Goal: Task Accomplishment & Management: Complete application form

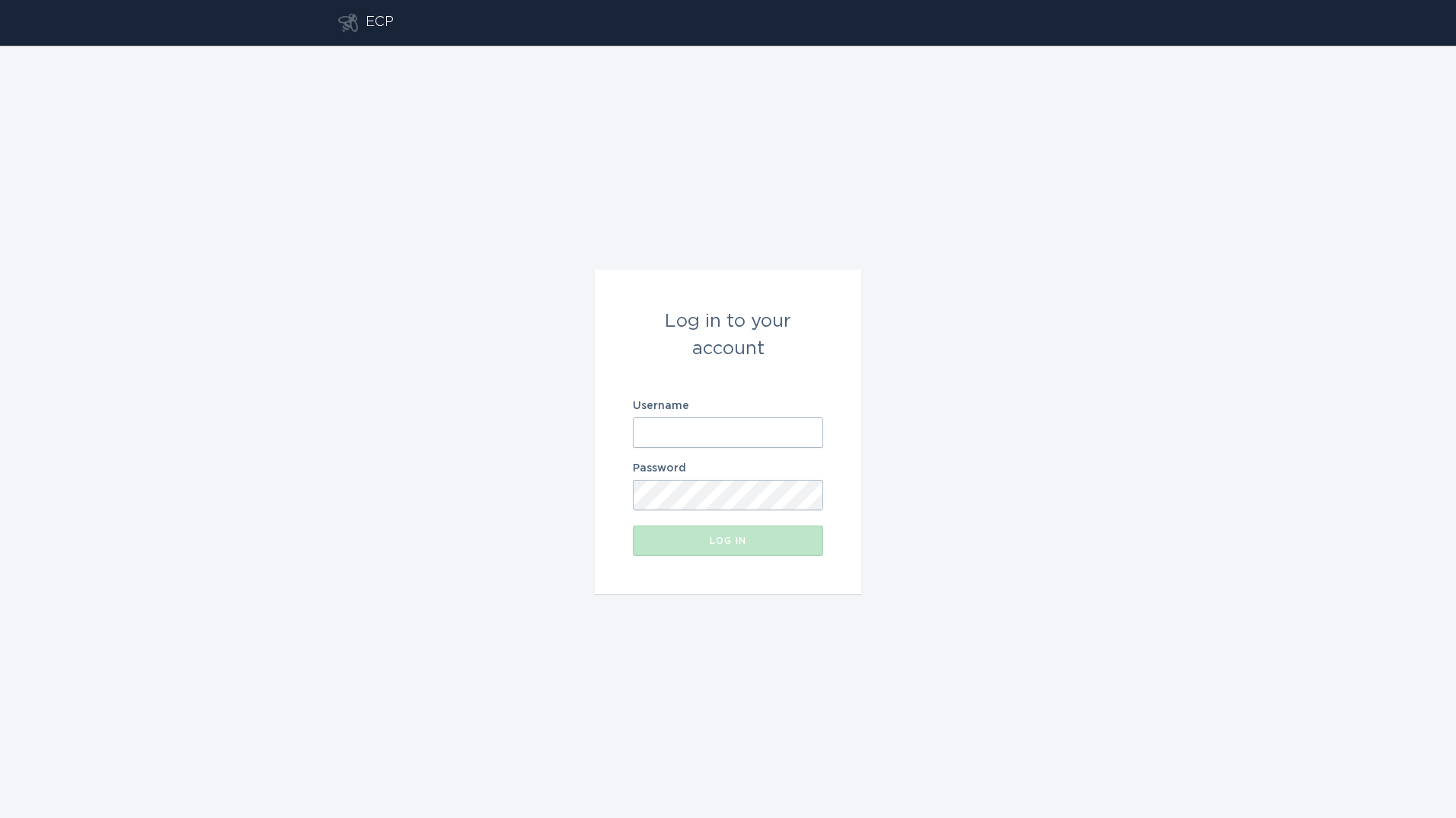
click at [654, 436] on input "Username" at bounding box center [728, 432] width 190 height 31
type input "[EMAIL_ADDRESS][DOMAIN_NAME]"
click at [633, 525] on button "Log in" at bounding box center [728, 540] width 190 height 31
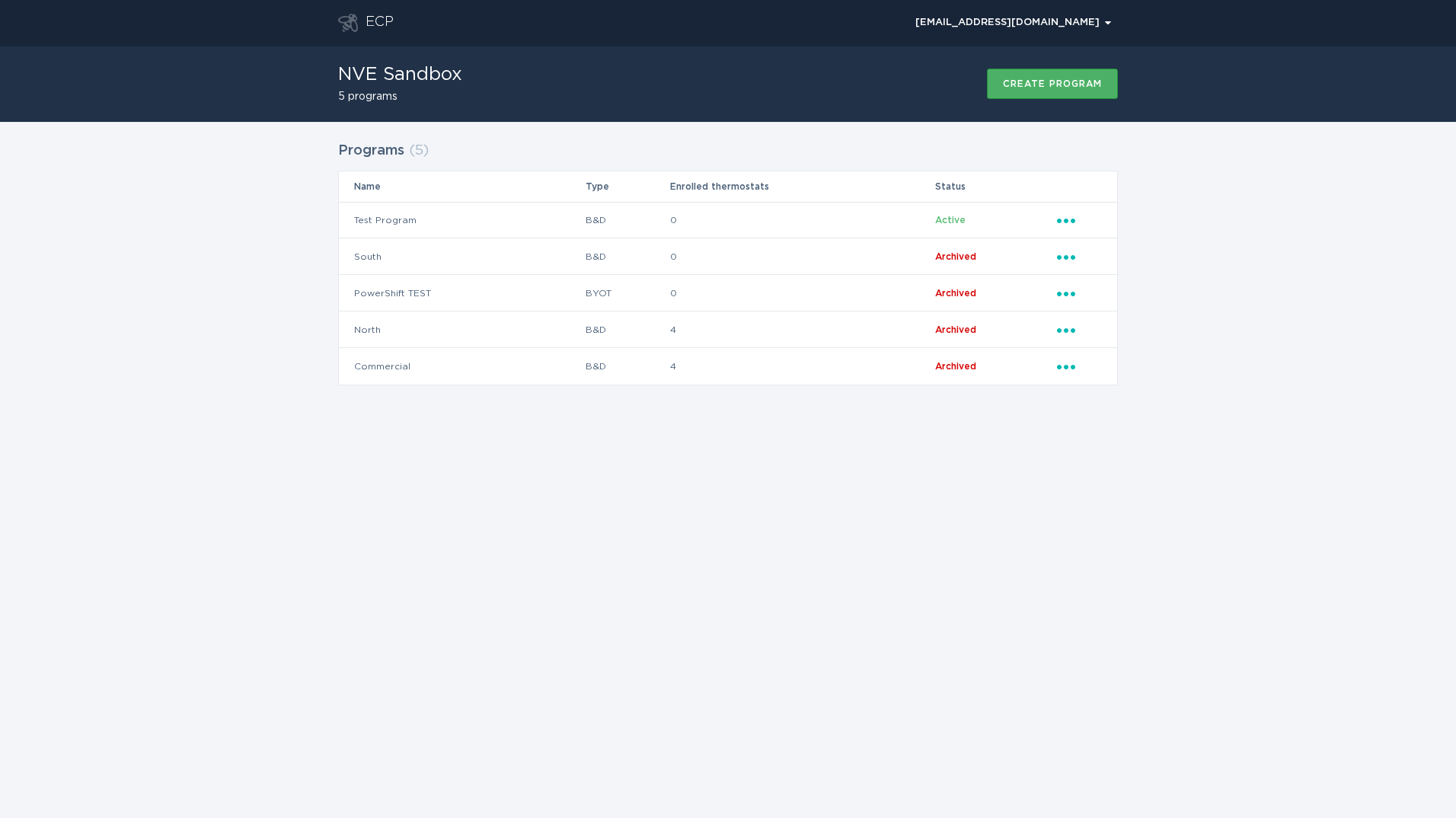
click at [1069, 87] on div "Create program" at bounding box center [1052, 84] width 99 height 9
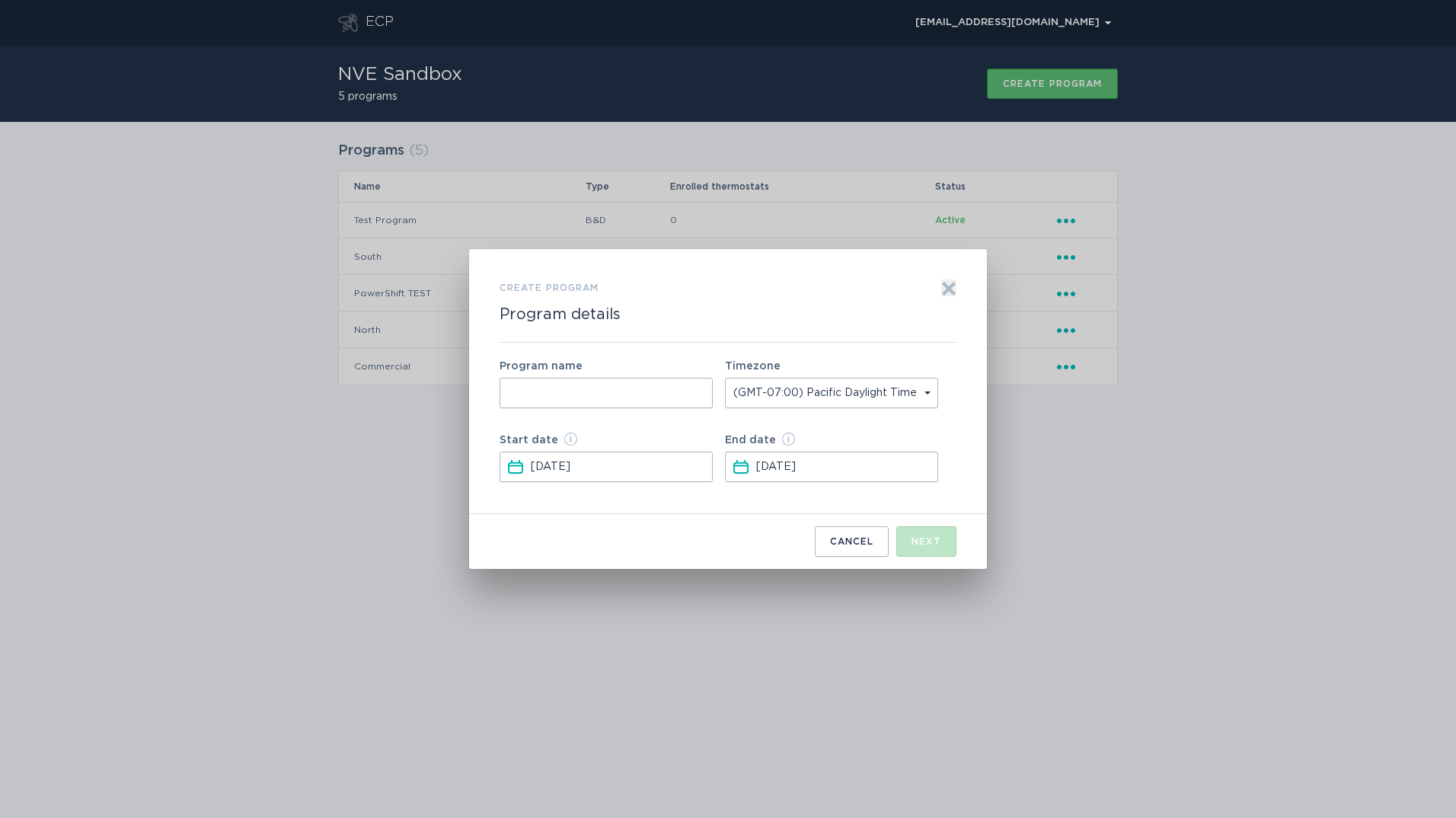
click at [645, 391] on input "Form to create a program" at bounding box center [606, 393] width 213 height 31
type input "SouthDITest"
click at [850, 465] on input "[DATE]" at bounding box center [846, 467] width 180 height 29
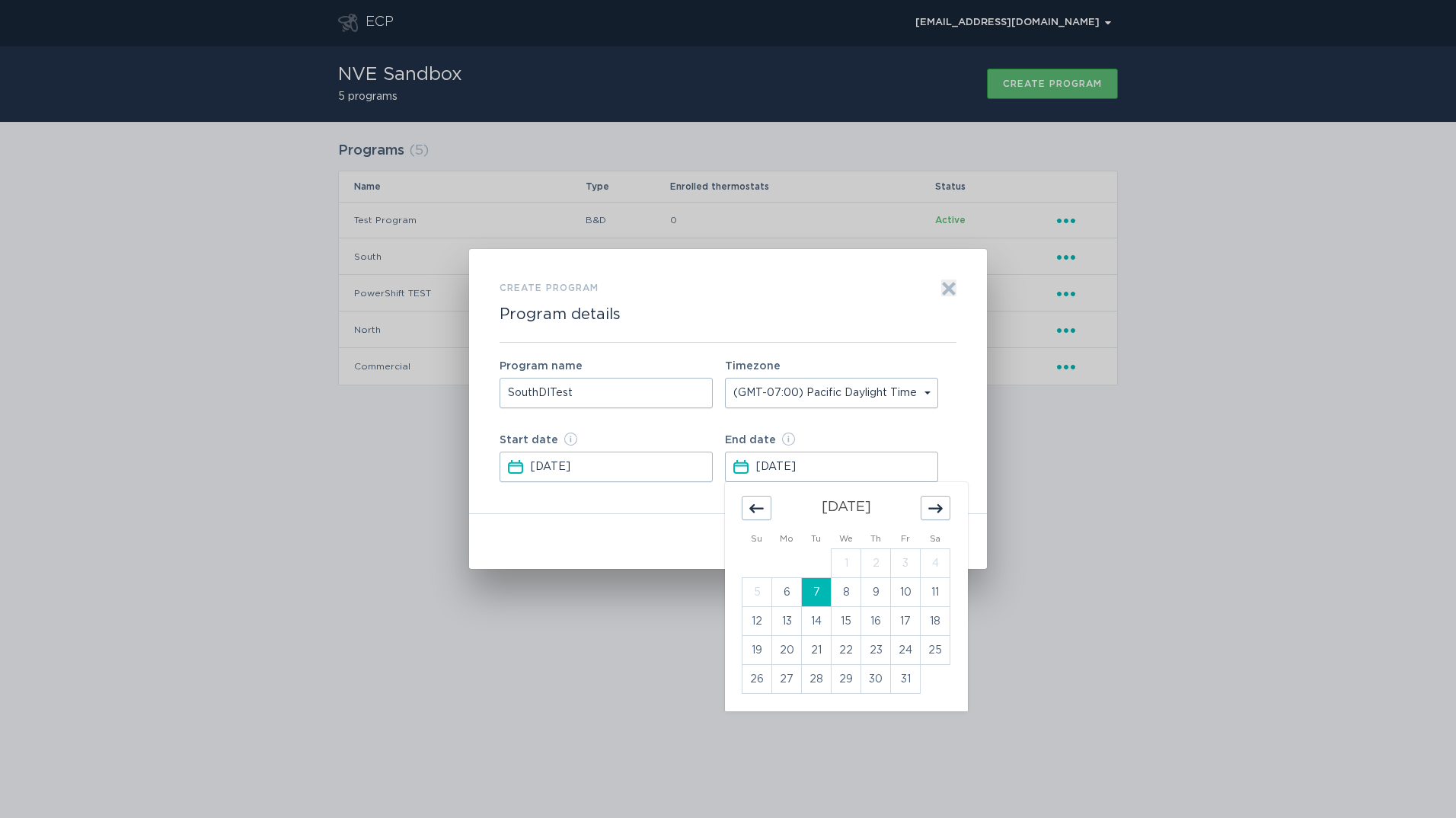
click at [943, 502] on div "Move forward to switch to the next month." at bounding box center [935, 507] width 30 height 24
click at [942, 506] on icon "Move forward to switch to the next month." at bounding box center [935, 508] width 14 height 14
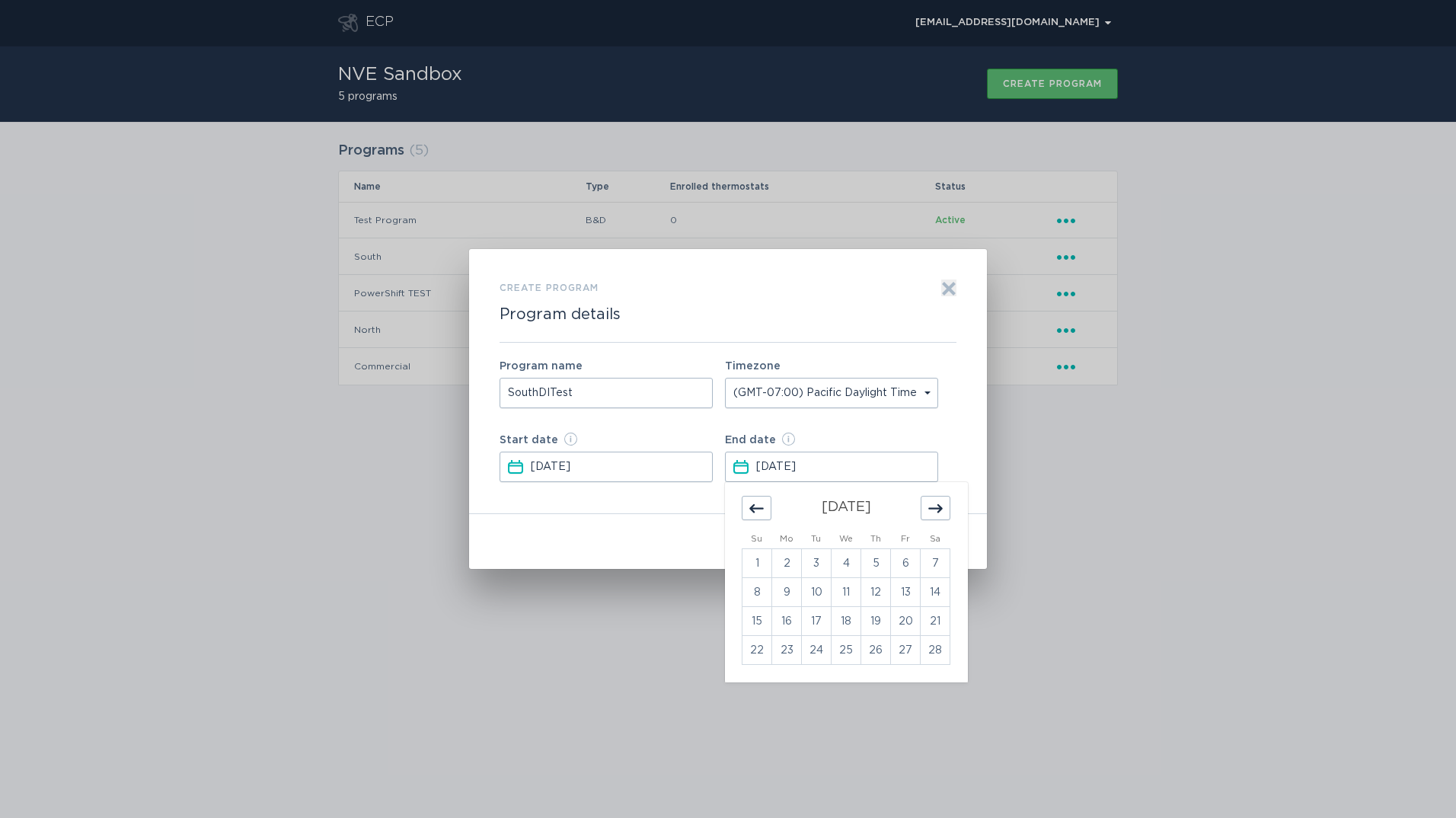
click at [942, 506] on icon "Move forward to switch to the next month." at bounding box center [935, 508] width 14 height 14
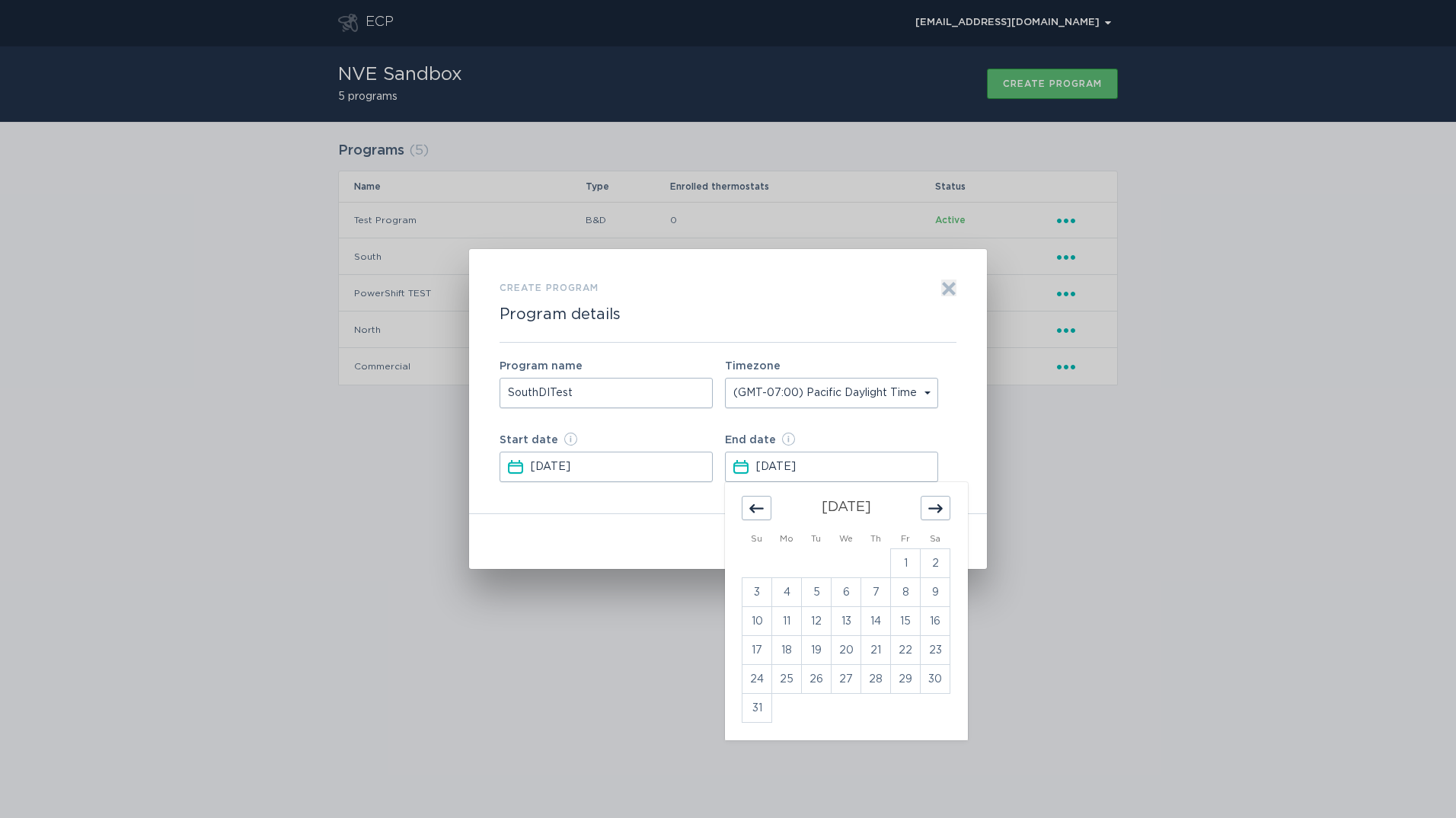
click at [942, 506] on icon "Move forward to switch to the next month." at bounding box center [935, 508] width 14 height 14
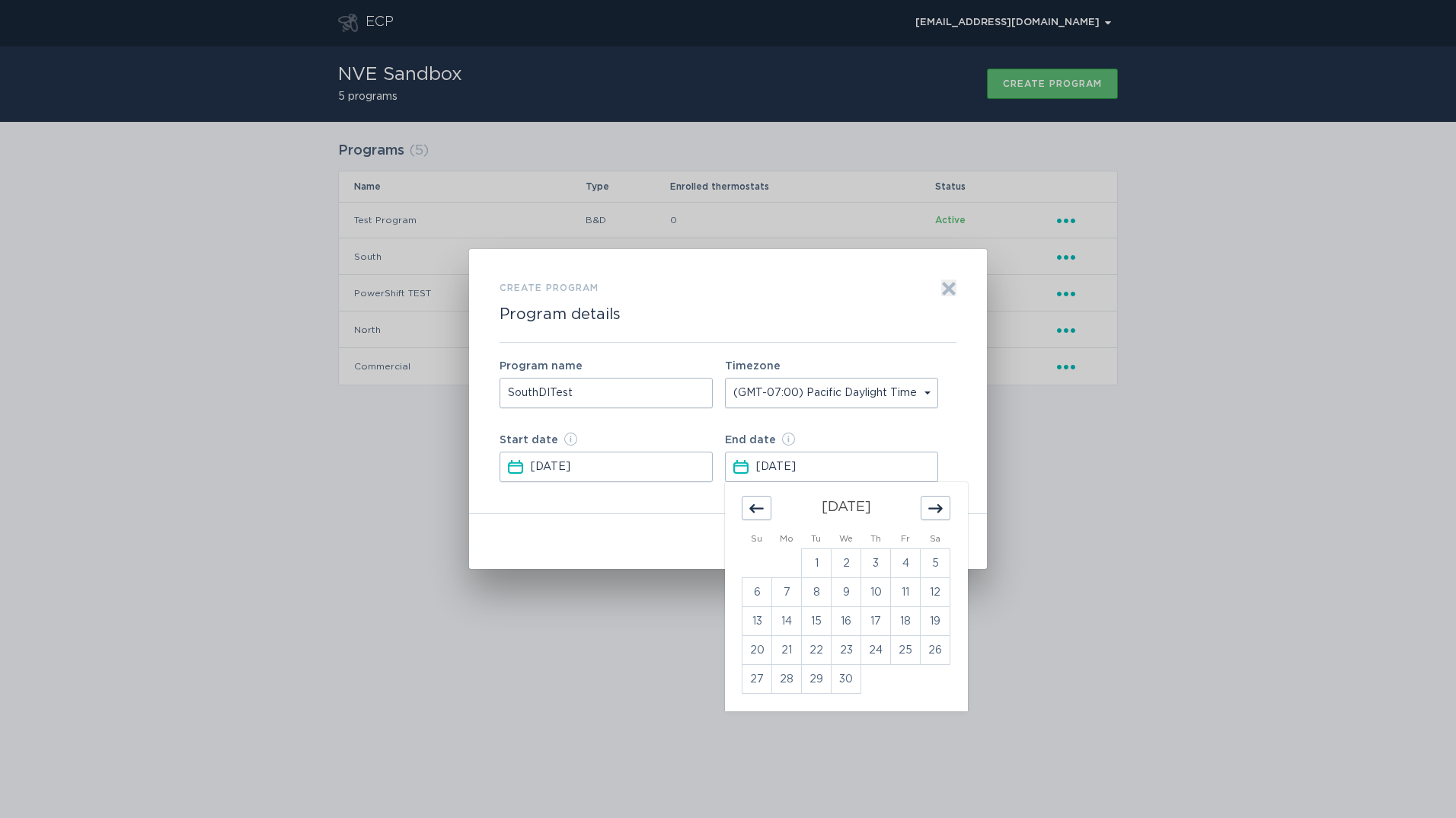
click at [942, 506] on icon "Move forward to switch to the next month." at bounding box center [935, 508] width 14 height 14
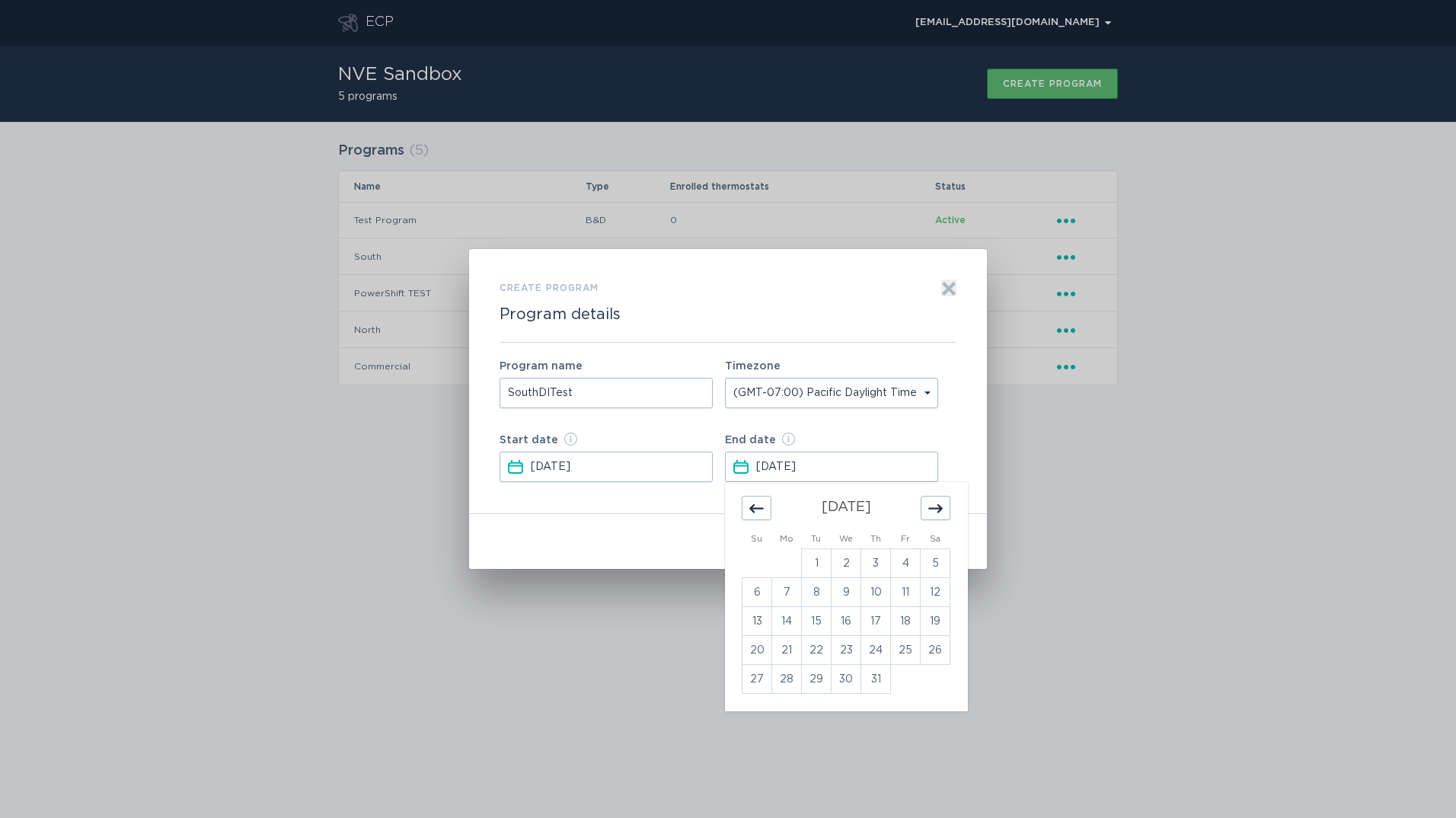
click at [942, 506] on icon "Move forward to switch to the next month." at bounding box center [935, 508] width 14 height 14
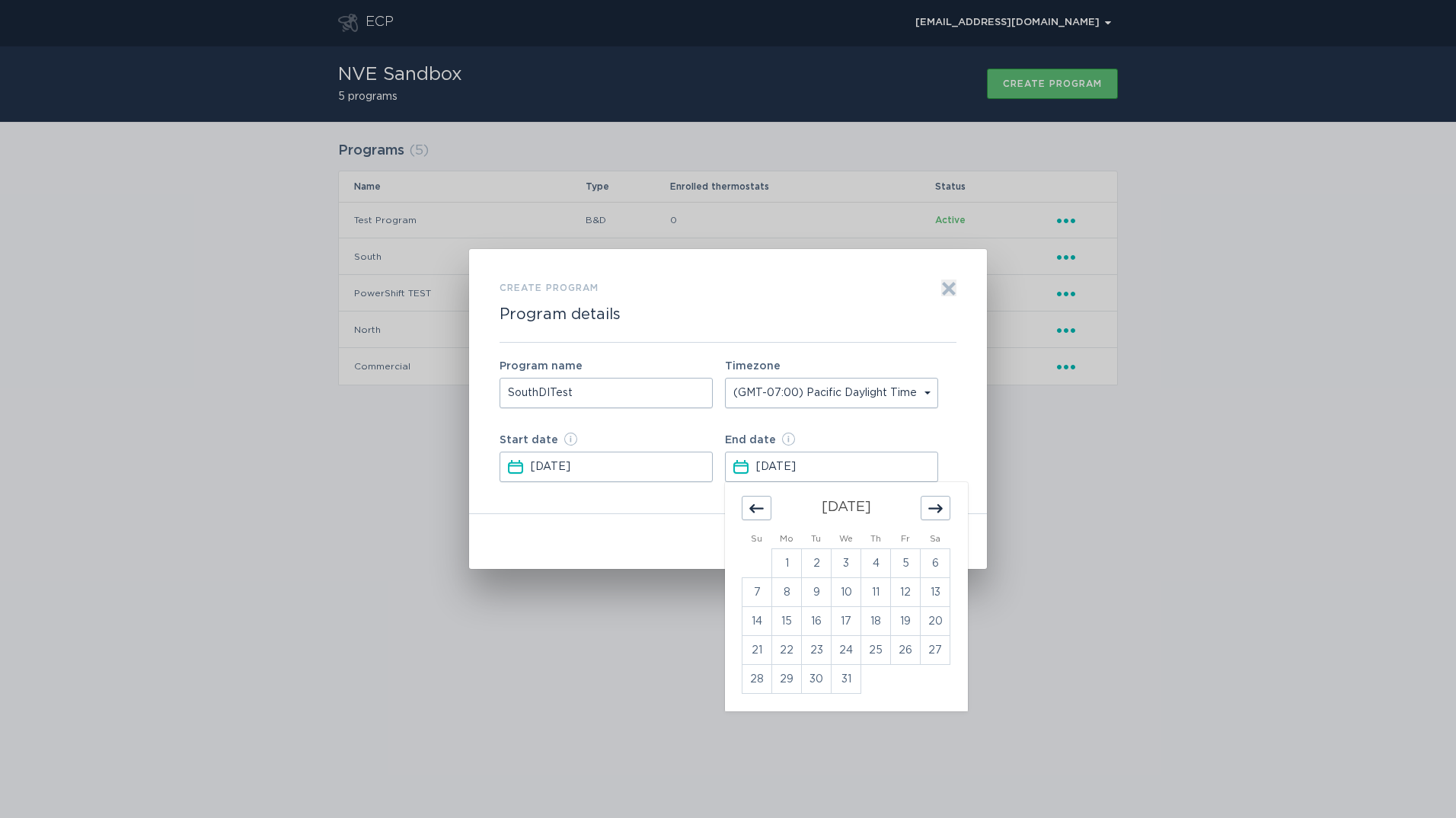
click at [942, 506] on icon "Move forward to switch to the next month." at bounding box center [935, 508] width 14 height 14
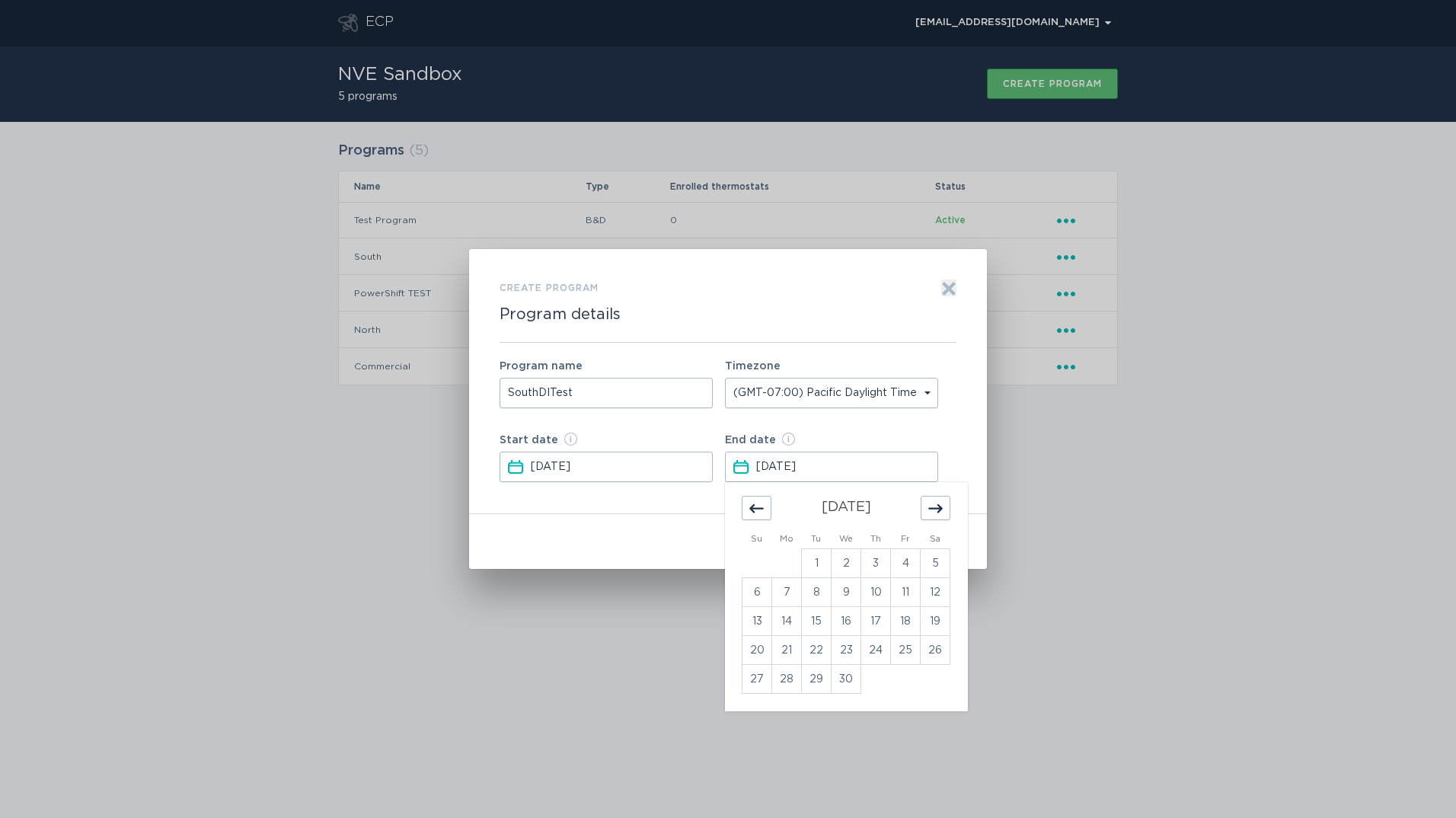
click at [942, 506] on icon "Move forward to switch to the next month." at bounding box center [935, 508] width 14 height 14
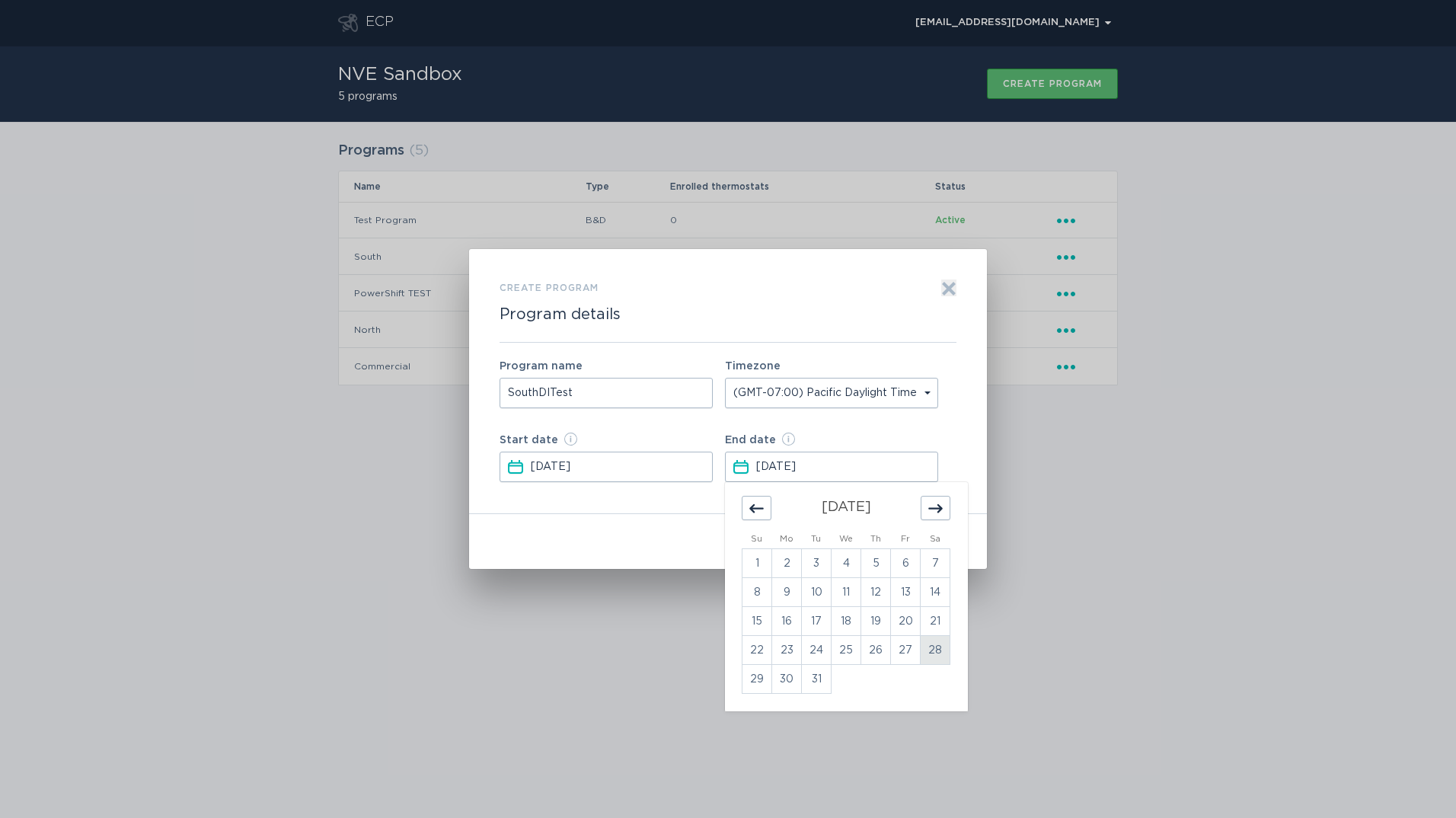
click at [939, 664] on td "28" at bounding box center [935, 650] width 30 height 29
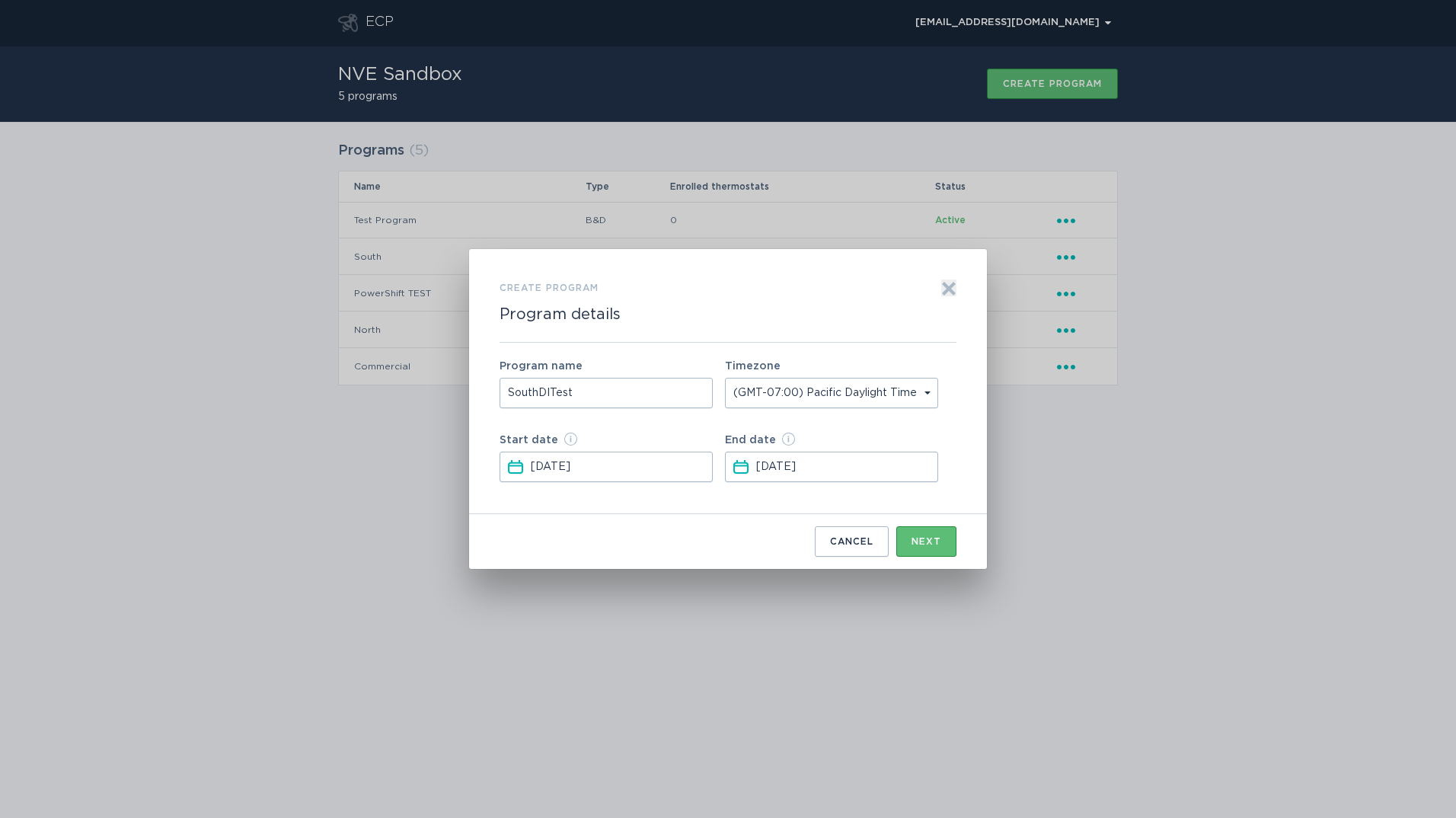
click at [860, 463] on input "[DATE]" at bounding box center [846, 467] width 180 height 29
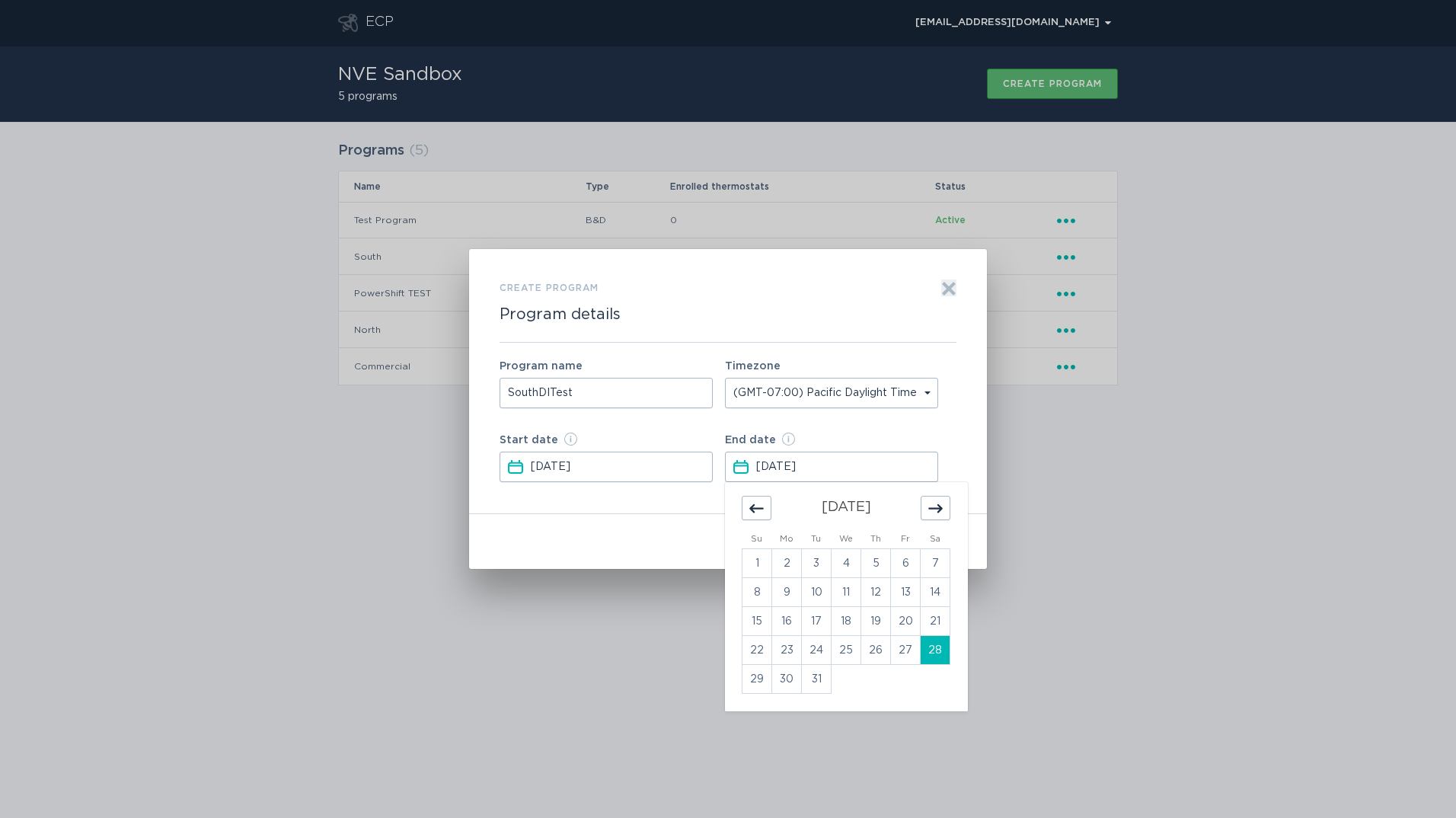
click at [832, 467] on input "[DATE]" at bounding box center [846, 467] width 180 height 29
click at [834, 467] on input "[DATE]" at bounding box center [846, 467] width 180 height 29
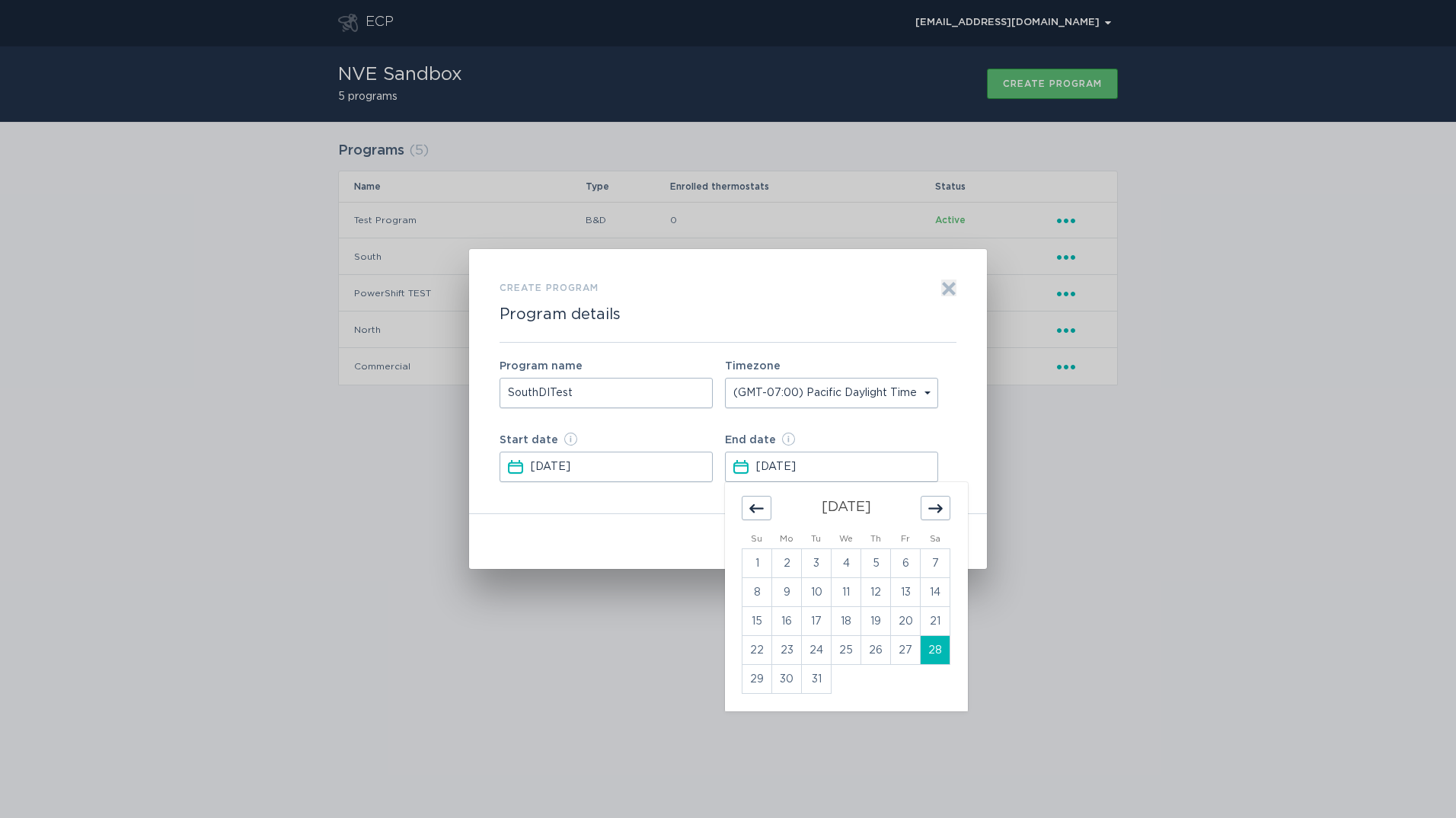
click at [834, 467] on input "[DATE]" at bounding box center [846, 467] width 180 height 29
click at [841, 467] on input "[DATE]" at bounding box center [846, 467] width 180 height 29
click at [932, 500] on div "Move forward to switch to the next month." at bounding box center [935, 507] width 30 height 24
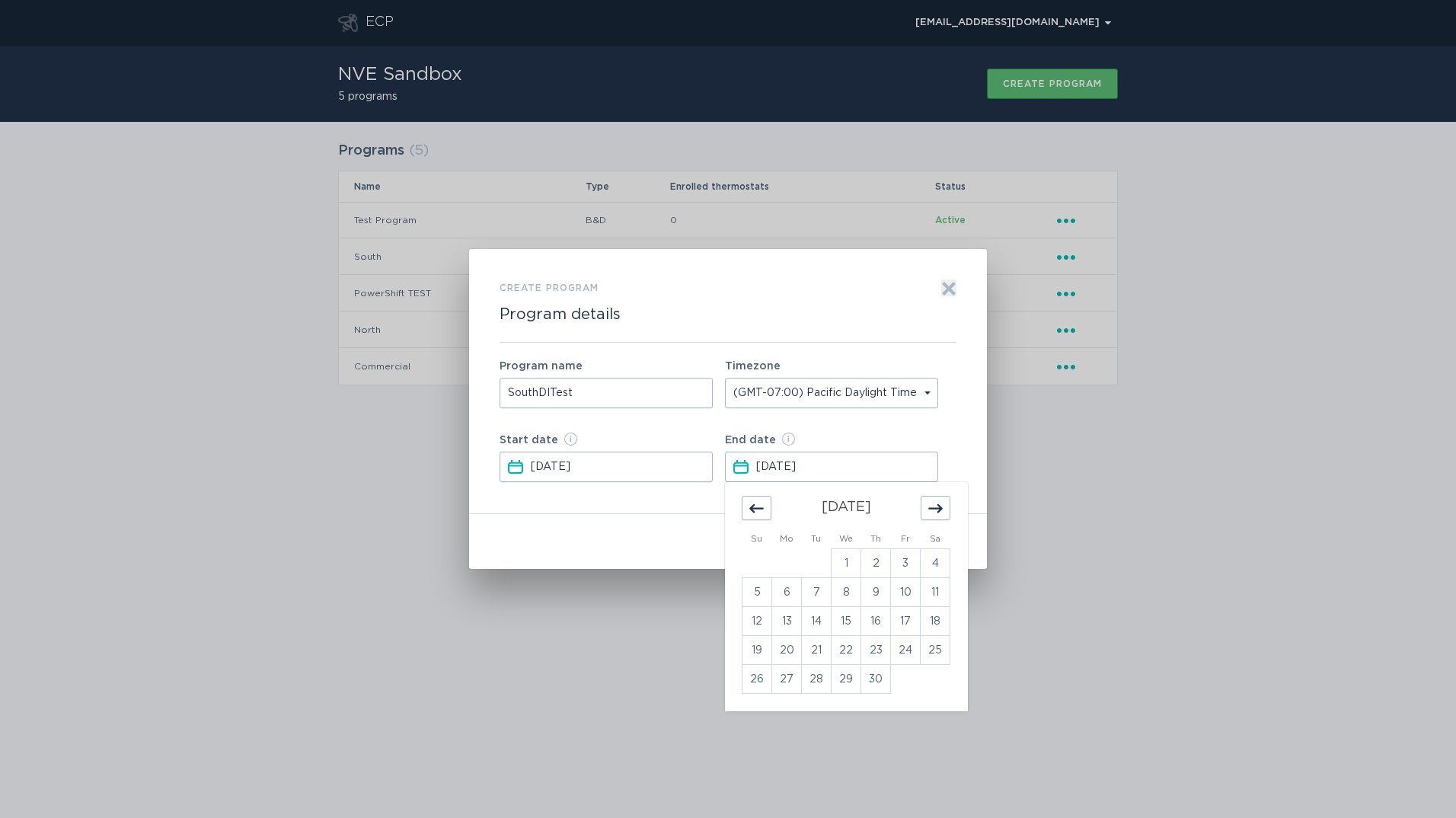
click at [932, 500] on div "Move forward to switch to the next month." at bounding box center [935, 507] width 30 height 24
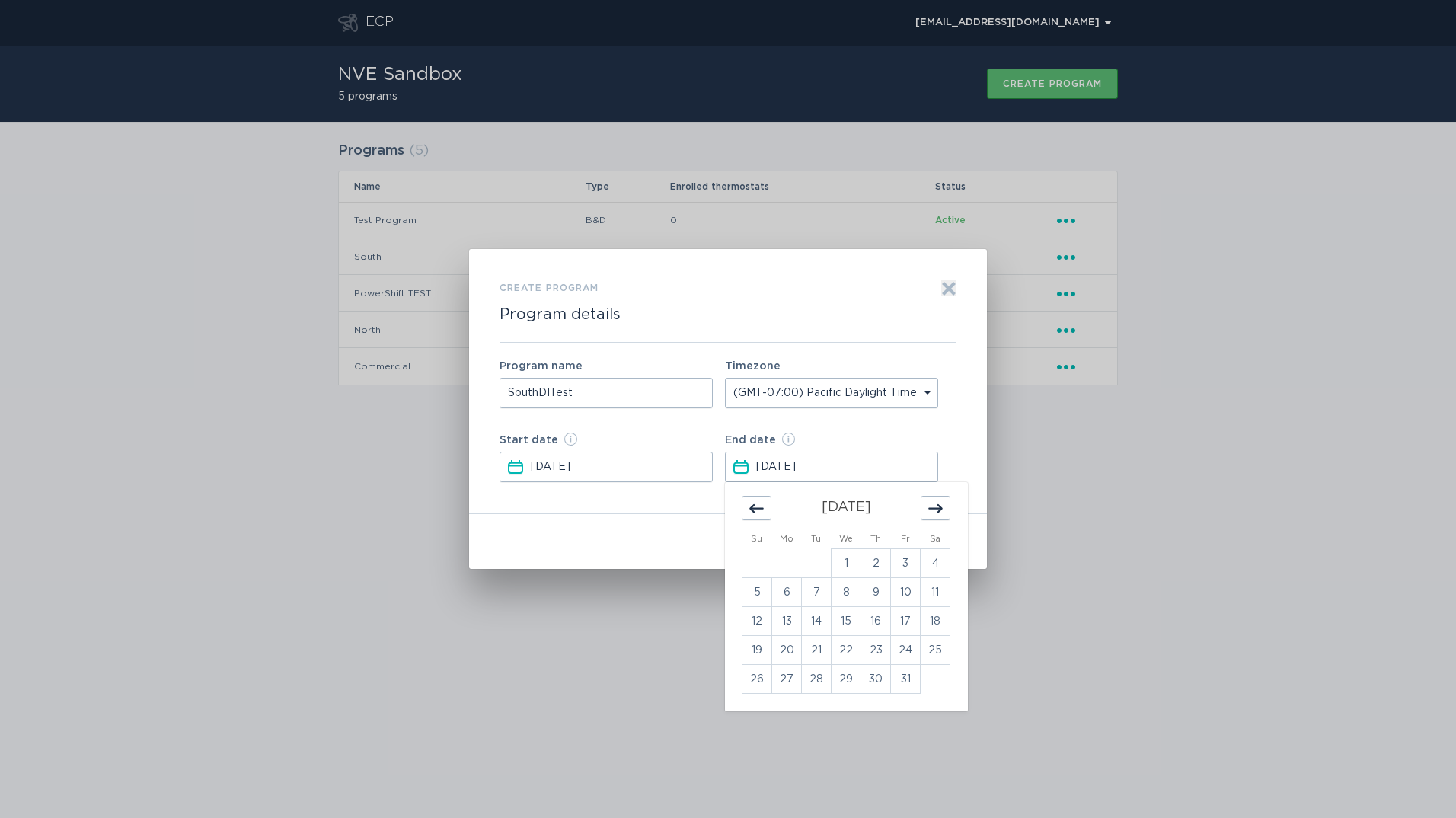
click at [932, 500] on div "Move forward to switch to the next month." at bounding box center [935, 507] width 30 height 24
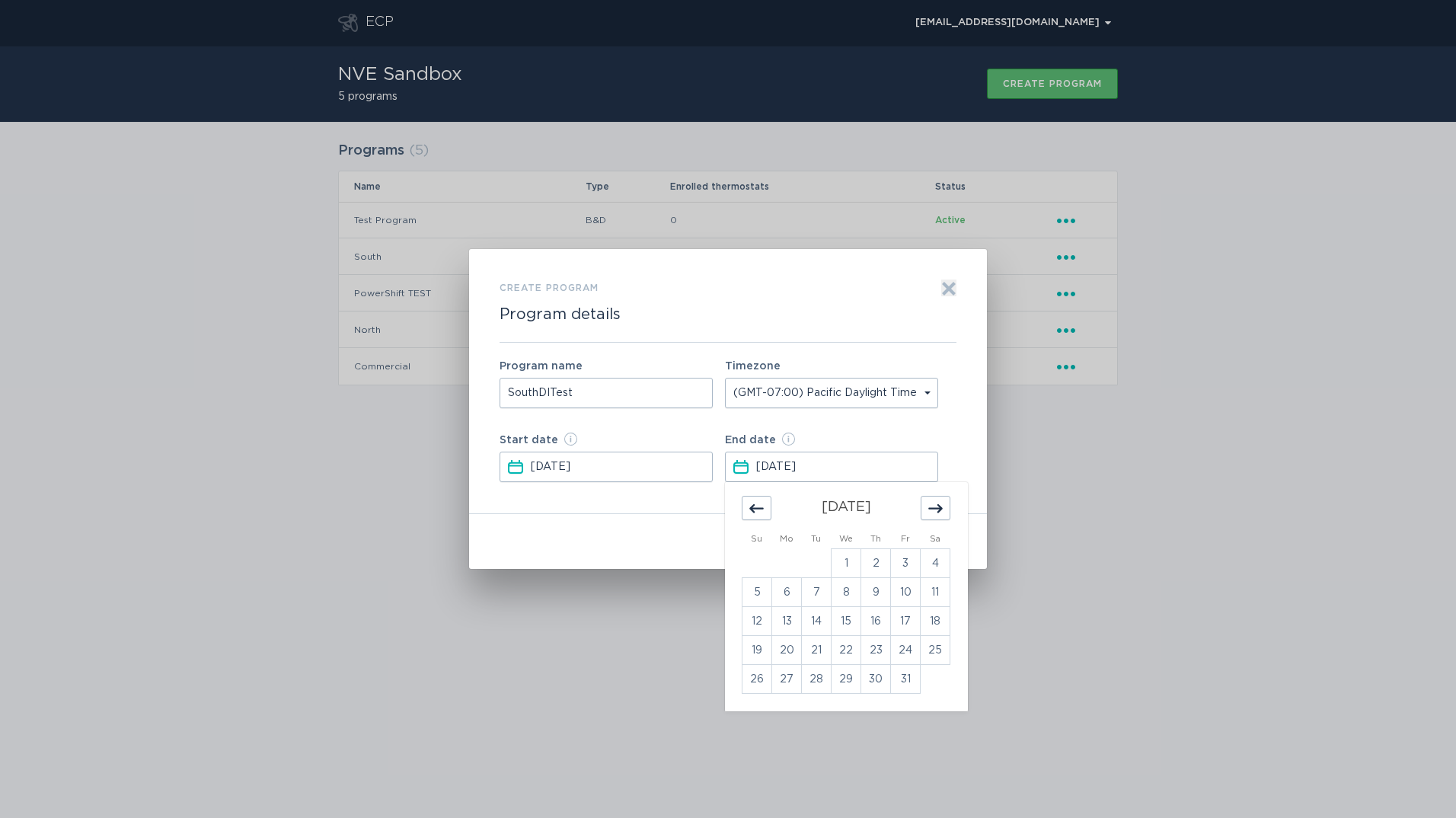
click at [932, 500] on div "Move forward to switch to the next month." at bounding box center [935, 507] width 30 height 24
click at [917, 605] on td "10" at bounding box center [906, 593] width 30 height 29
type input "[DATE]"
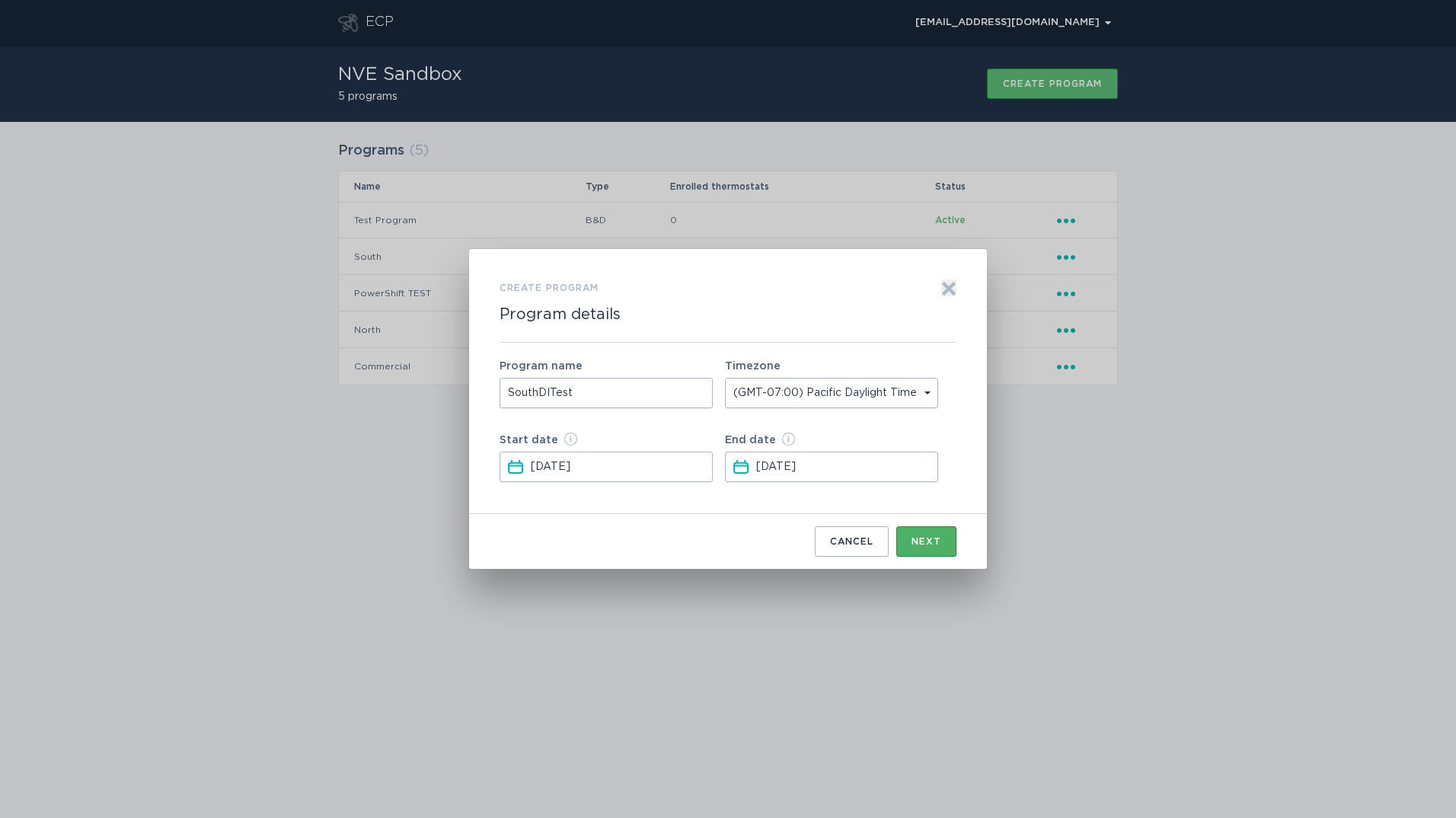
click at [942, 539] on button "Next" at bounding box center [926, 541] width 60 height 31
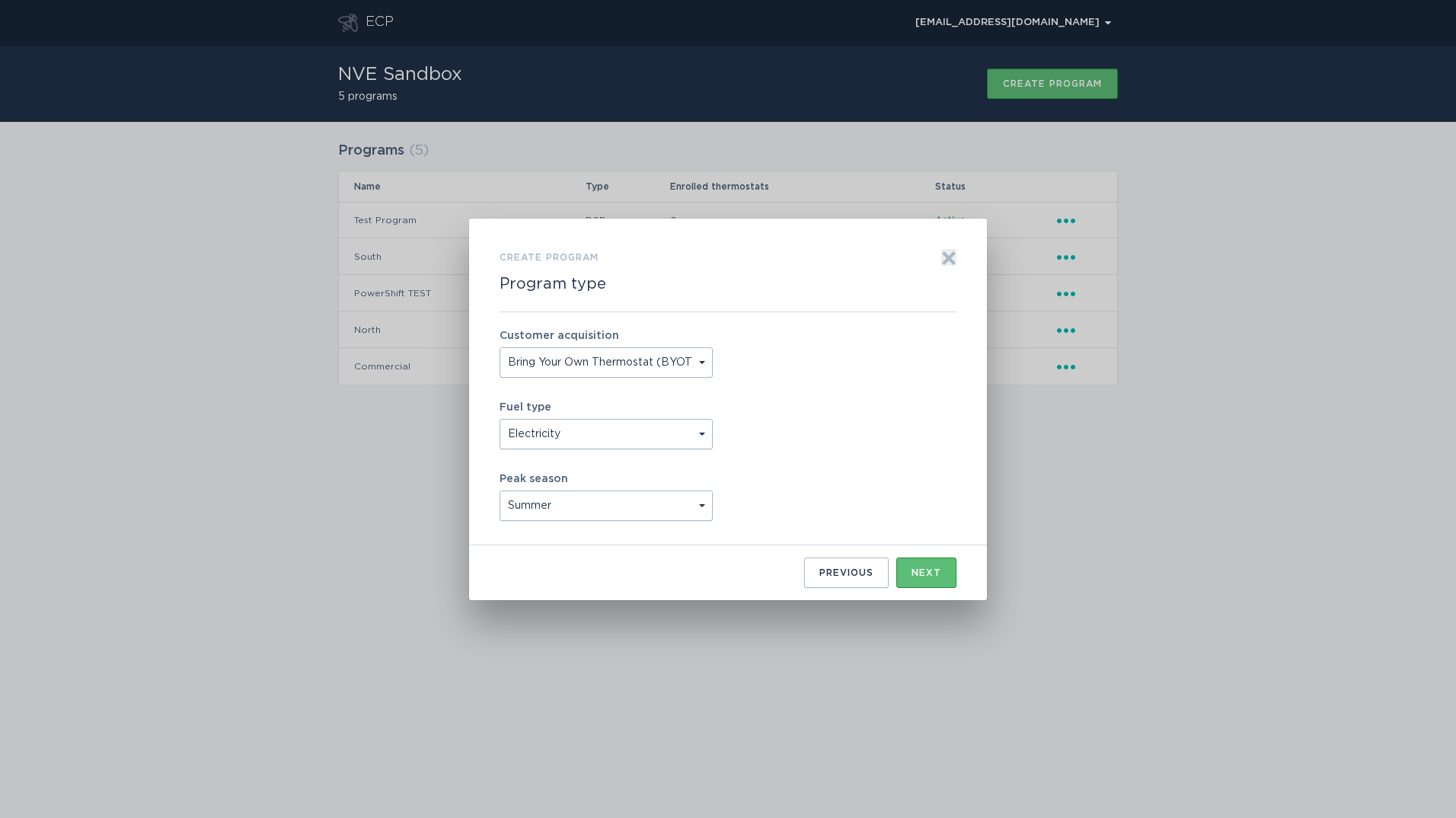
click at [698, 360] on select "Bring Your Own Thermostat (BYOT) Buy and [PERSON_NAME] (B&D)" at bounding box center [606, 362] width 213 height 31
select select "BUY_AND_DEPLOY"
click at [499, 348] on select "Bring Your Own Thermostat (BYOT) Buy and [PERSON_NAME] (B&D)" at bounding box center [606, 362] width 213 height 31
click at [690, 433] on select "Electricity Natural Gas" at bounding box center [606, 434] width 213 height 31
click at [693, 431] on select "Electricity Natural Gas" at bounding box center [606, 434] width 213 height 31
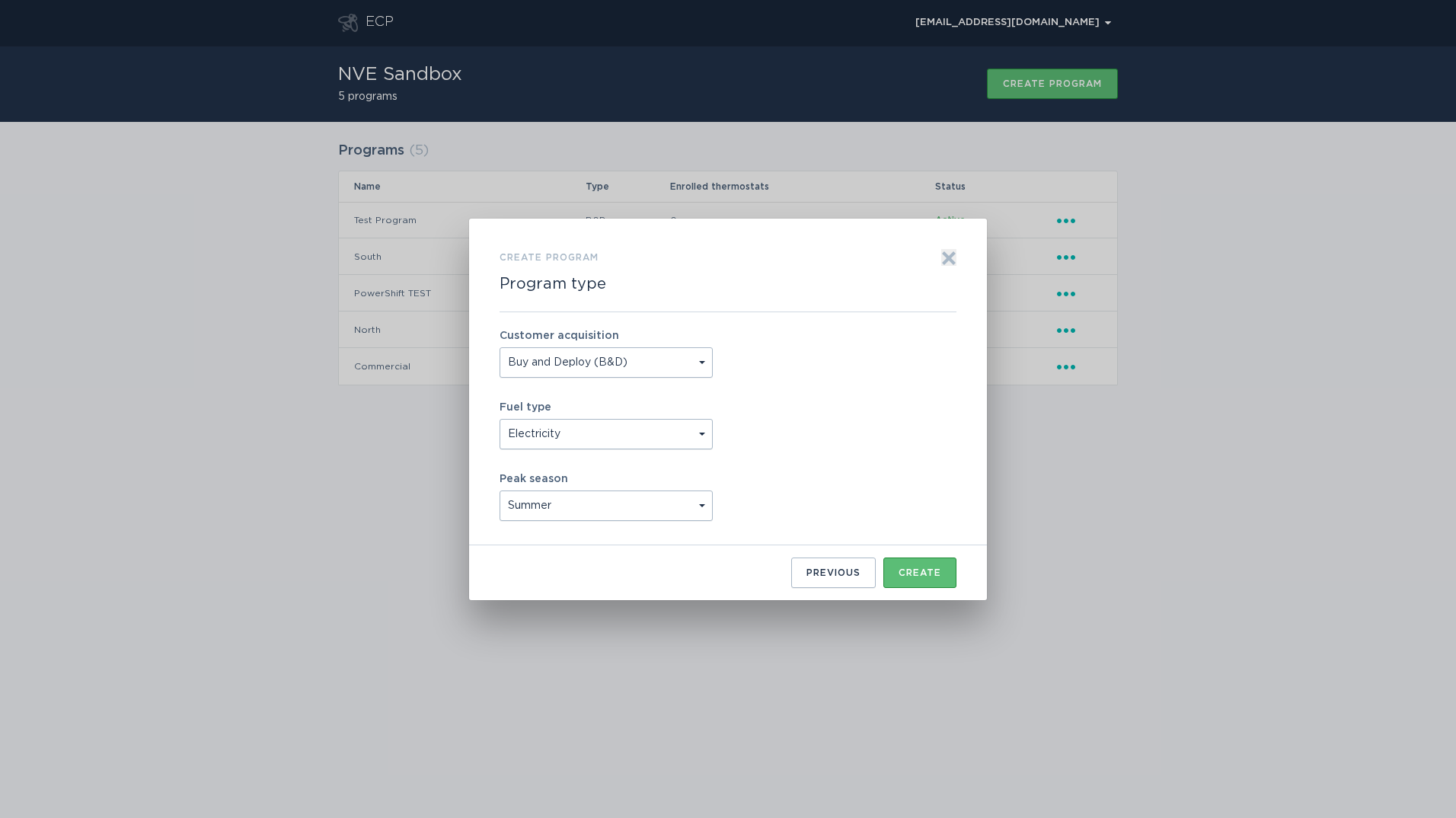
click at [692, 504] on select "Summer Winter Year Round" at bounding box center [606, 506] width 213 height 31
select select "year_round"
click at [499, 491] on select "Summer Winter Year Round" at bounding box center [606, 506] width 213 height 31
click at [921, 571] on div "Create" at bounding box center [920, 573] width 42 height 9
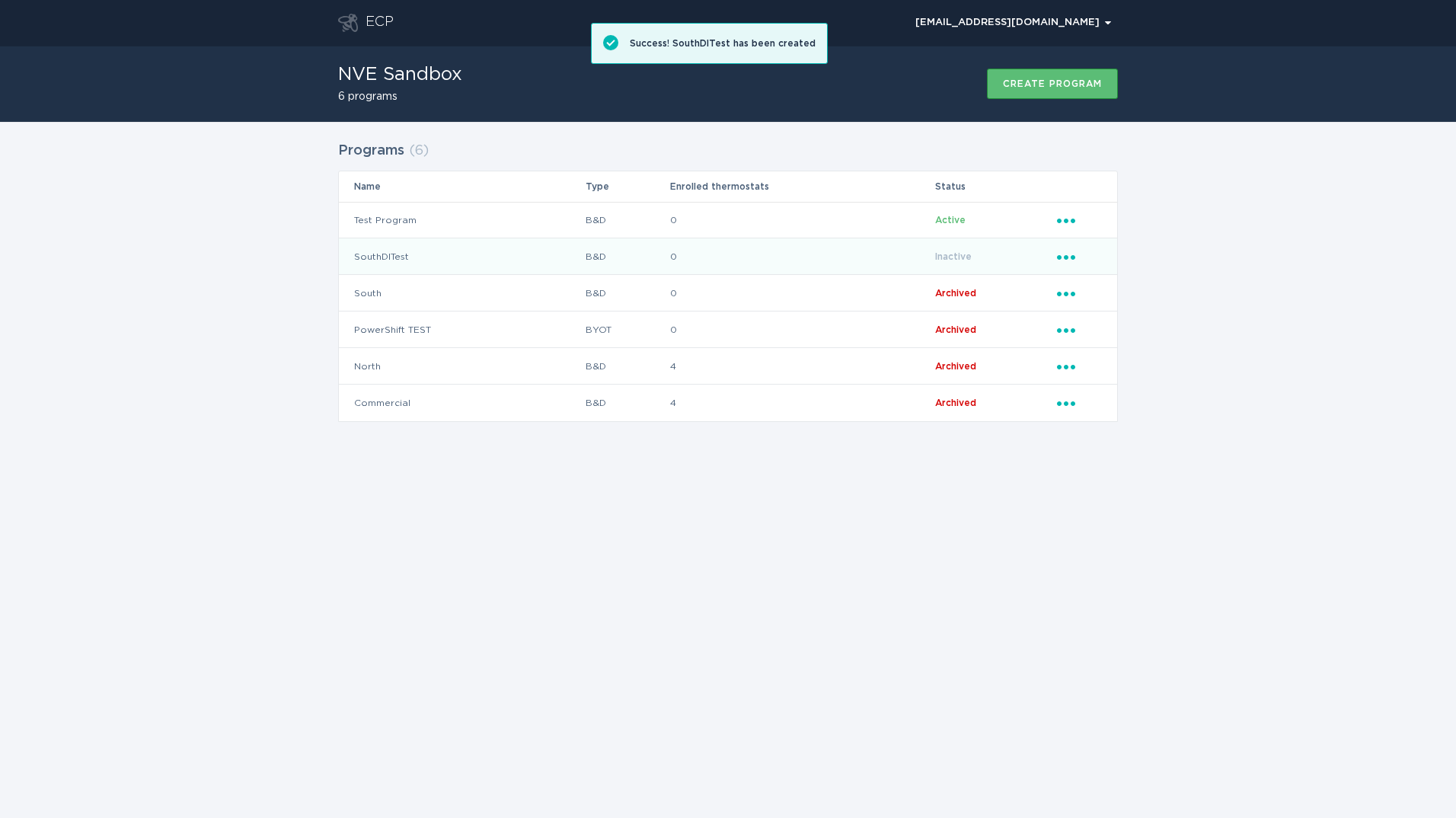
click at [1064, 257] on icon "Ellipsis" at bounding box center [1068, 254] width 21 height 13
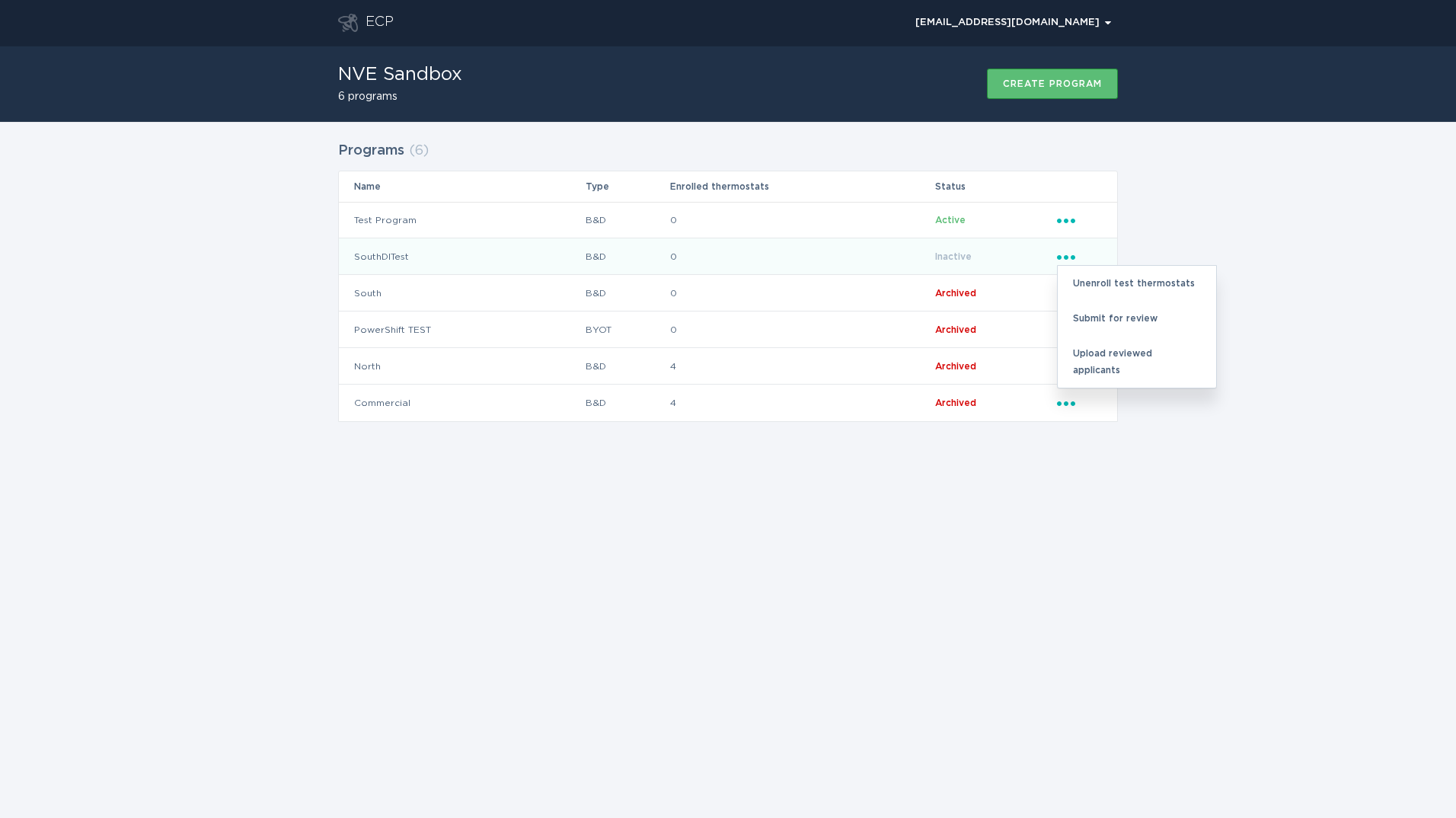
click at [1064, 257] on icon "Ellipsis" at bounding box center [1068, 254] width 21 height 13
click at [1127, 357] on div "Upload reviewed applicants" at bounding box center [1137, 362] width 158 height 52
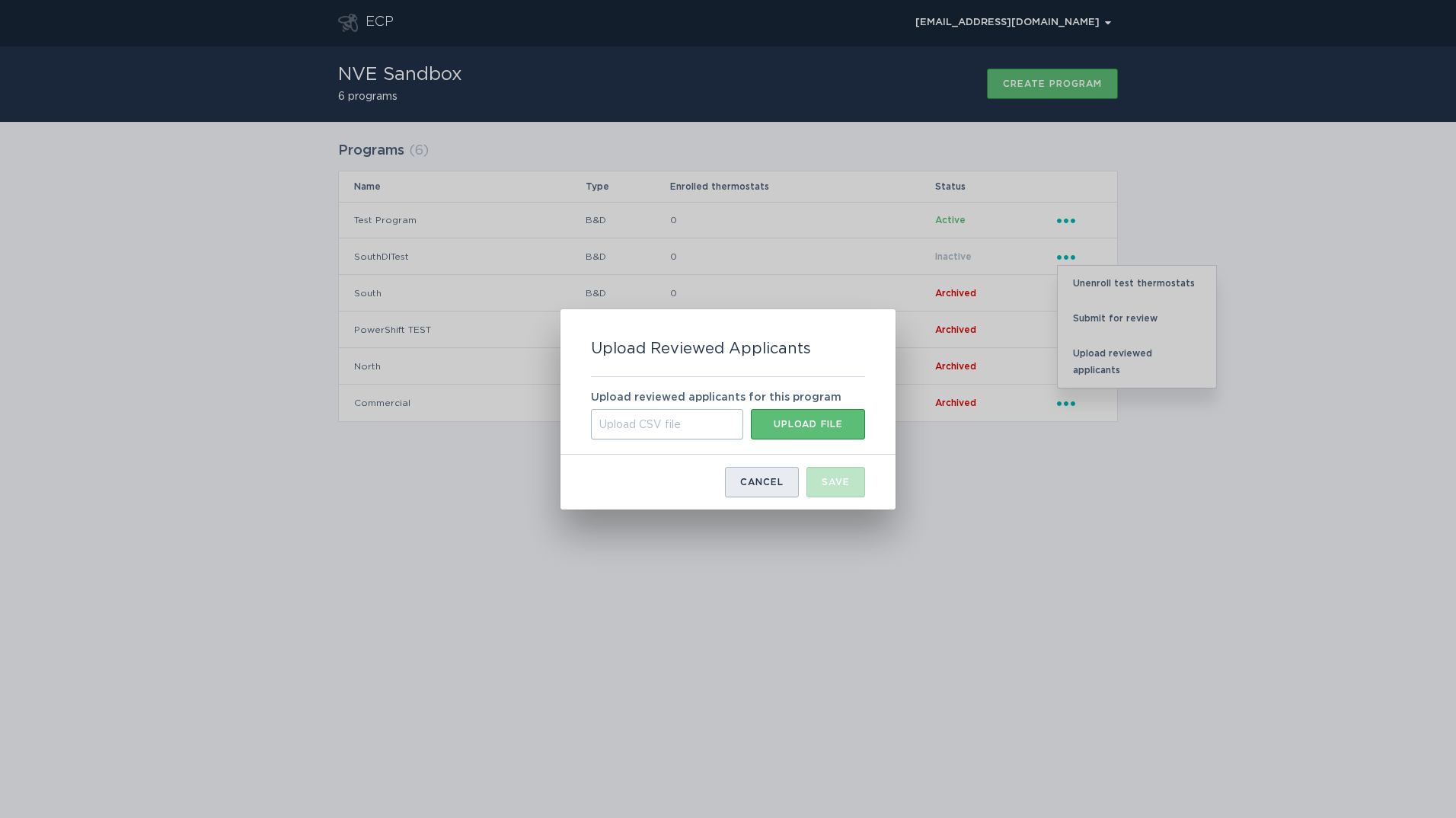
click at [779, 485] on div "Cancel" at bounding box center [762, 482] width 43 height 9
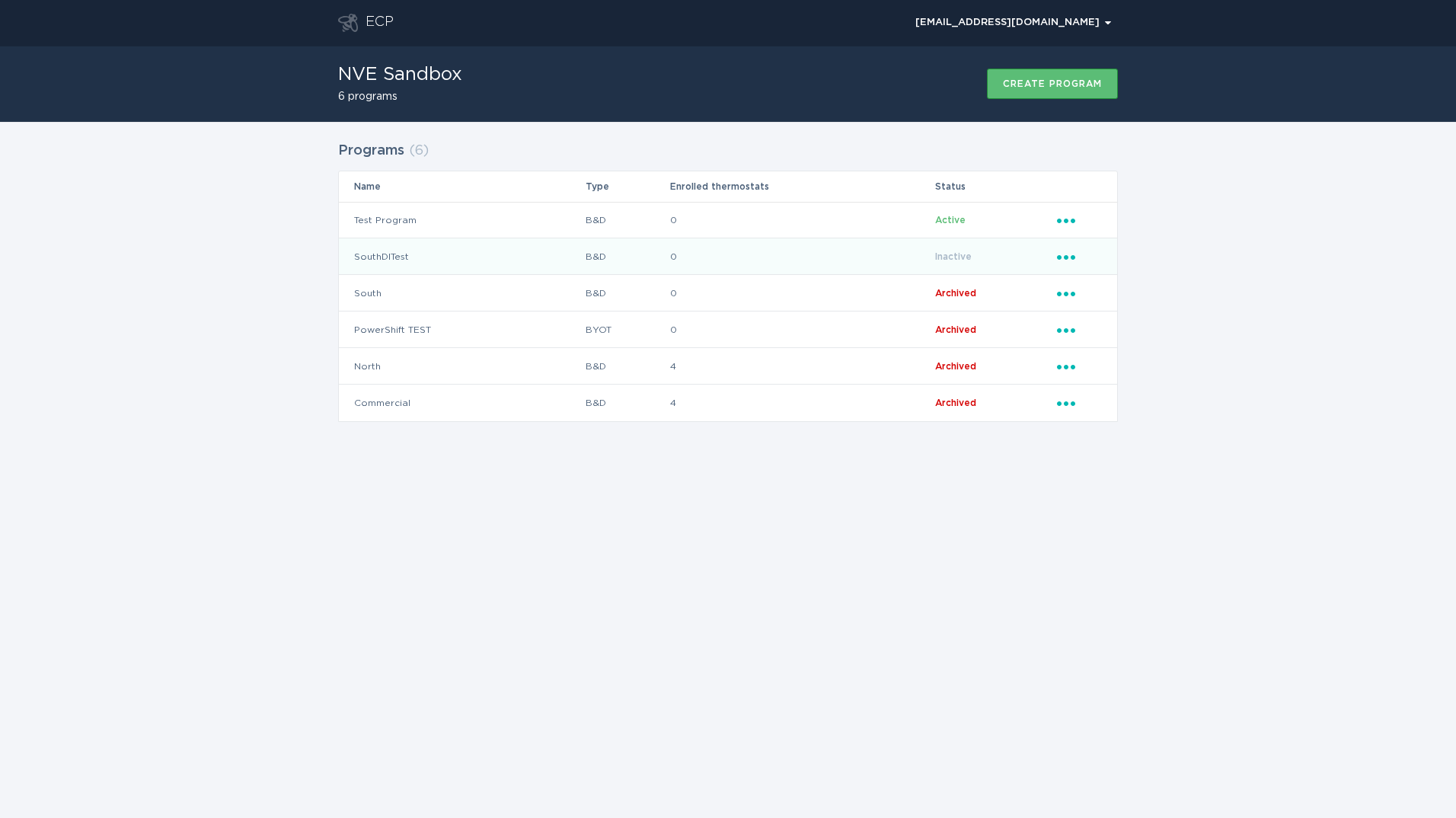
click at [1064, 254] on icon "Ellipsis" at bounding box center [1068, 254] width 21 height 13
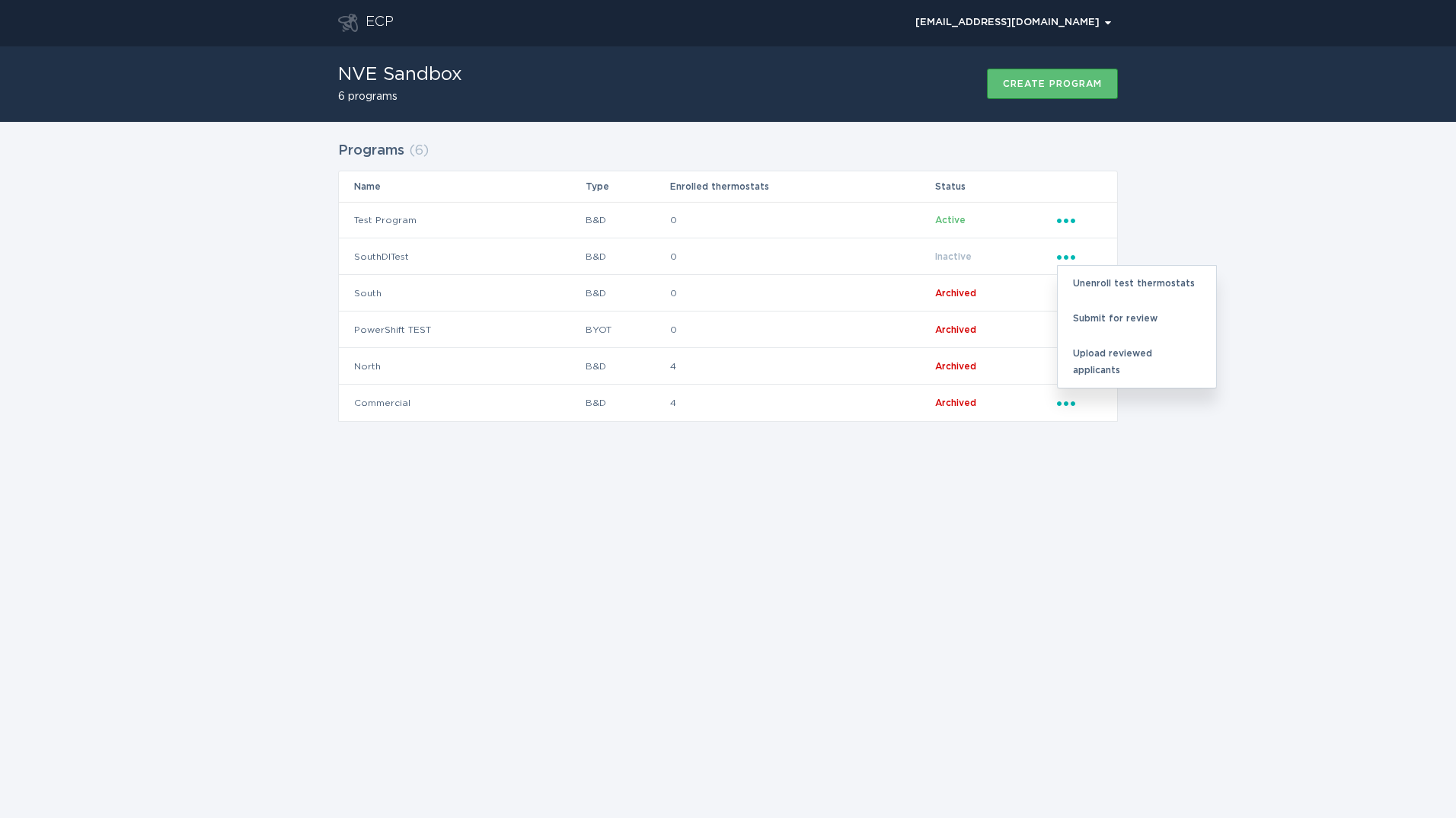
drag, startPoint x: 953, startPoint y: 575, endPoint x: 942, endPoint y: 585, distance: 14.9
click at [954, 584] on div "ECP [EMAIL_ADDRESS][DOMAIN_NAME] Chevron NVE Sandbox 6 programs Create program …" at bounding box center [728, 409] width 1456 height 818
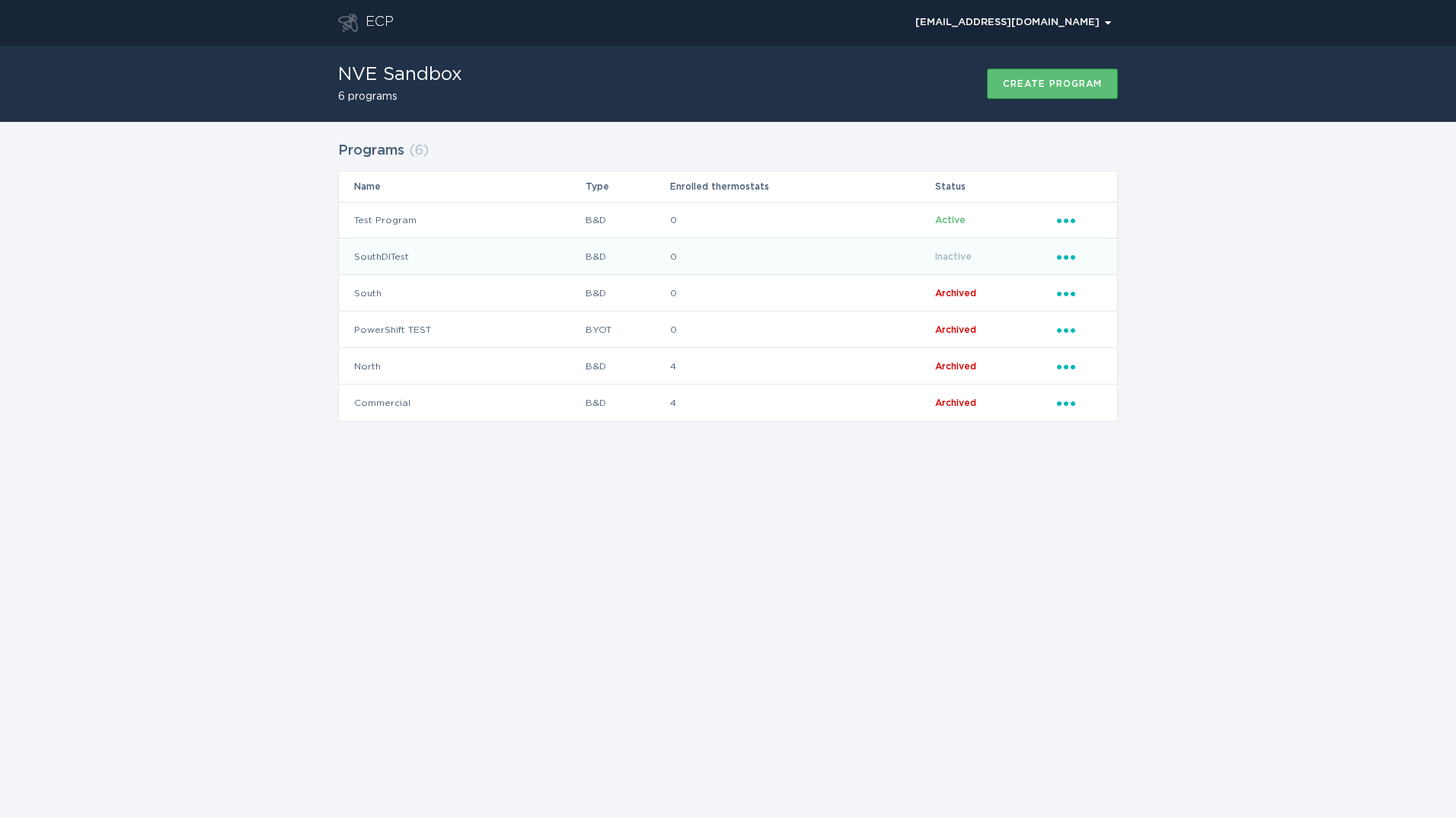
click at [1069, 258] on icon "Ellipsis" at bounding box center [1068, 254] width 21 height 13
click at [1126, 358] on div "Upload reviewed applicants" at bounding box center [1137, 362] width 158 height 52
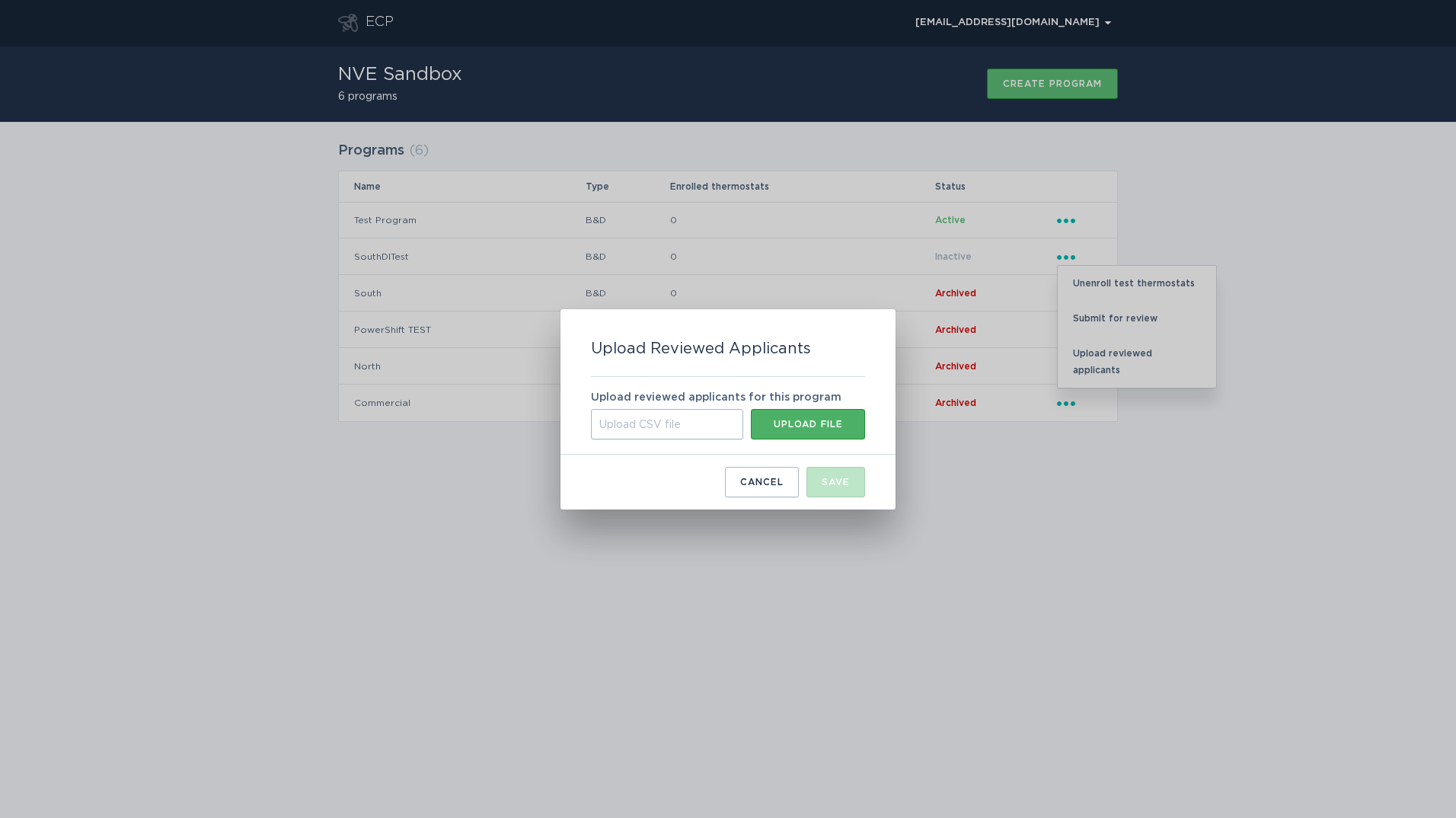
click at [805, 431] on button "Upload file" at bounding box center [808, 424] width 114 height 31
type input "C:\fakepath\criteria (1).csv"
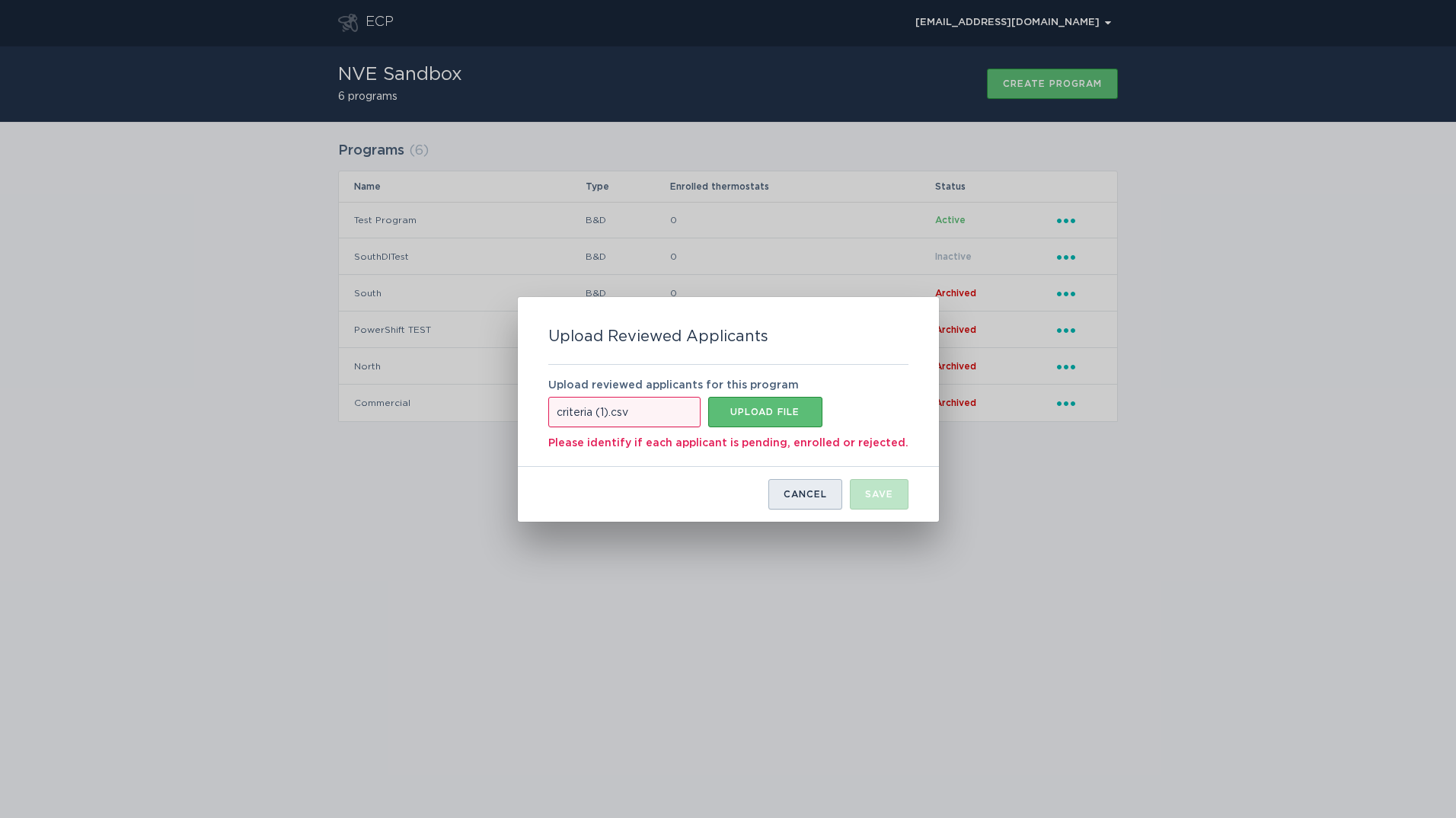
click at [788, 496] on div "Cancel" at bounding box center [805, 495] width 43 height 9
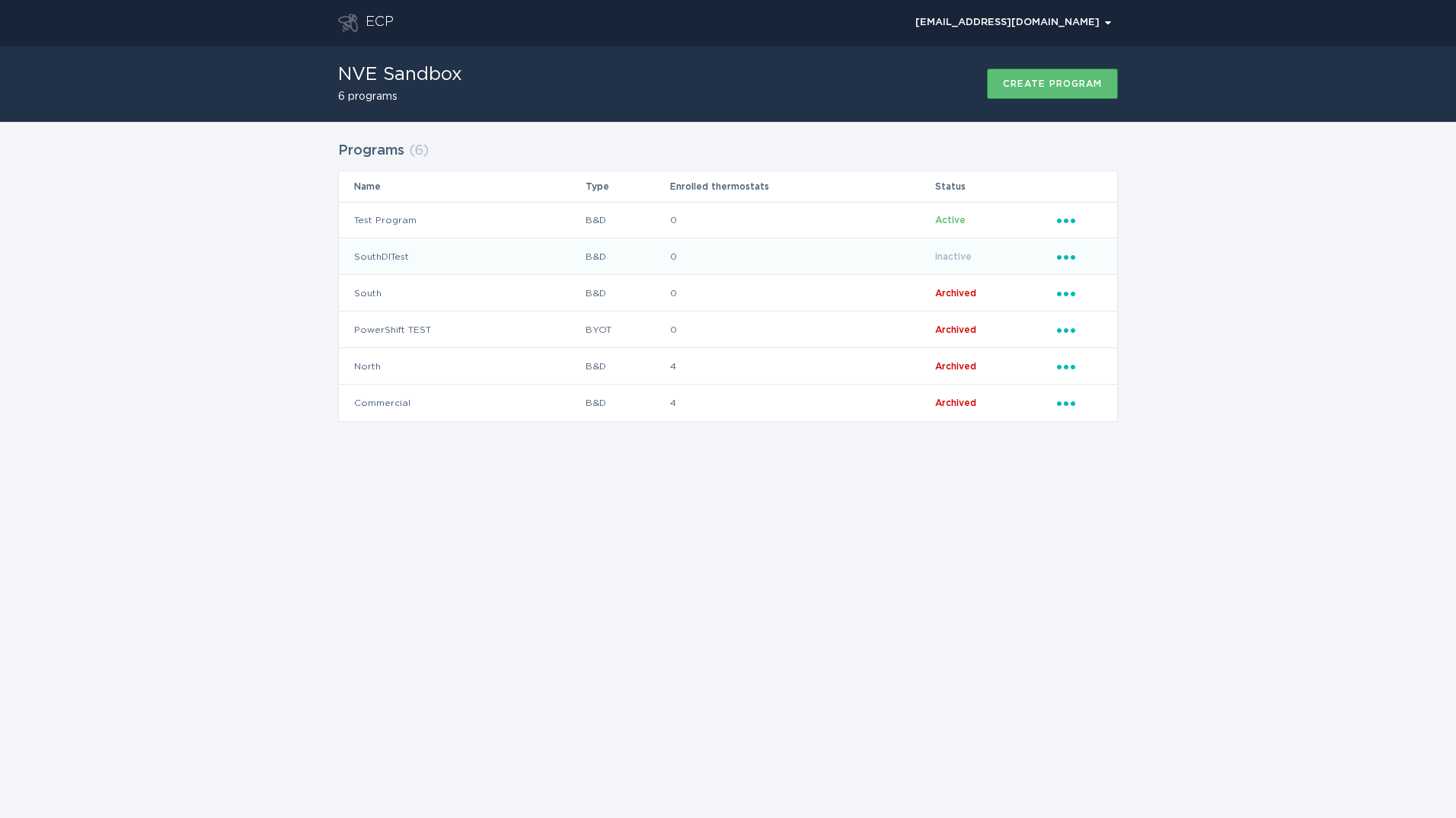
click at [1066, 250] on icon "Ellipsis" at bounding box center [1068, 254] width 21 height 13
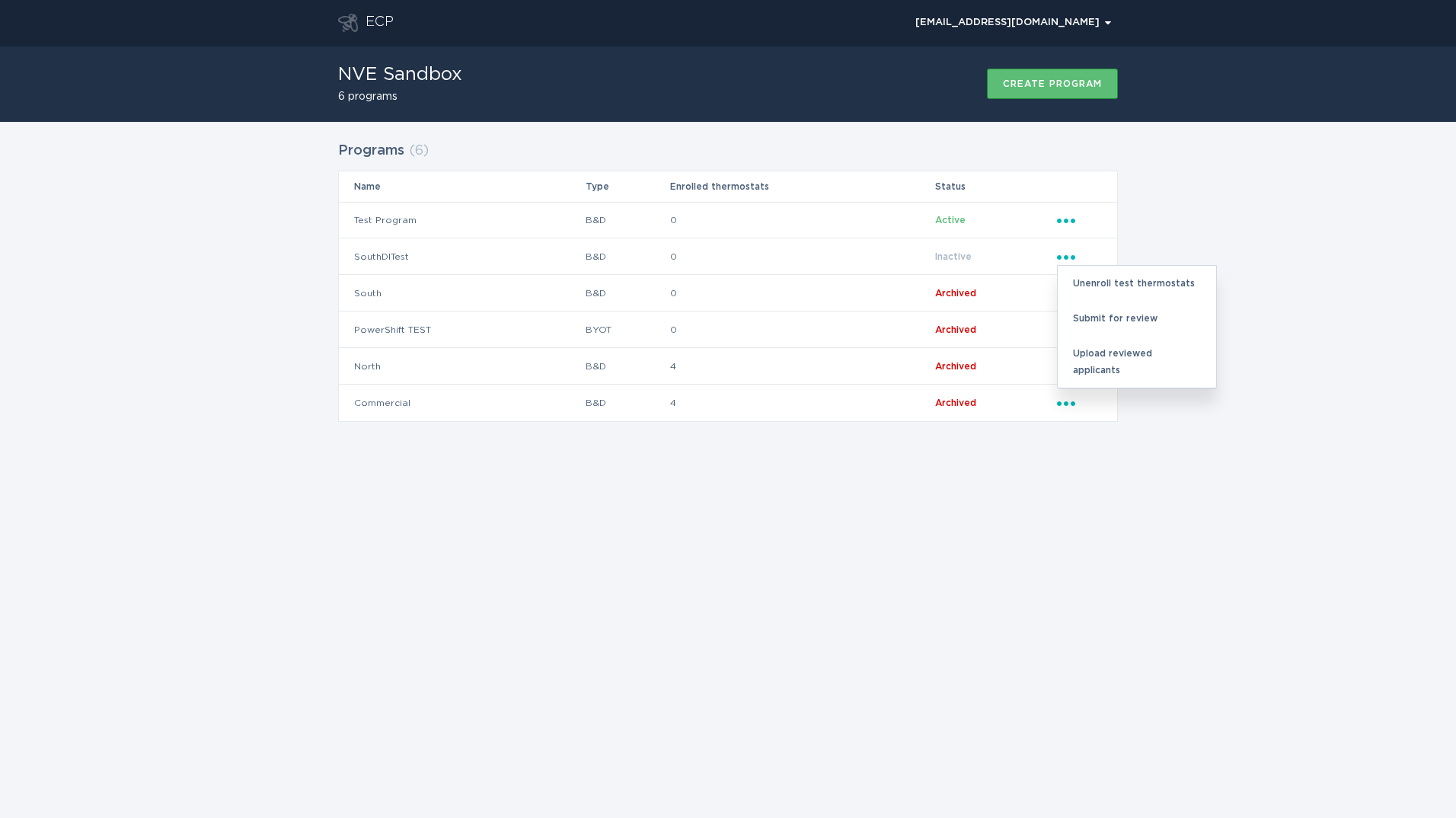
click at [1007, 484] on div "ECP [EMAIL_ADDRESS][DOMAIN_NAME] Chevron NVE Sandbox 6 programs Create program …" at bounding box center [728, 409] width 1456 height 818
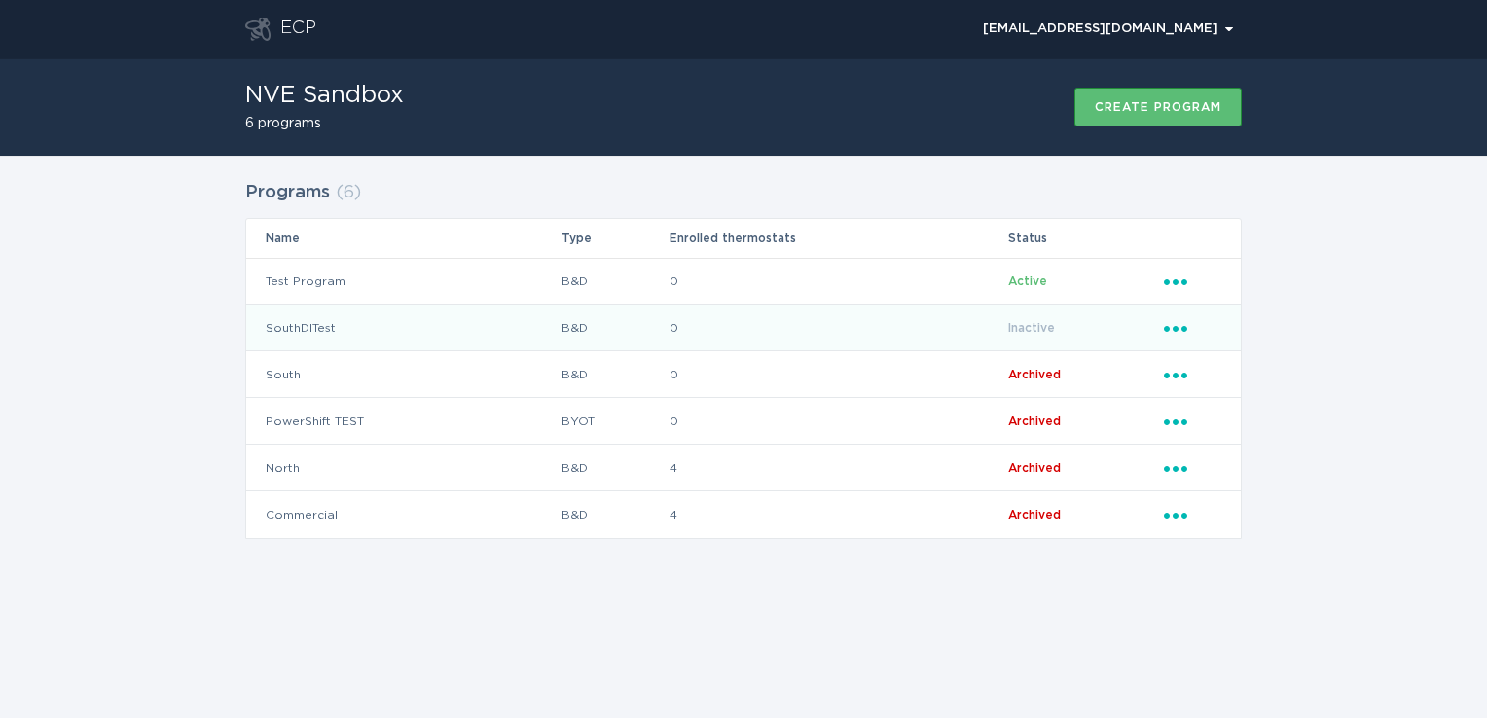
click at [1173, 327] on icon "Popover menu" at bounding box center [1175, 329] width 23 height 6
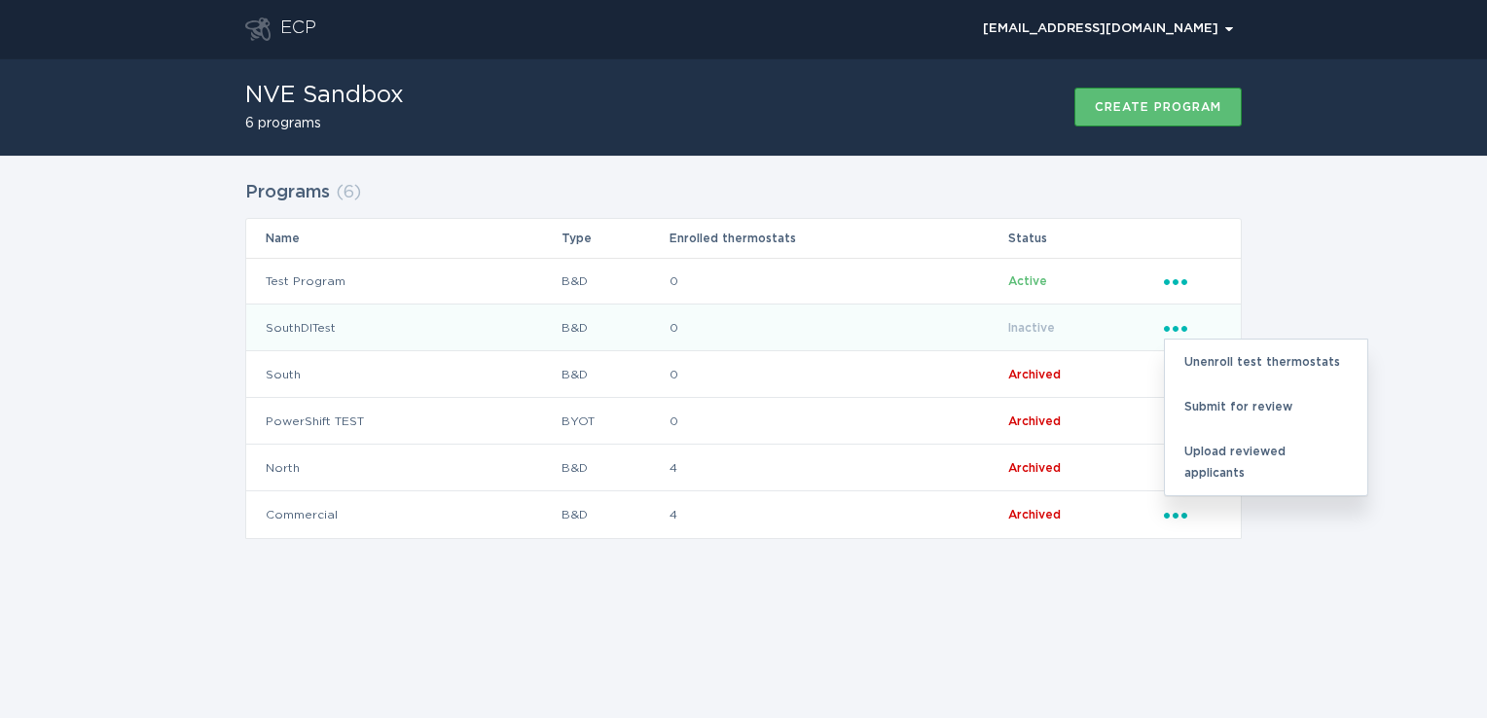
click at [1173, 327] on icon "8a10b352683d4066856916e58640d313" at bounding box center [1175, 329] width 23 height 6
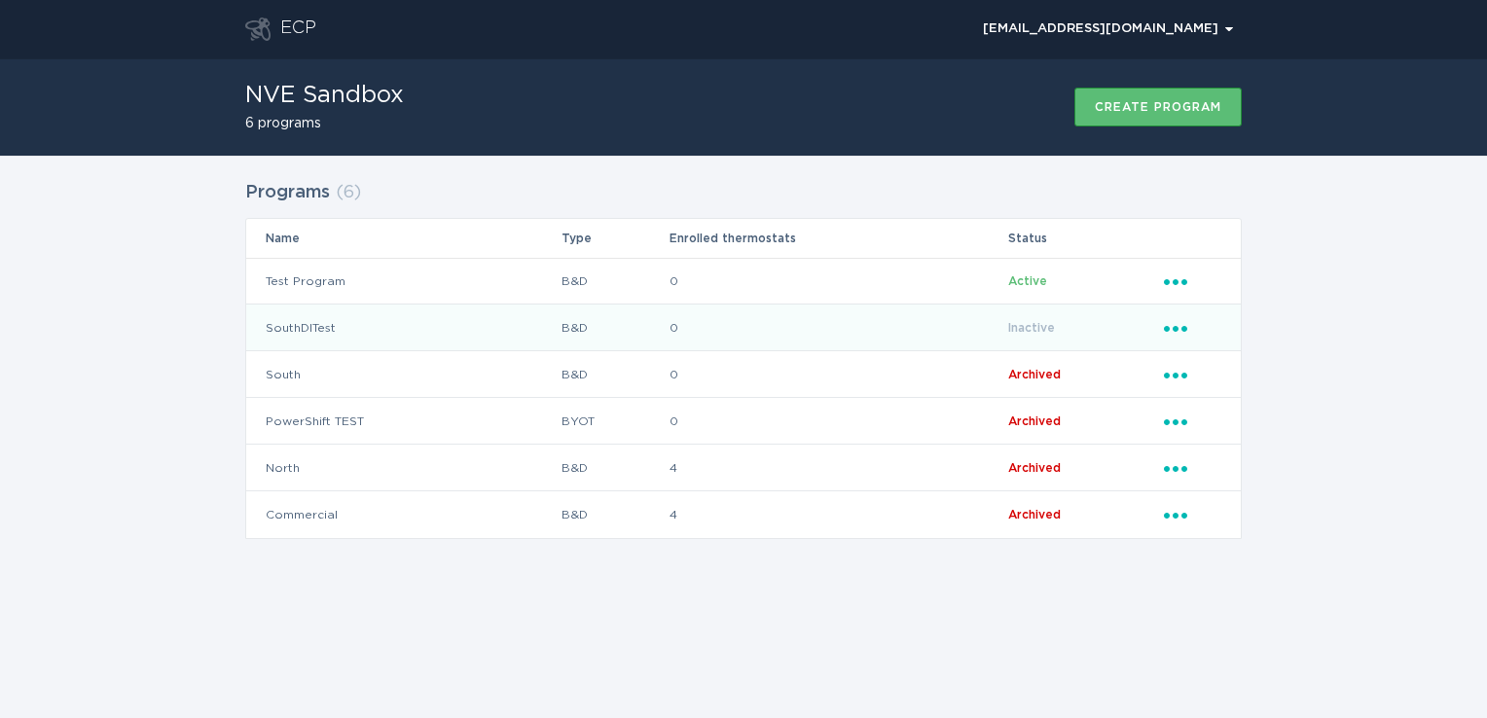
click at [1173, 327] on icon "Popover menu" at bounding box center [1175, 329] width 23 height 6
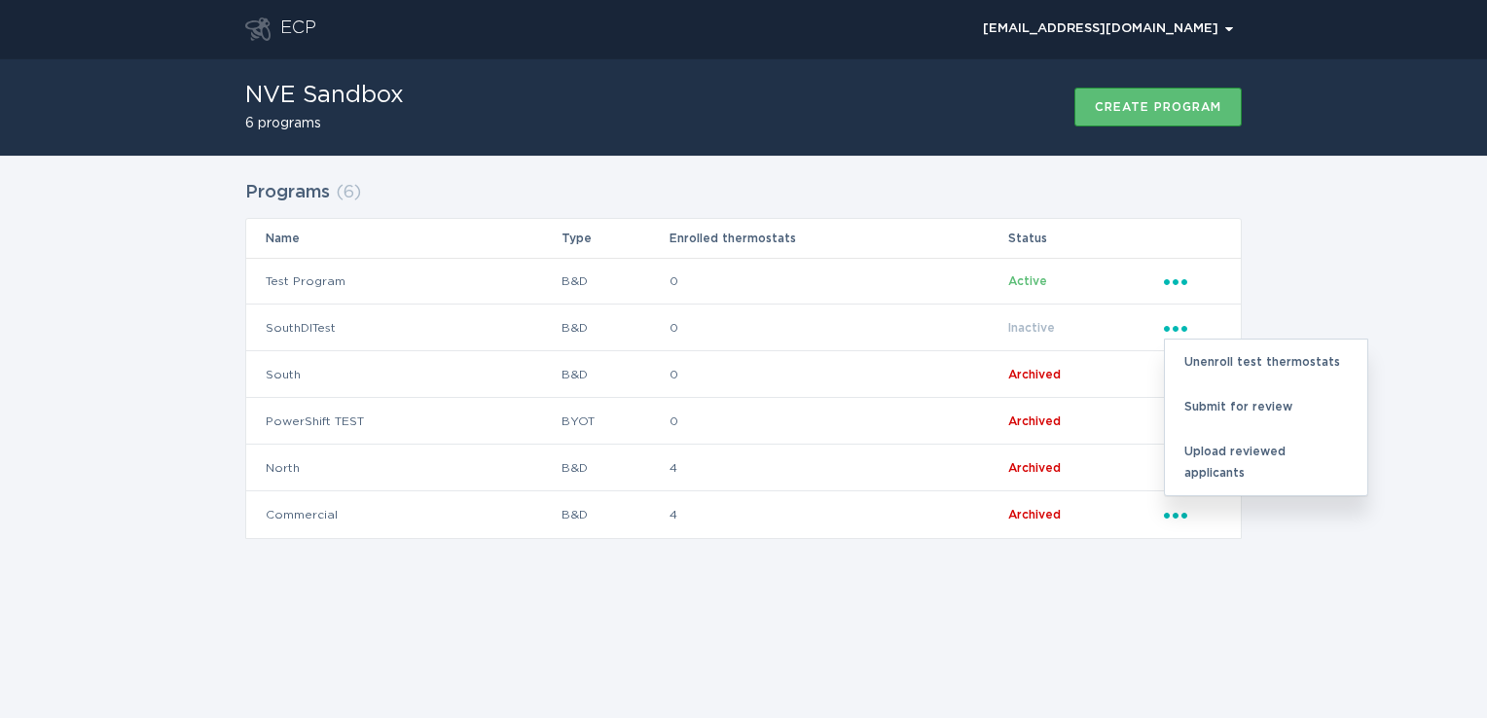
click at [1144, 560] on div "Programs ( 6 ) Name Type Enrolled thermostats Status Test Program B&D 0 Active …" at bounding box center [743, 371] width 996 height 393
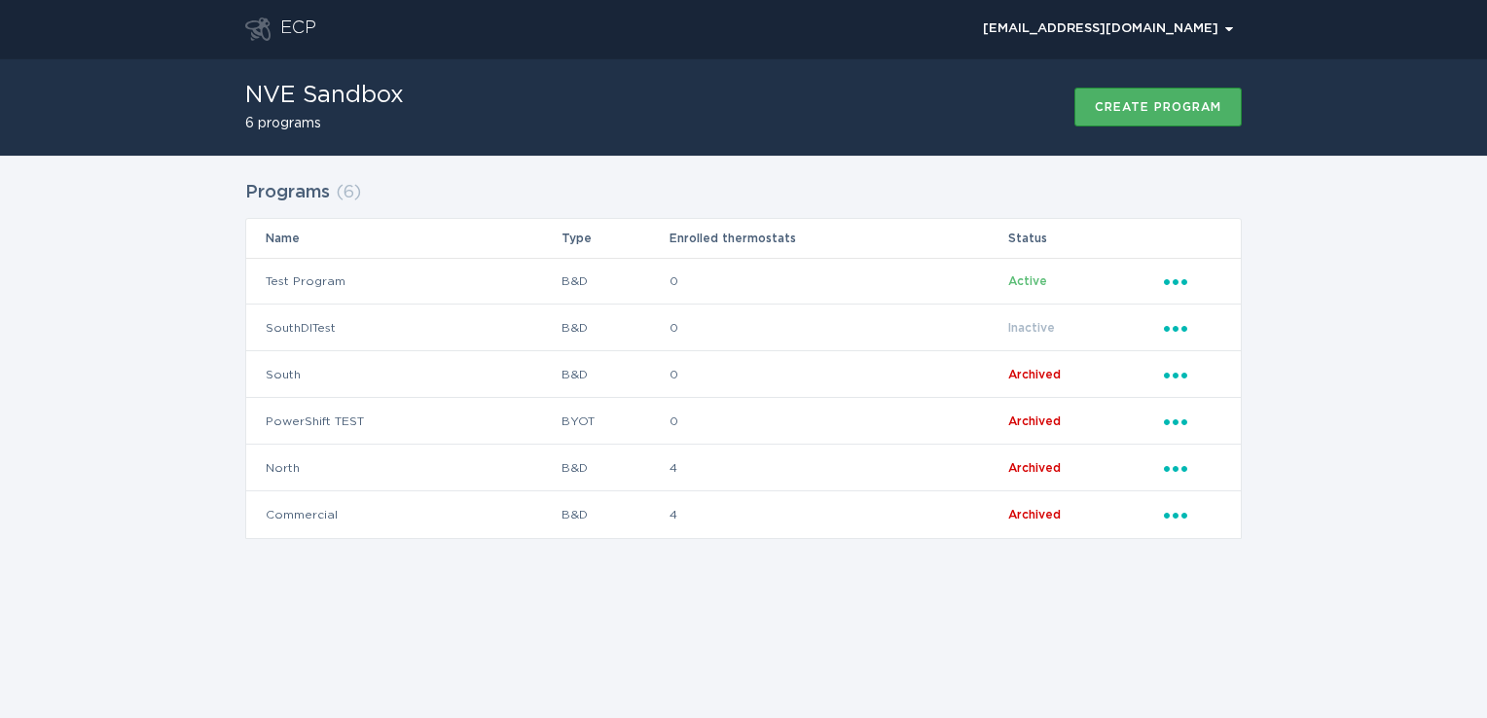
click at [1153, 103] on div "Create program" at bounding box center [1158, 107] width 126 height 12
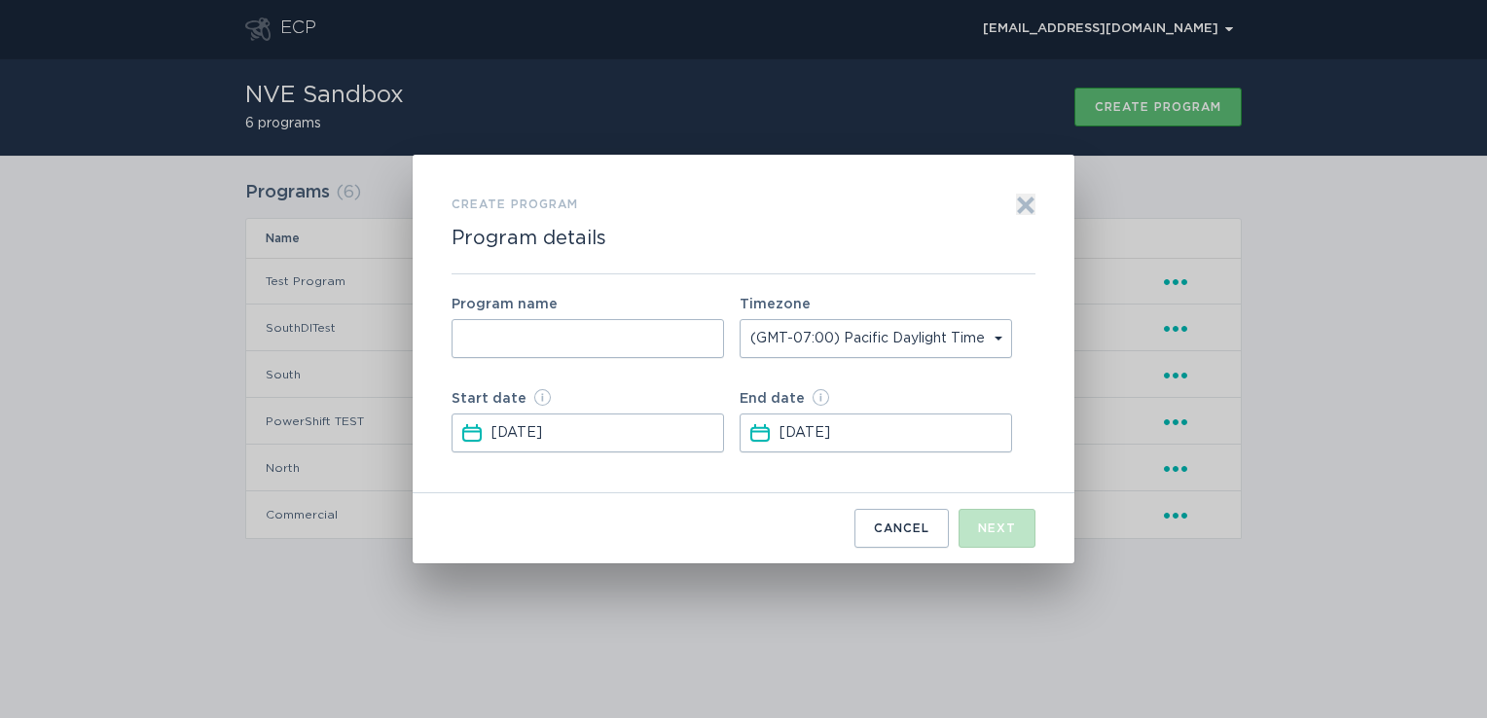
click at [619, 332] on input "Form to create a program" at bounding box center [587, 338] width 272 height 39
type input "NorthDITest"
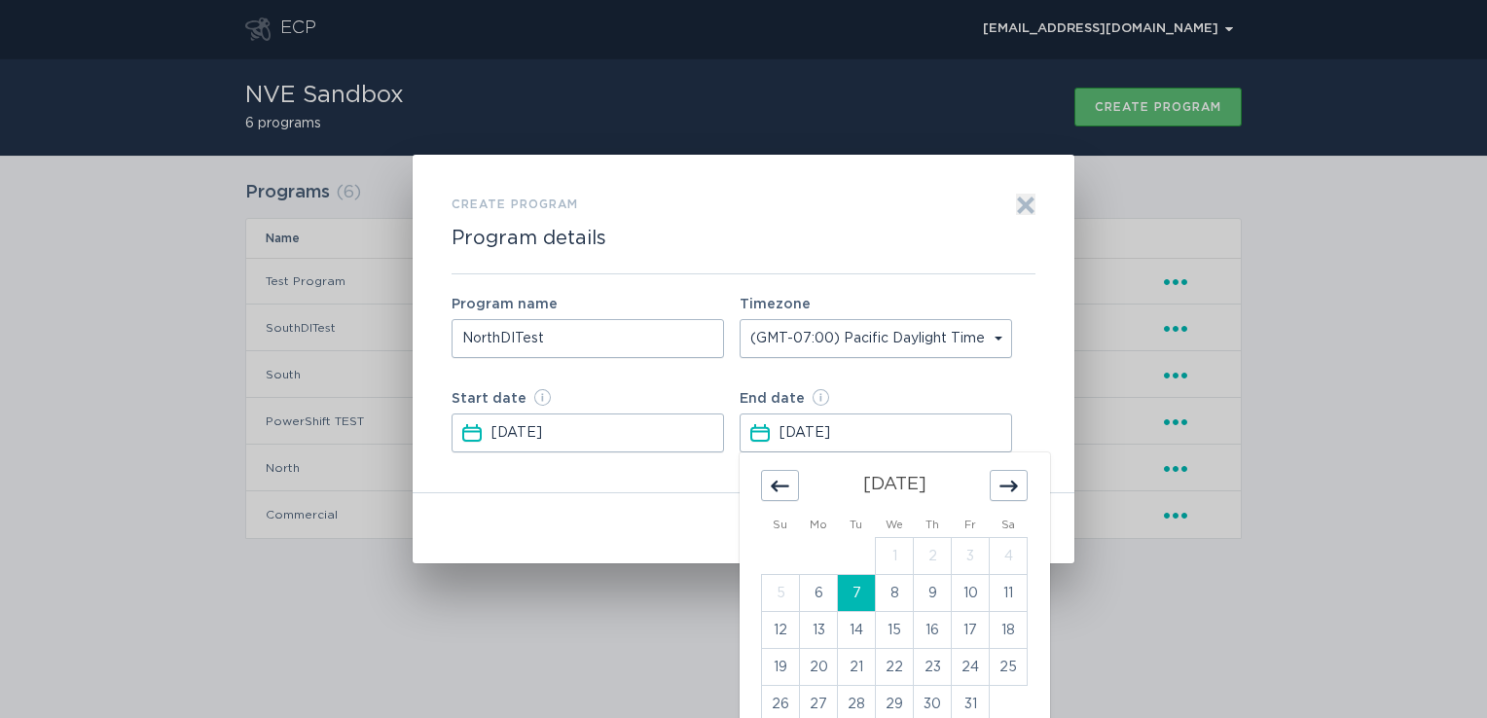
click at [849, 438] on input "[DATE]" at bounding box center [894, 433] width 230 height 37
click at [1021, 488] on div "Move forward to switch to the next month." at bounding box center [1009, 485] width 38 height 31
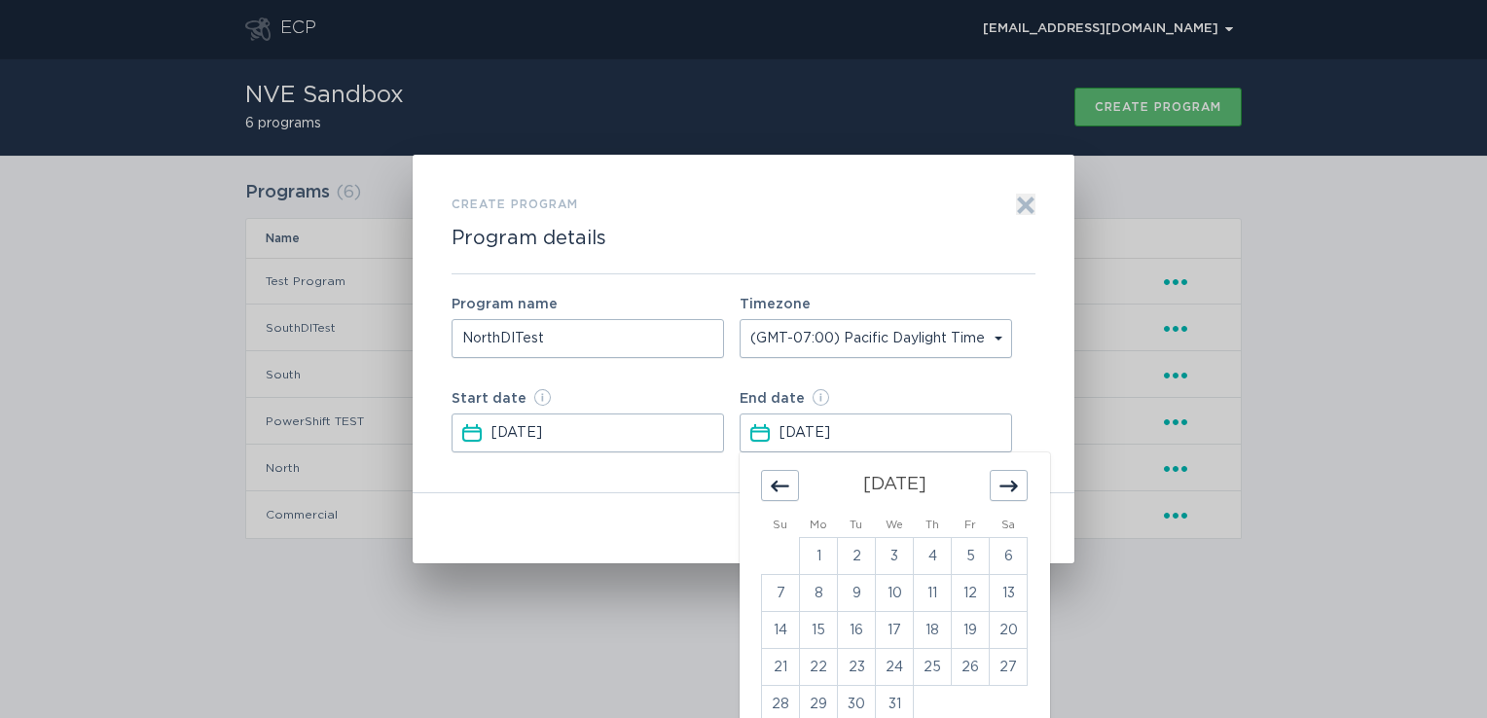
click at [1021, 488] on div "Move forward to switch to the next month." at bounding box center [1009, 485] width 38 height 31
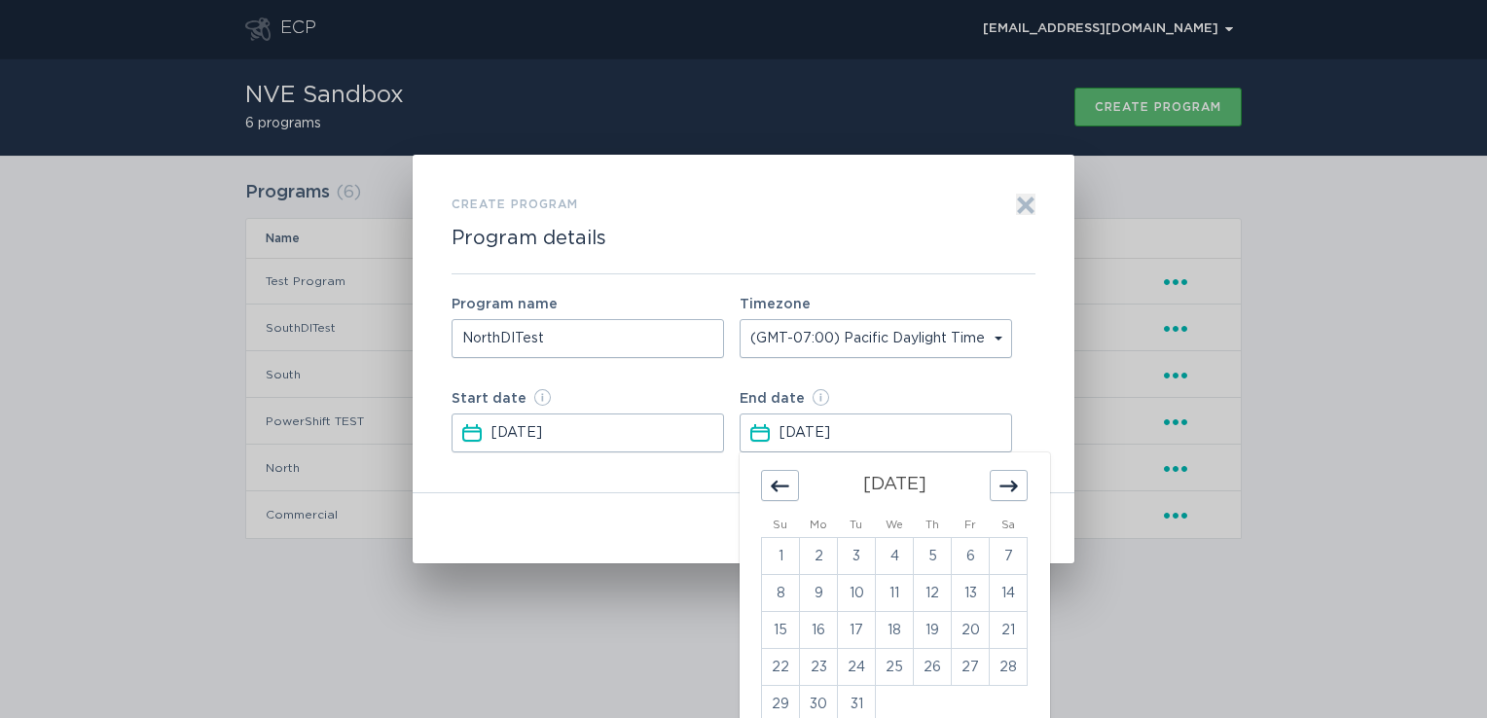
click at [1021, 488] on div "Move forward to switch to the next month." at bounding box center [1009, 485] width 38 height 31
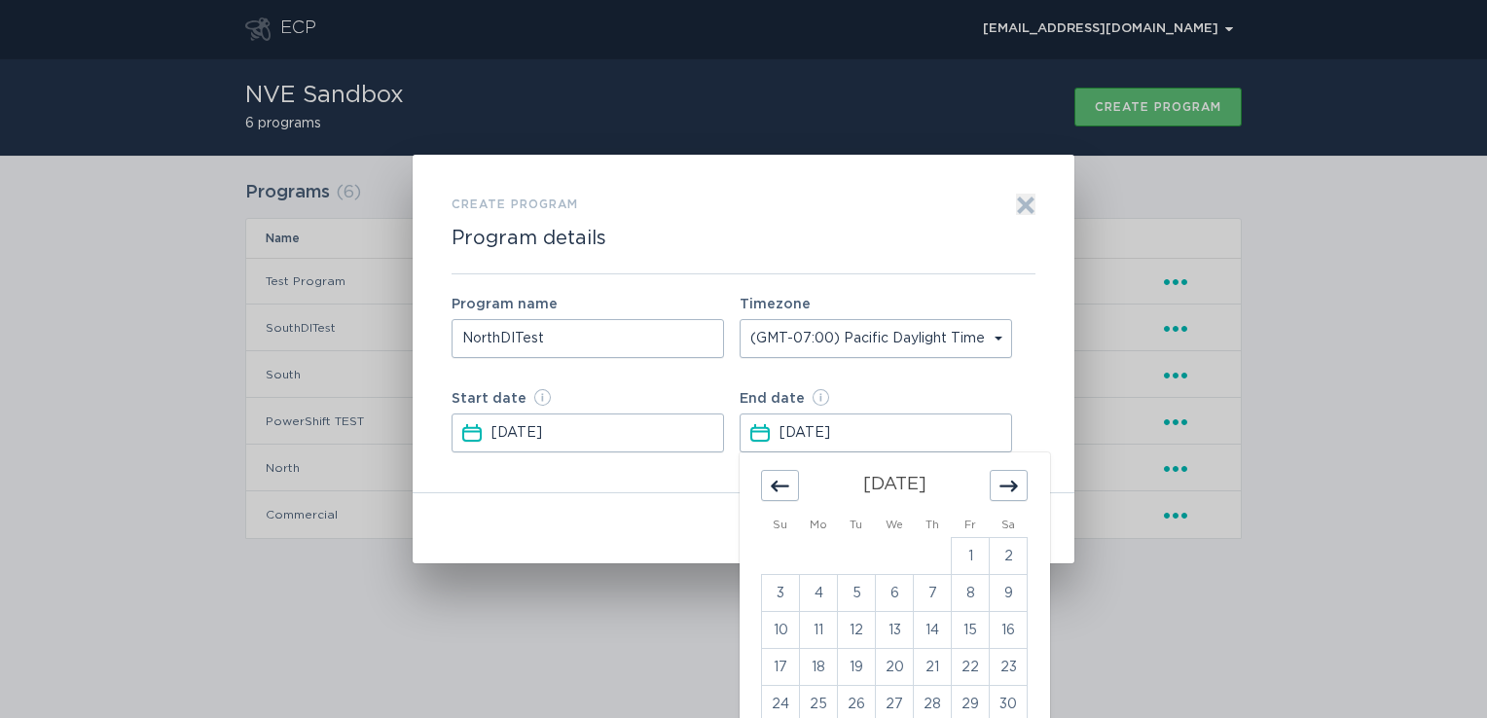
click at [1021, 488] on div "Move forward to switch to the next month." at bounding box center [1009, 485] width 38 height 31
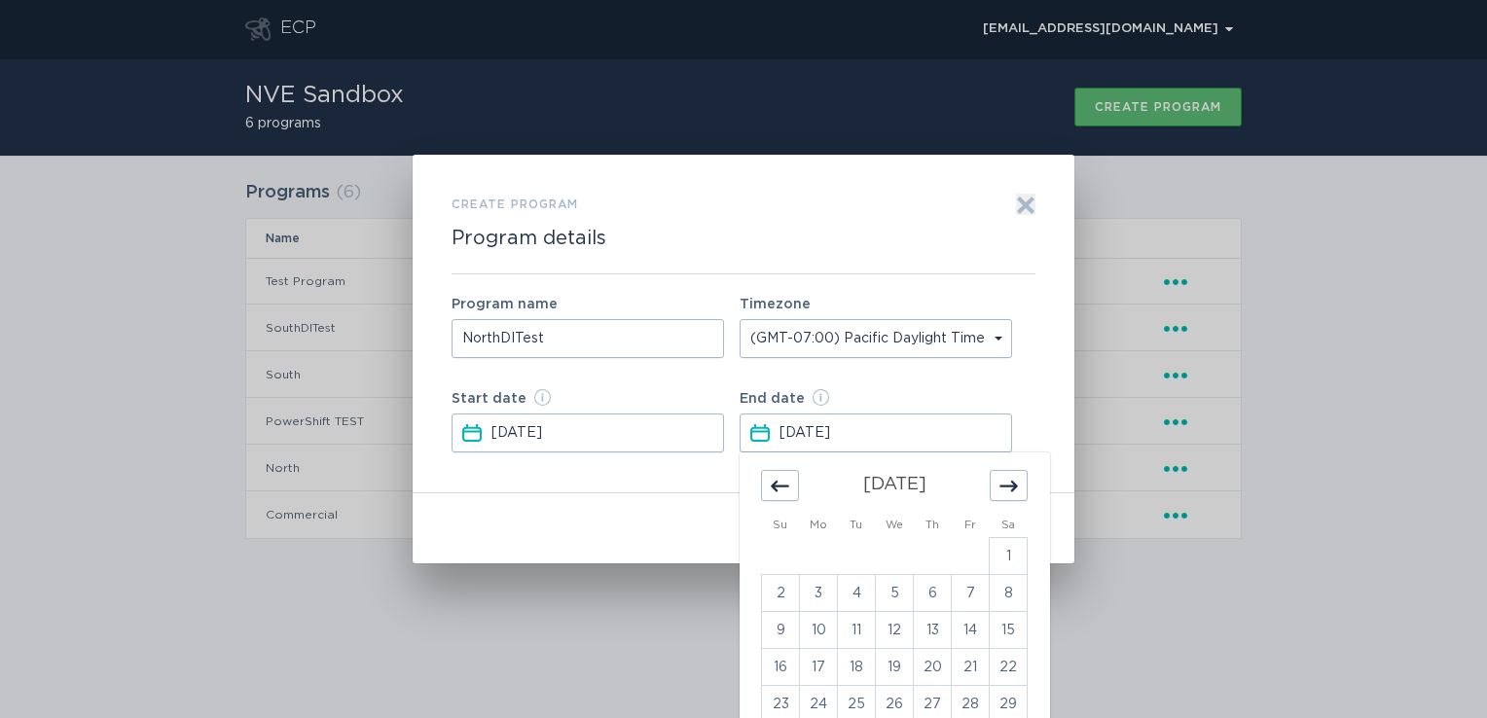
click at [1021, 488] on div "Move forward to switch to the next month." at bounding box center [1009, 485] width 38 height 31
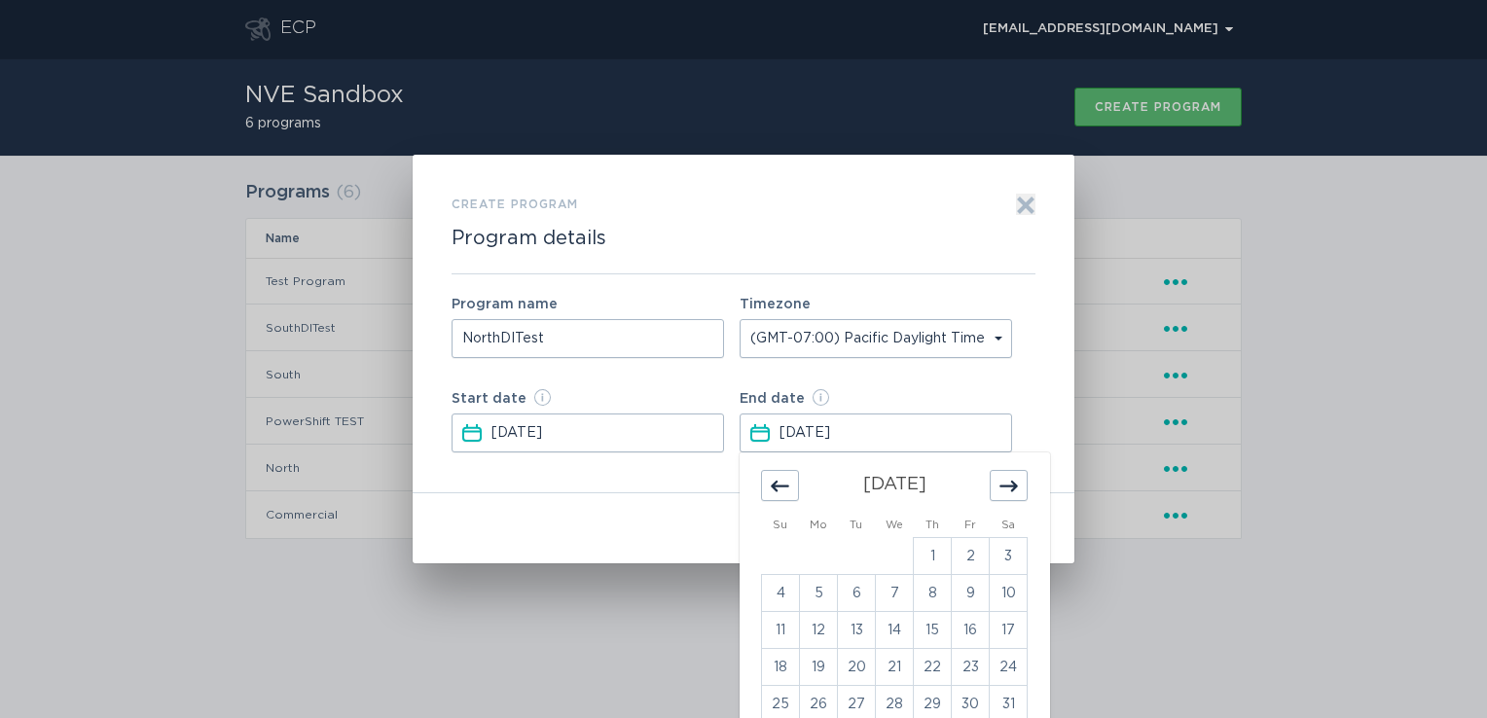
click at [1021, 488] on div "Move forward to switch to the next month." at bounding box center [1009, 485] width 38 height 31
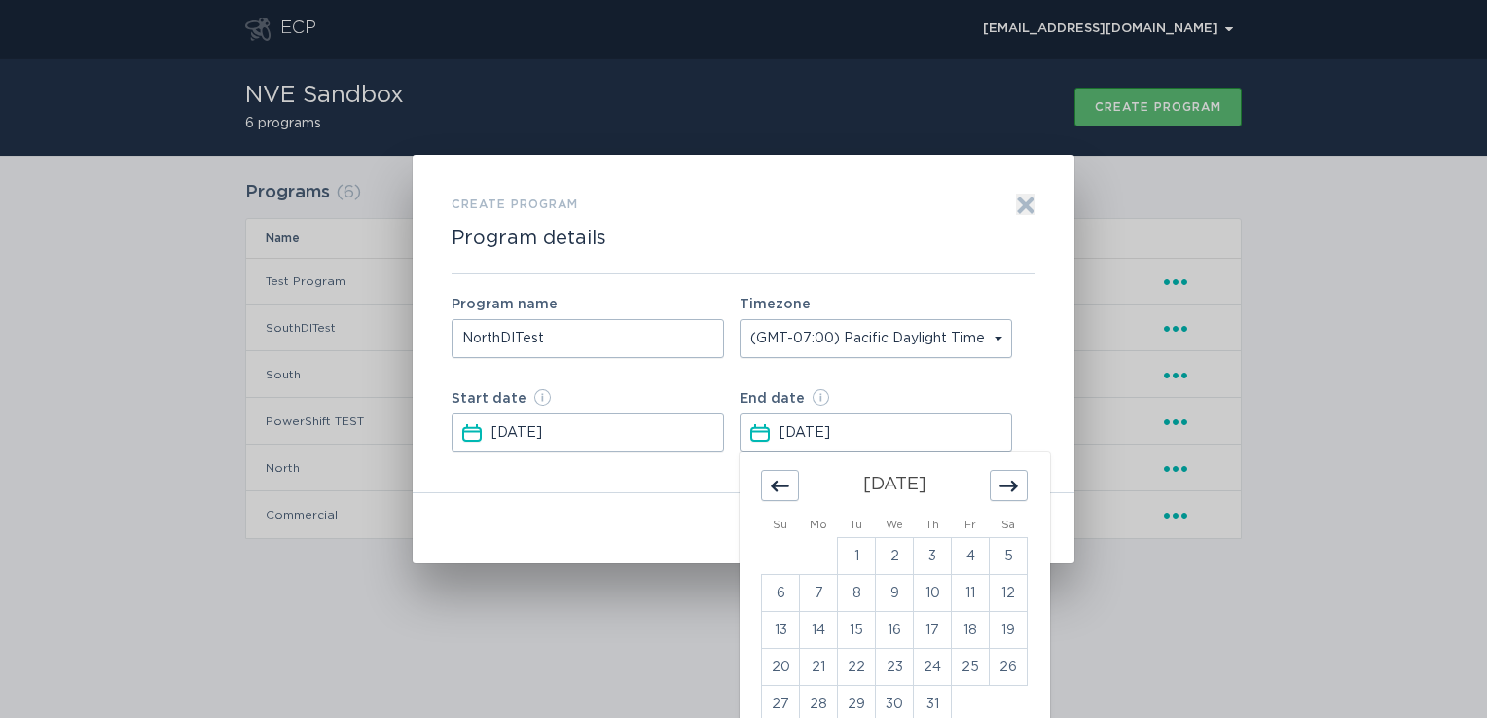
click at [1021, 488] on div "Move forward to switch to the next month." at bounding box center [1009, 485] width 38 height 31
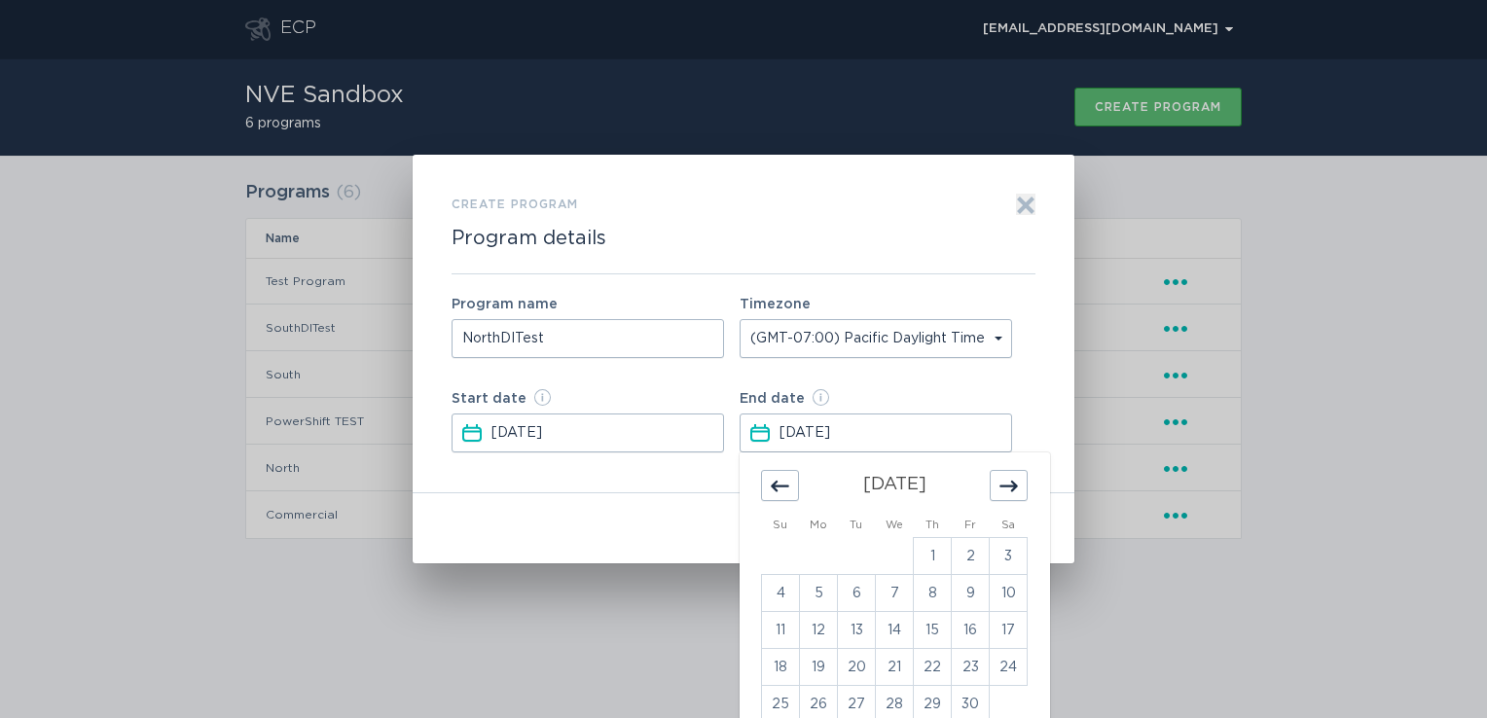
click at [1021, 488] on div "Move forward to switch to the next month." at bounding box center [1009, 485] width 38 height 31
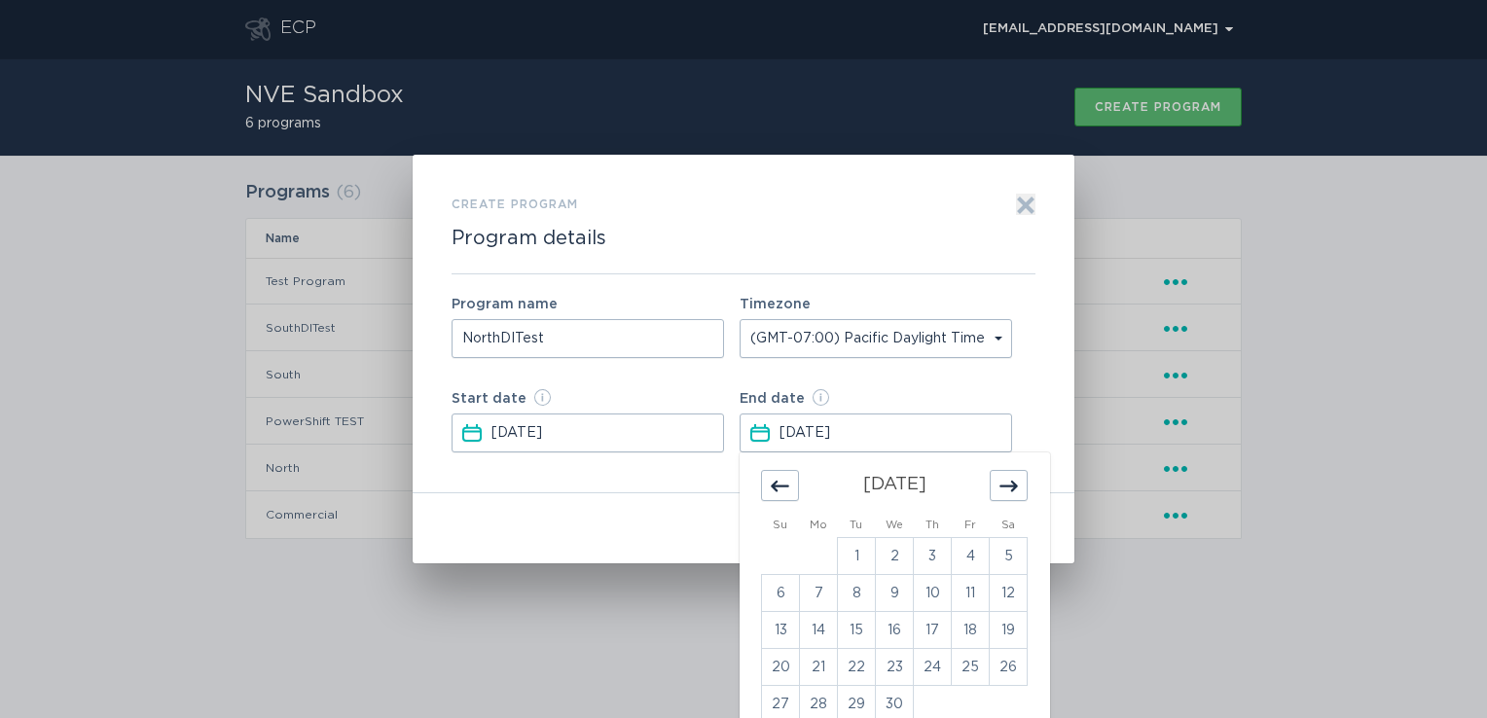
click at [1021, 488] on div "Move forward to switch to the next month." at bounding box center [1009, 485] width 38 height 31
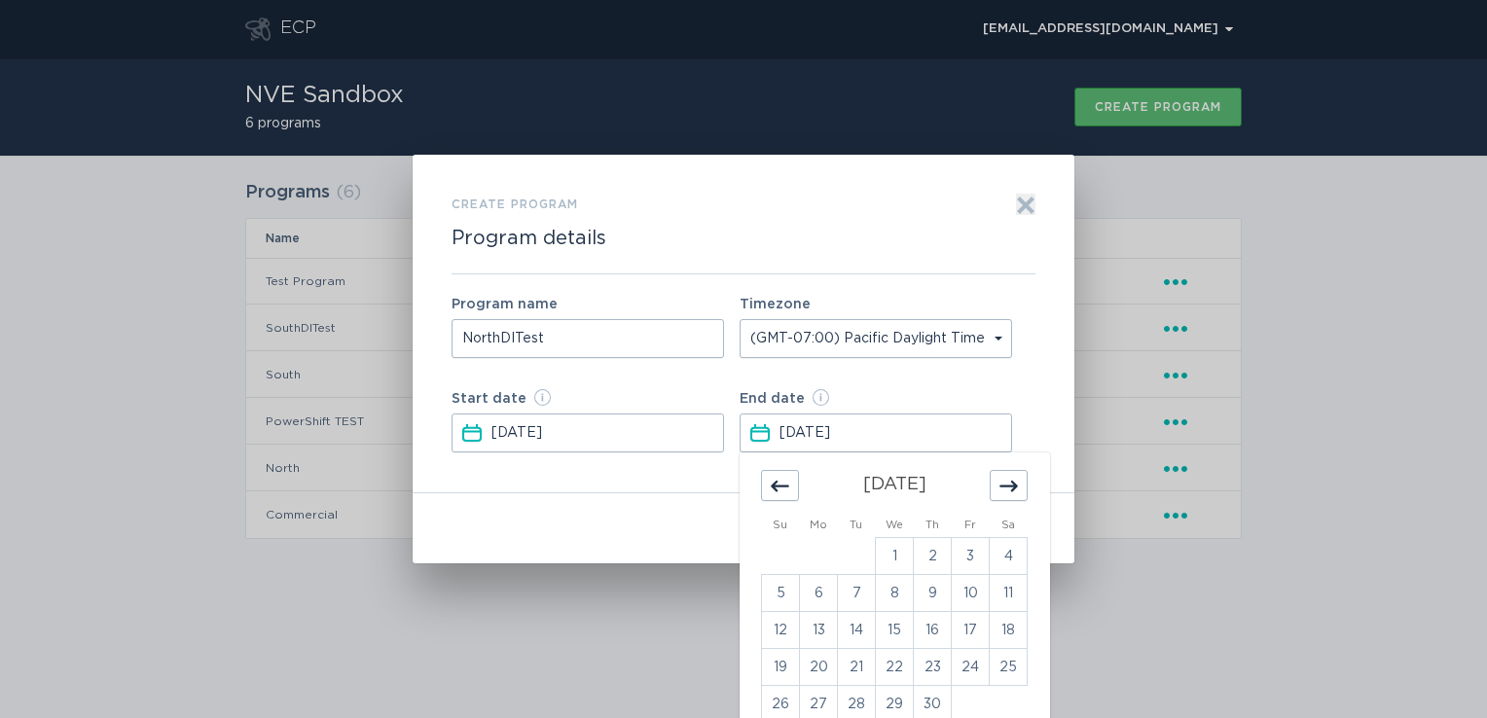
click at [1021, 488] on div "Move forward to switch to the next month." at bounding box center [1009, 485] width 38 height 31
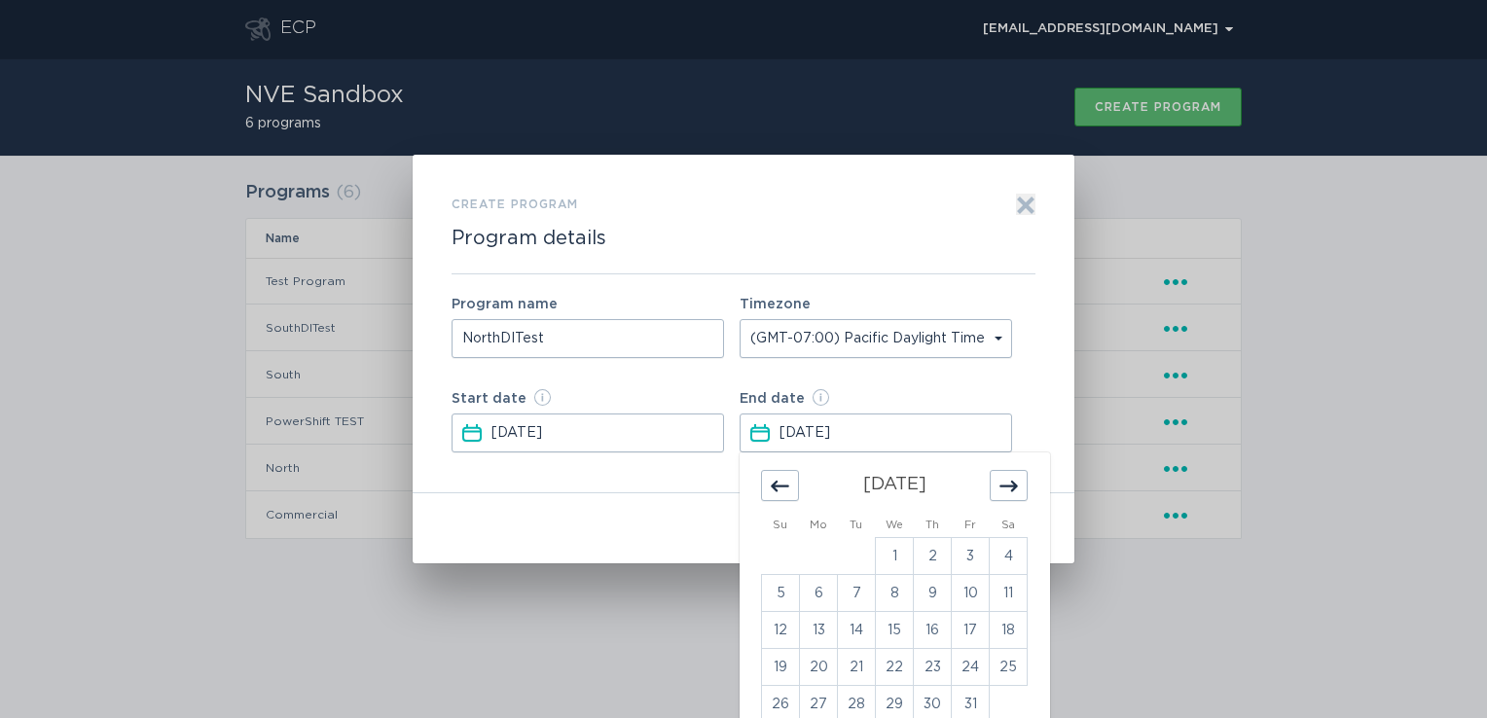
click at [1021, 488] on div "Move forward to switch to the next month." at bounding box center [1009, 485] width 38 height 31
click at [1014, 559] on td "4" at bounding box center [1009, 556] width 38 height 37
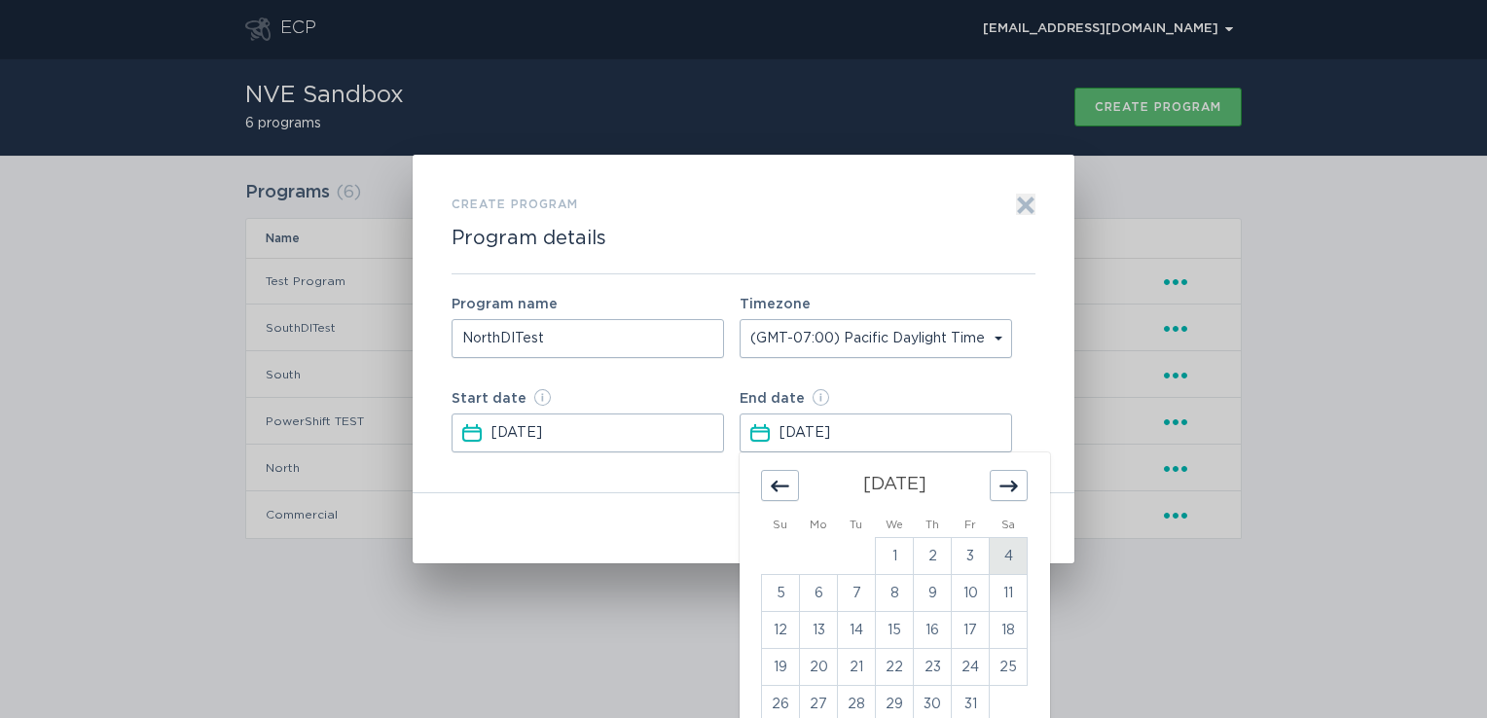
type input "[DATE]"
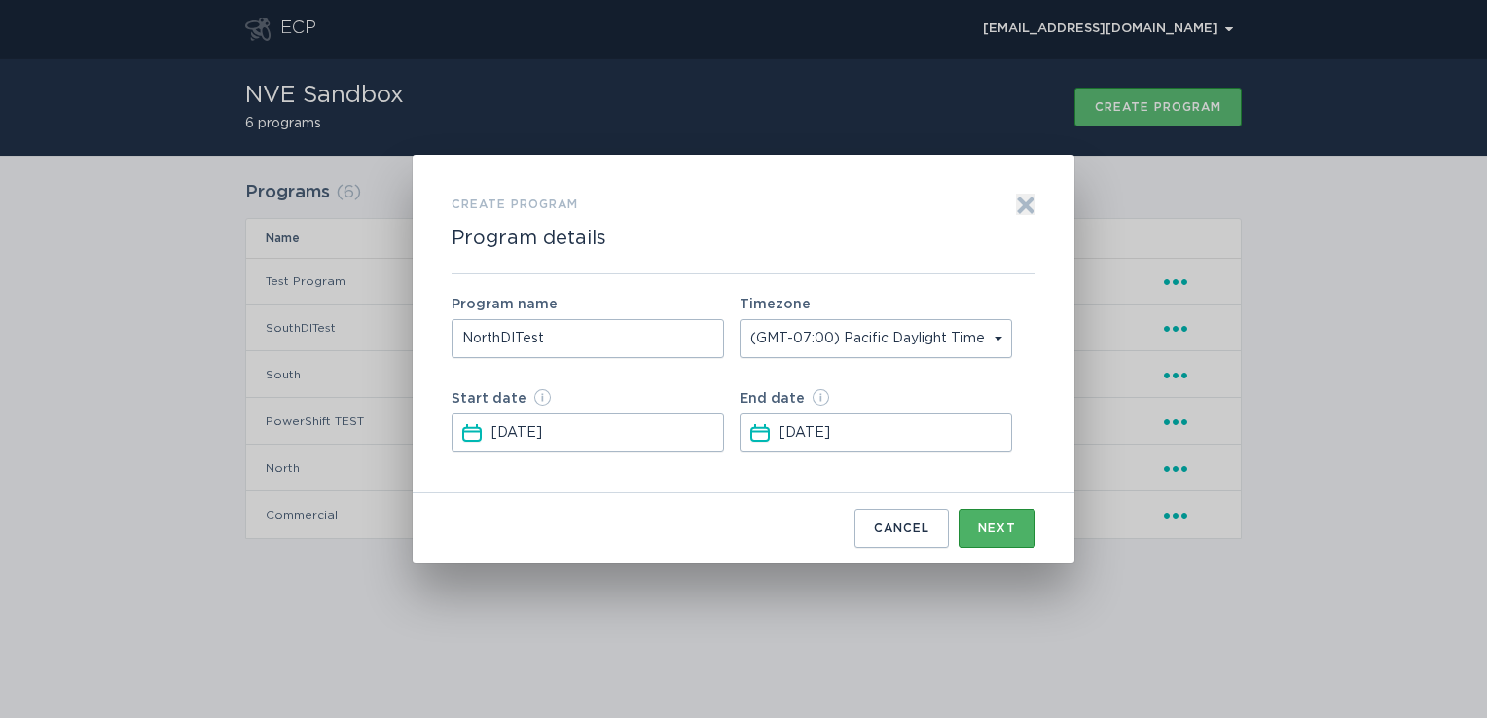
click at [1004, 526] on div "Next" at bounding box center [997, 529] width 38 height 12
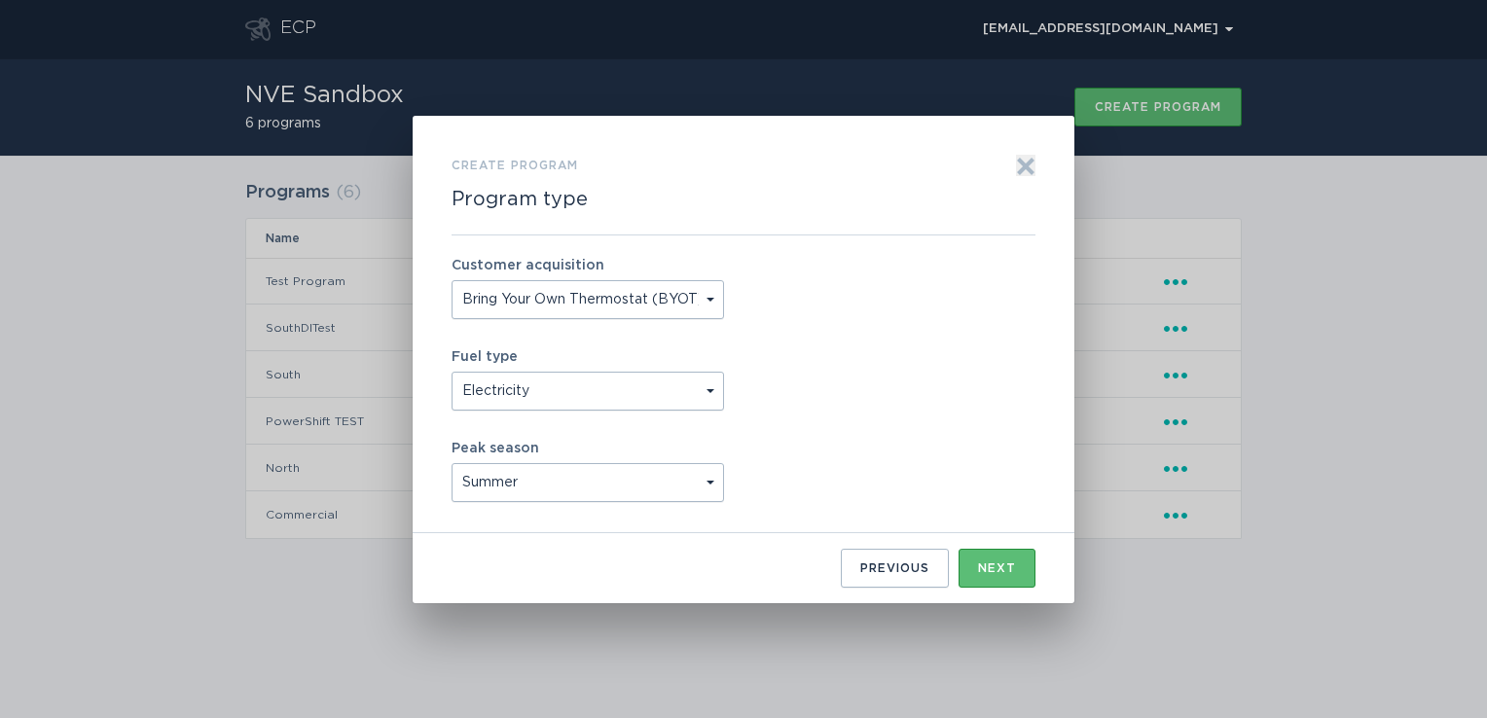
click at [706, 299] on select "Bring Your Own Thermostat (BYOT) Buy and [PERSON_NAME] (B&D)" at bounding box center [587, 299] width 272 height 39
select select "BUY_AND_DEPLOY"
click at [451, 280] on select "Bring Your Own Thermostat (BYOT) Buy and [PERSON_NAME] (B&D)" at bounding box center [587, 299] width 272 height 39
click at [697, 476] on select "Summer Winter Year Round" at bounding box center [587, 482] width 272 height 39
select select "year_round"
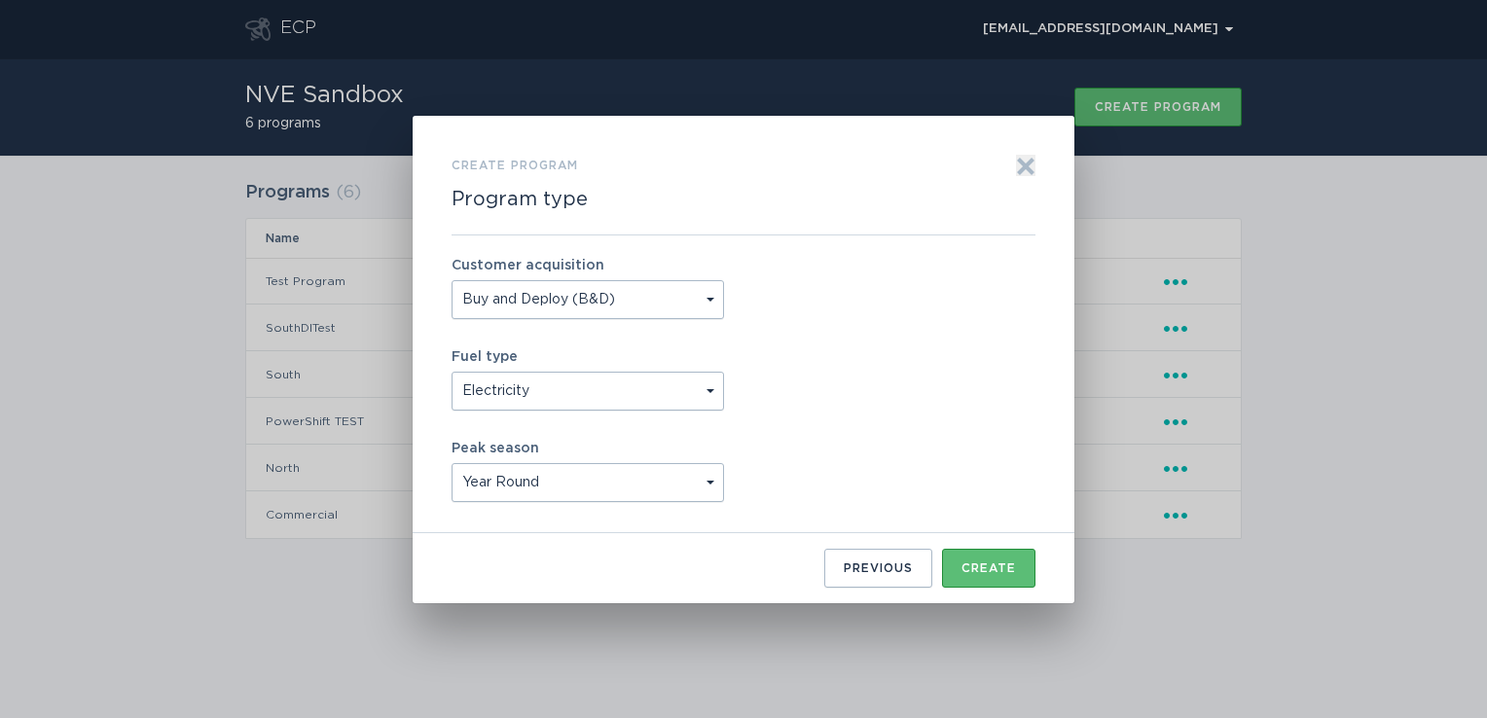
click at [451, 463] on select "Summer Winter Year Round" at bounding box center [587, 482] width 272 height 39
click at [984, 572] on div "Create" at bounding box center [988, 568] width 54 height 12
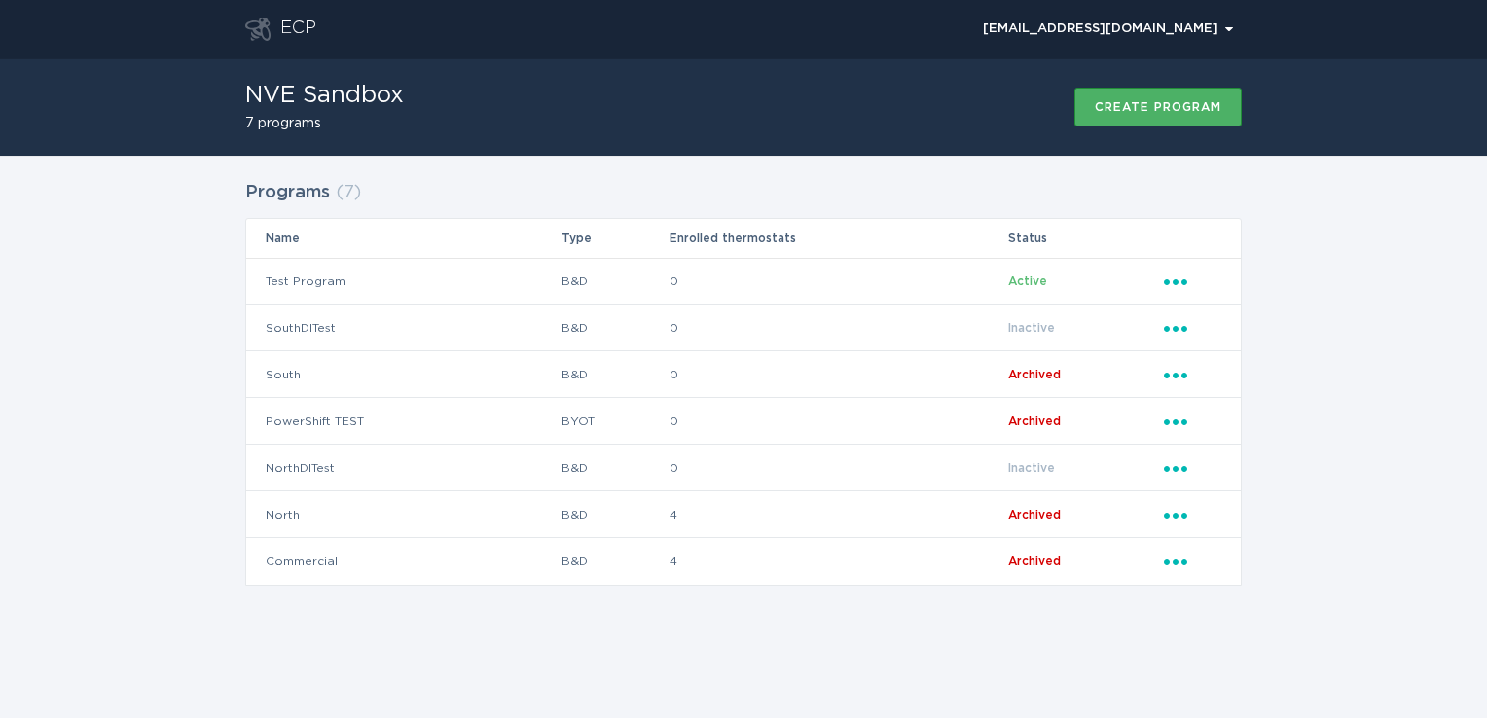
click at [1140, 106] on div "Create program" at bounding box center [1158, 107] width 126 height 12
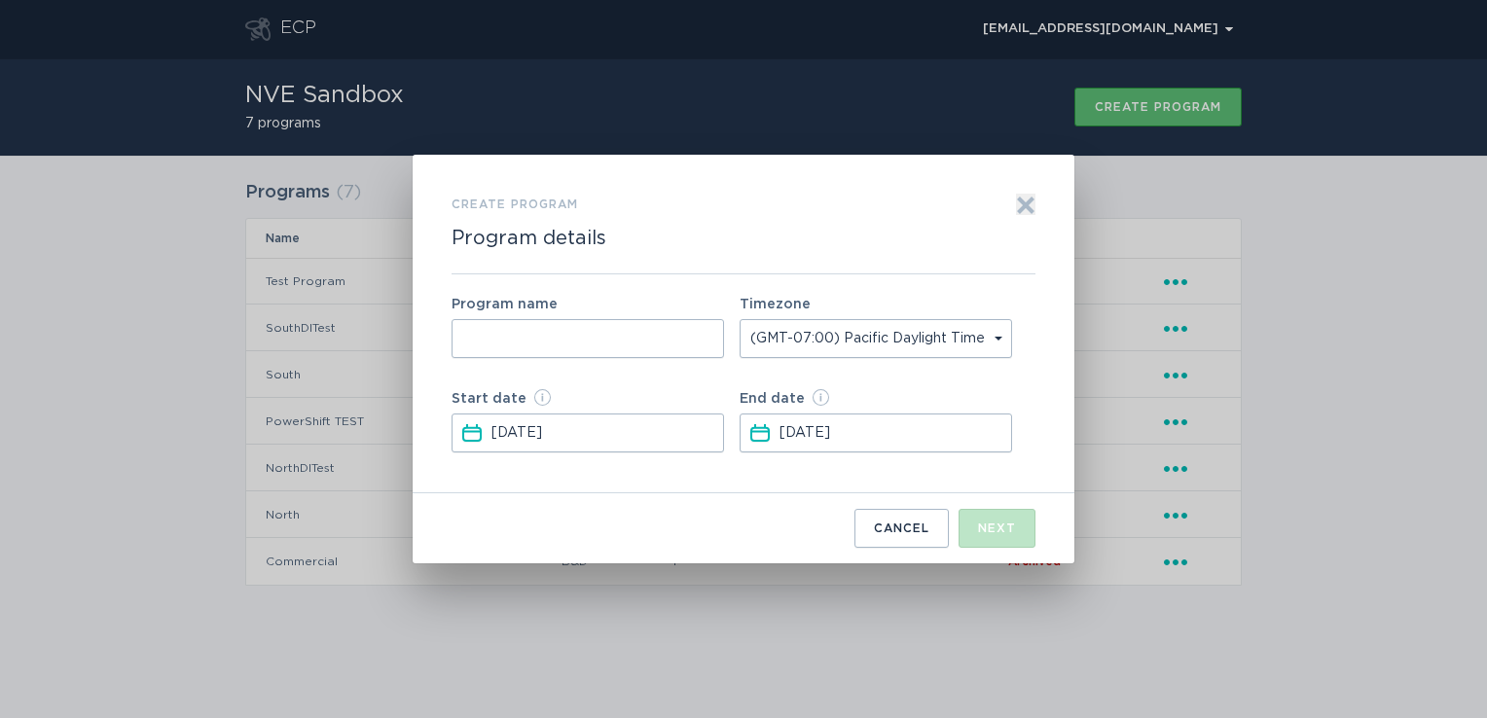
click at [607, 333] on input "Form to create a program" at bounding box center [587, 338] width 272 height 39
type input "SouthBYOTTest"
click at [823, 441] on input "[DATE]" at bounding box center [894, 433] width 230 height 37
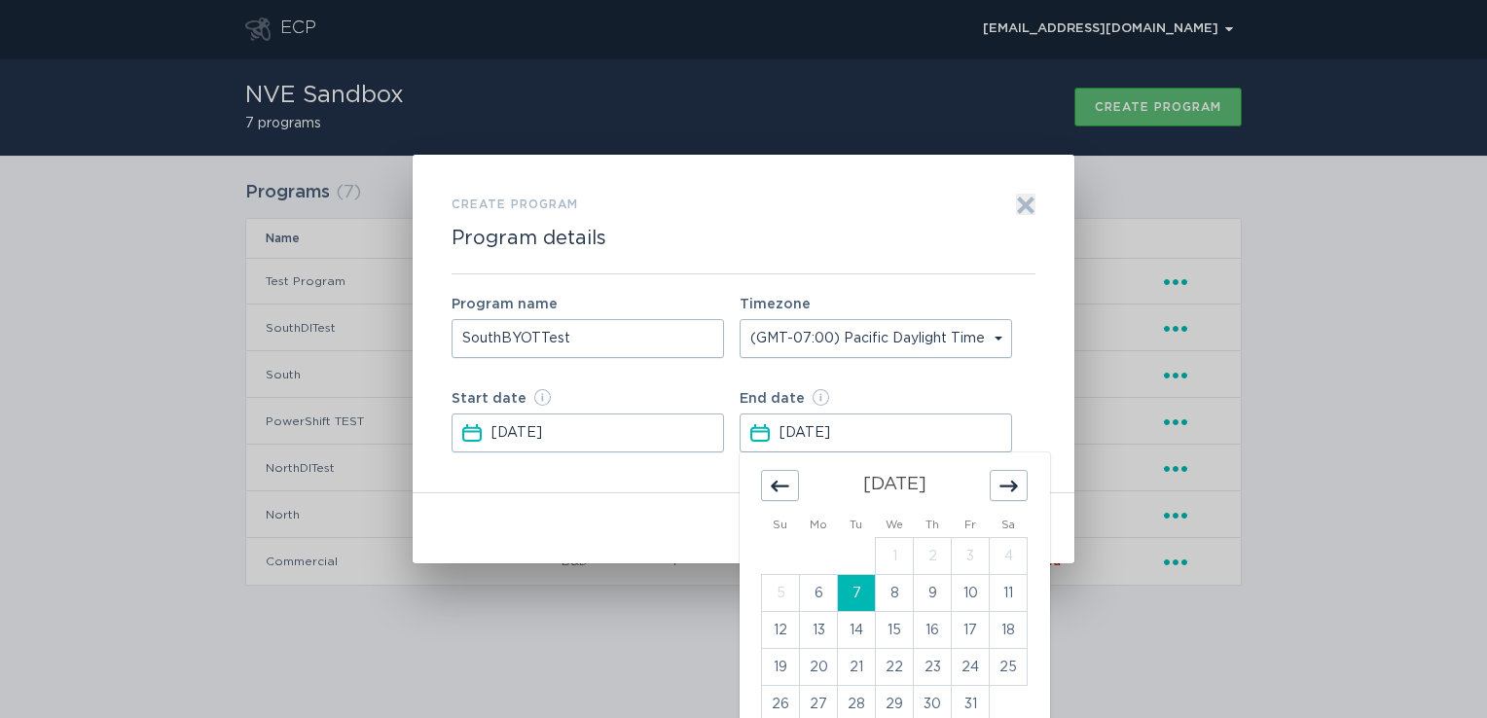
click at [1018, 491] on div "Move forward to switch to the next month." at bounding box center [1009, 485] width 38 height 31
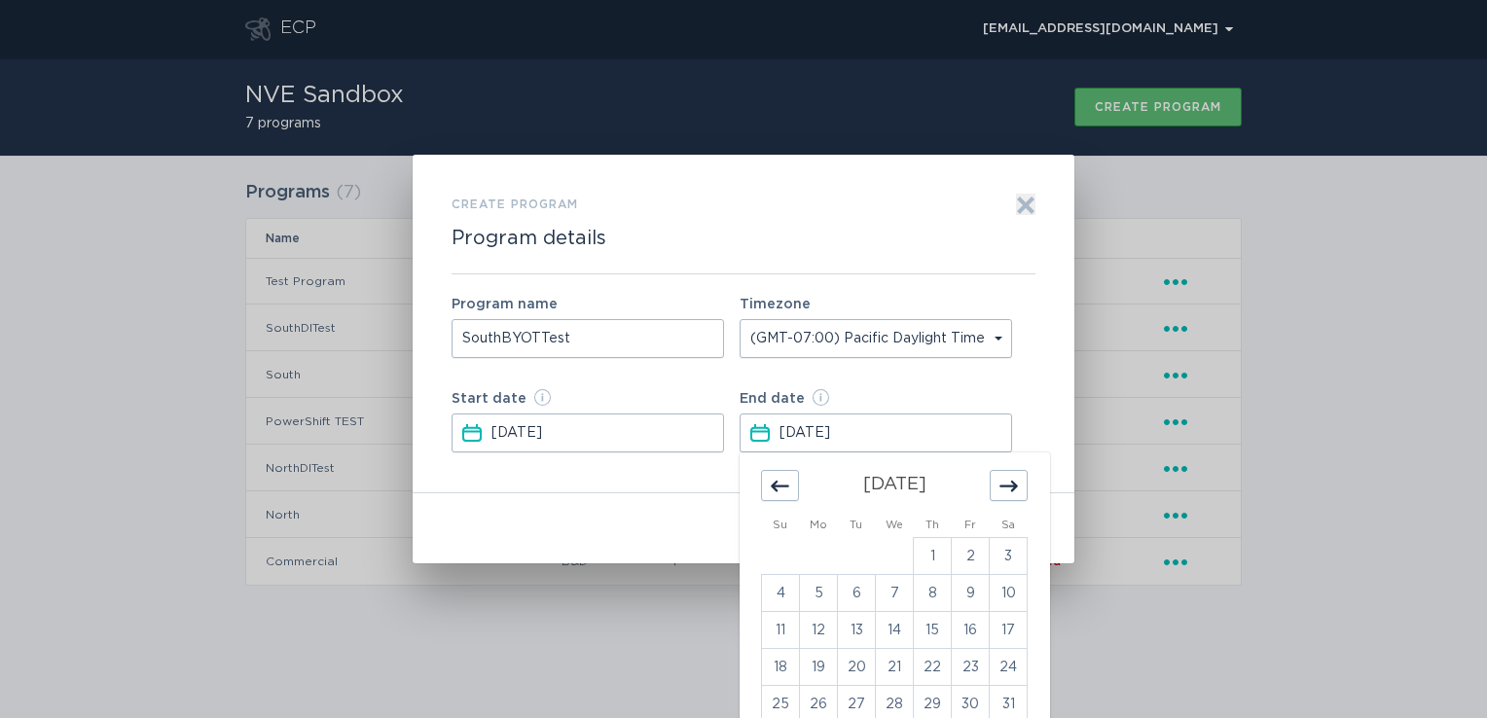
click at [1018, 491] on div "Move forward to switch to the next month." at bounding box center [1009, 485] width 38 height 31
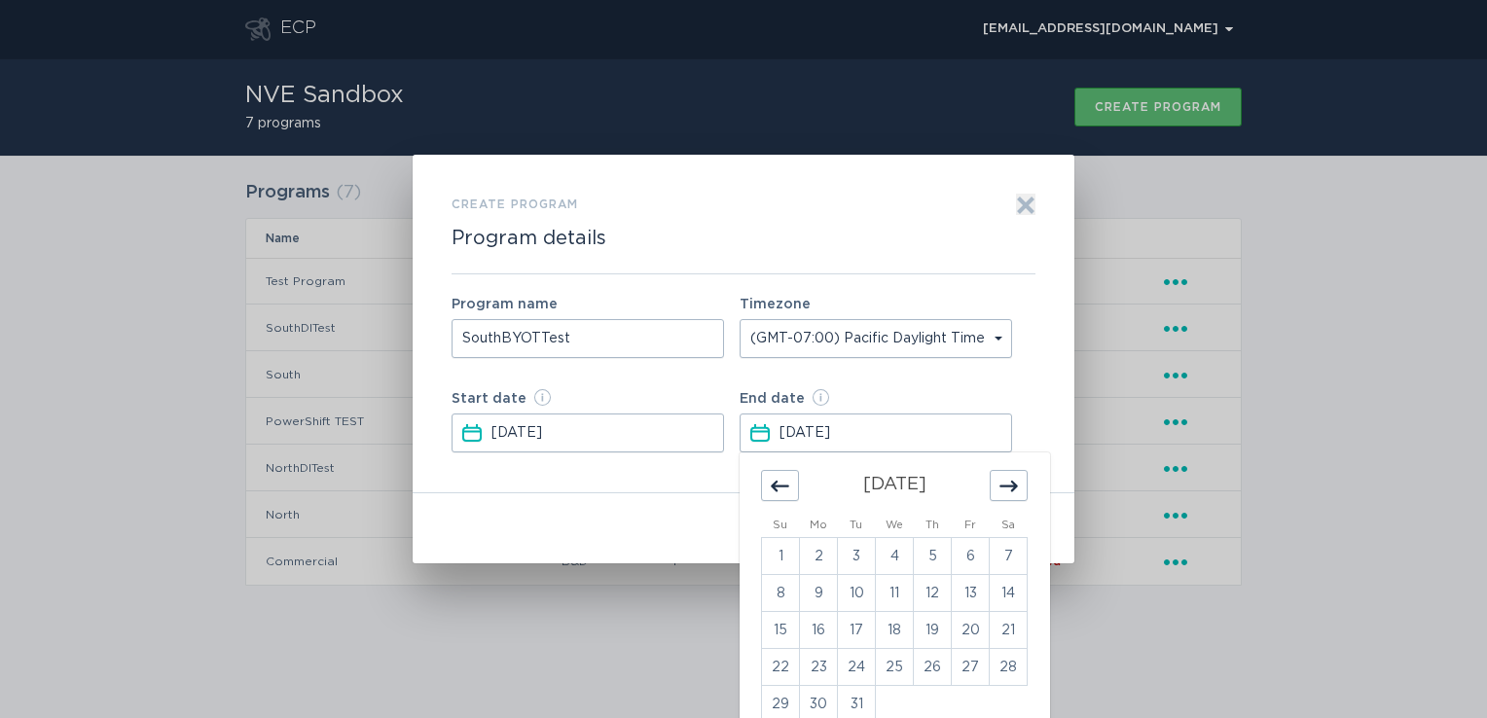
click at [1018, 491] on div "Move forward to switch to the next month." at bounding box center [1009, 485] width 38 height 31
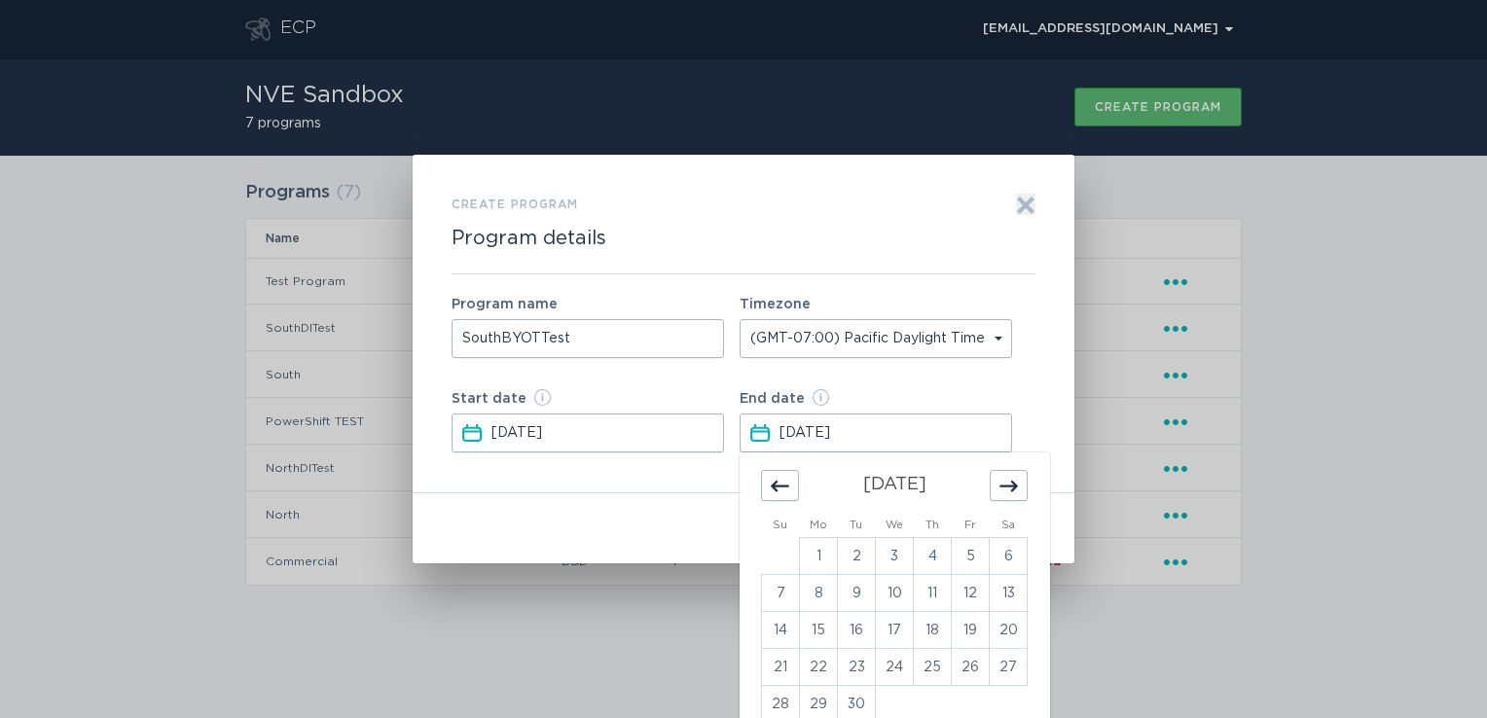
click at [1018, 491] on div "Move forward to switch to the next month." at bounding box center [1009, 485] width 38 height 31
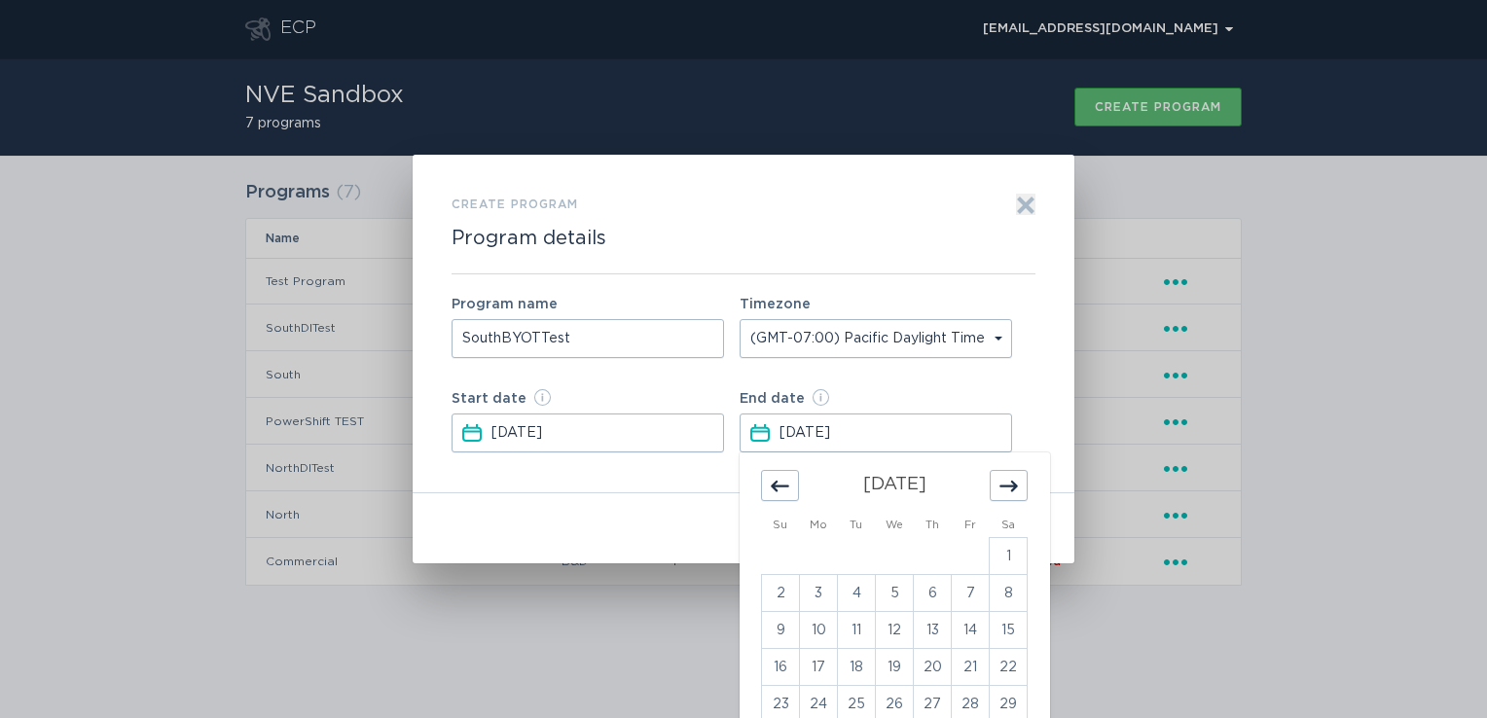
click at [1018, 491] on div "Move forward to switch to the next month." at bounding box center [1009, 485] width 38 height 31
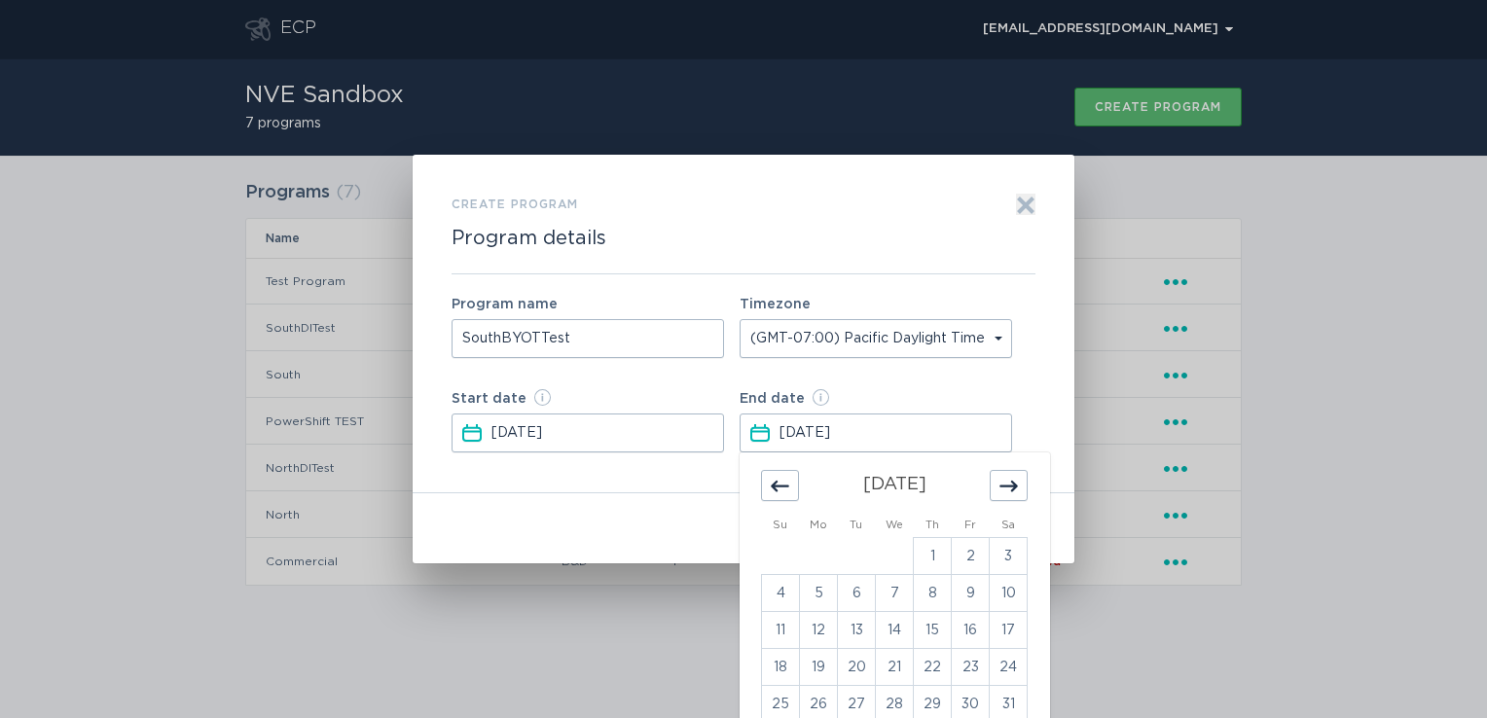
click at [1018, 491] on div "Move forward to switch to the next month." at bounding box center [1009, 485] width 38 height 31
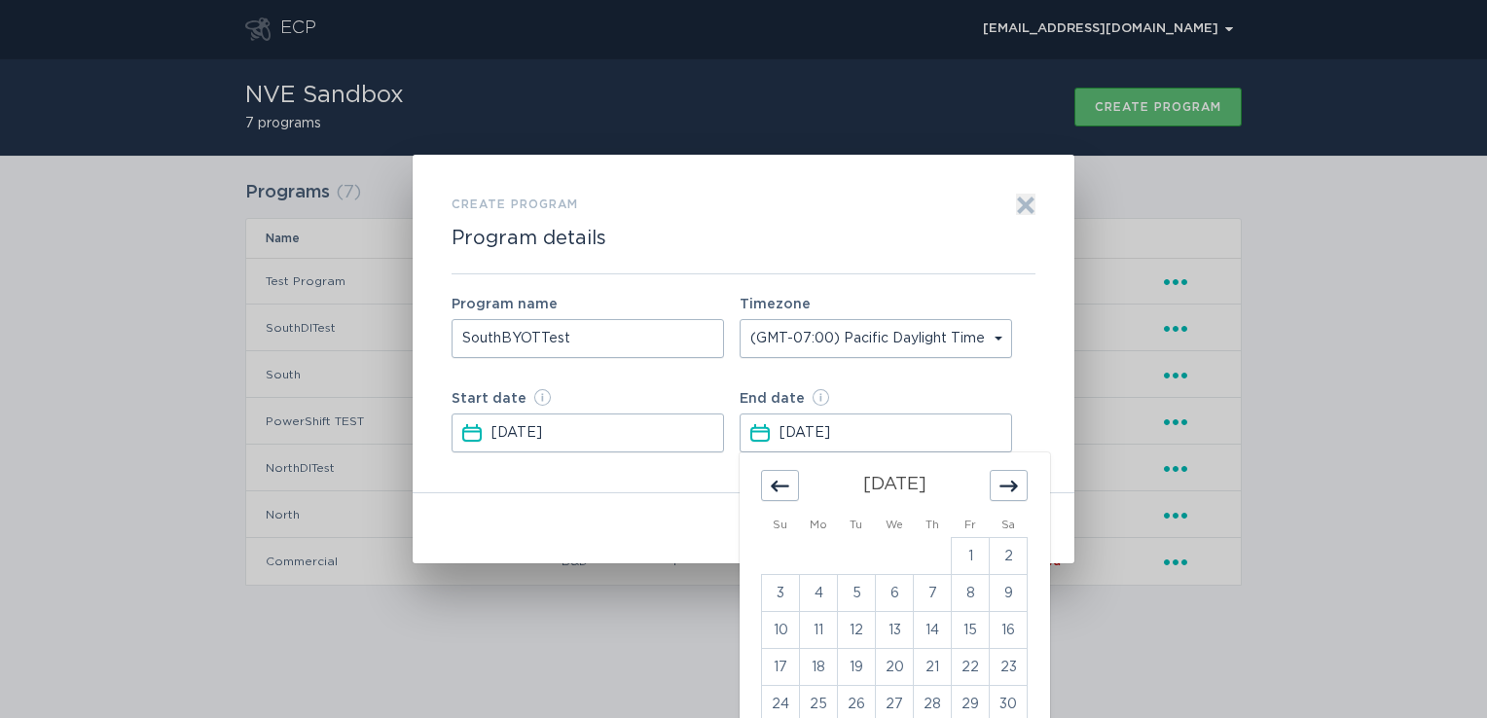
click at [1018, 491] on div "Move forward to switch to the next month." at bounding box center [1009, 485] width 38 height 31
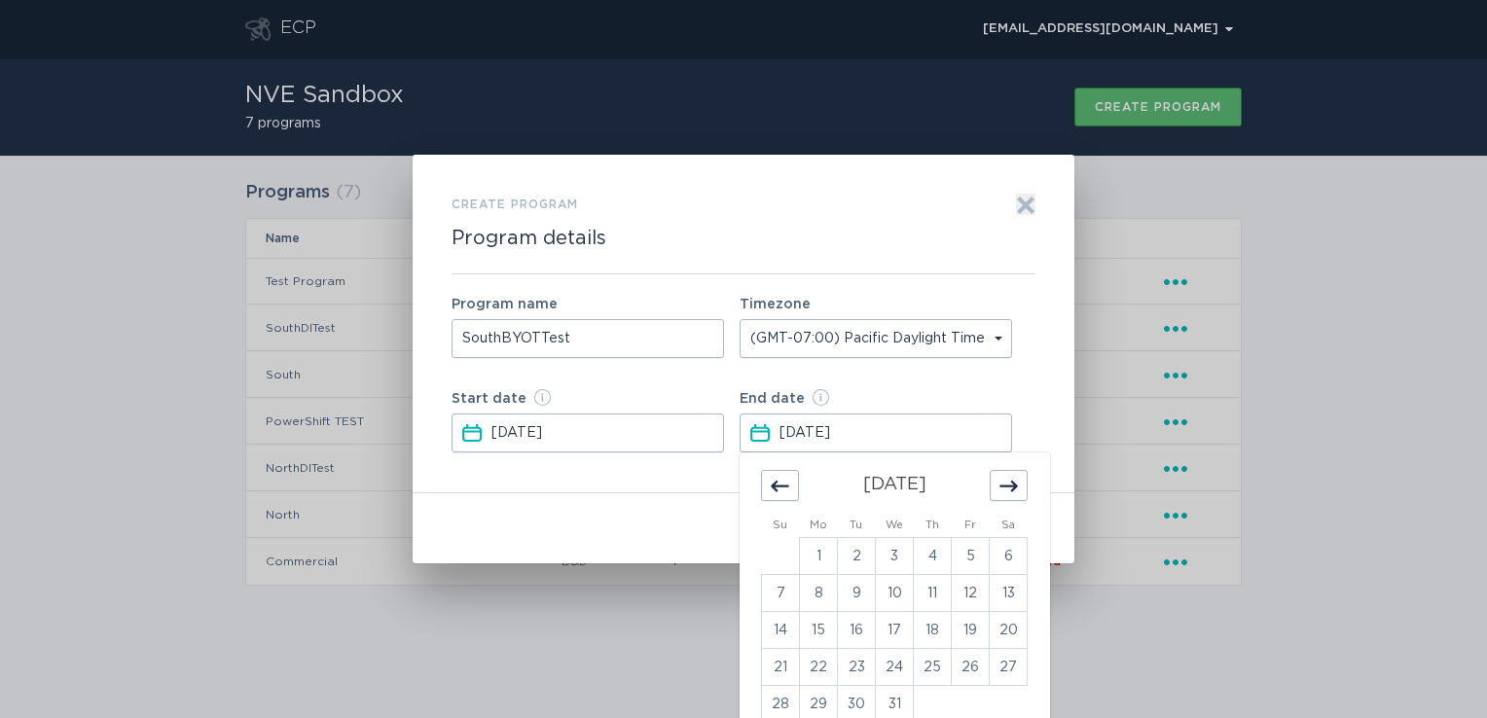
click at [1018, 491] on div "Move forward to switch to the next month." at bounding box center [1009, 485] width 38 height 31
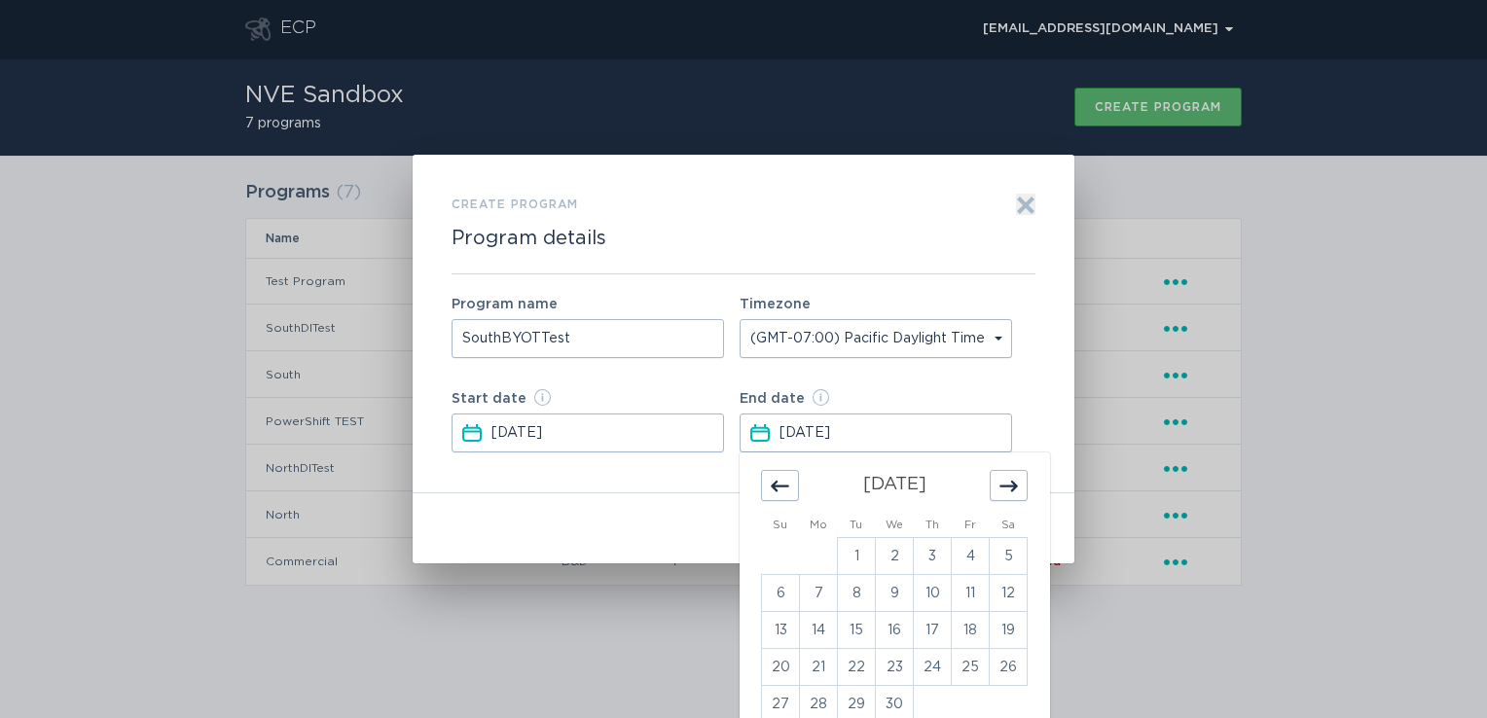
click at [1018, 491] on div "Move forward to switch to the next month." at bounding box center [1009, 485] width 38 height 31
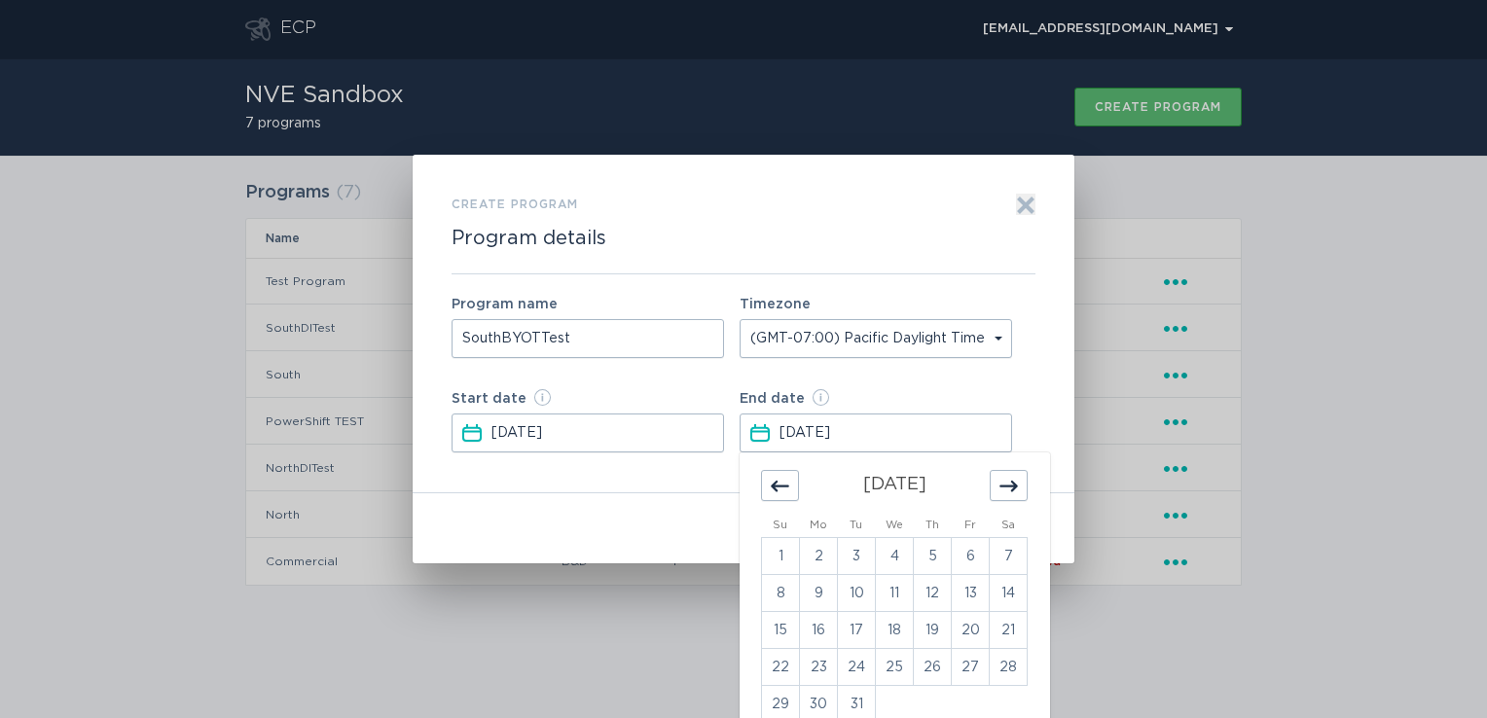
click at [1018, 491] on div "Move forward to switch to the next month." at bounding box center [1009, 485] width 38 height 31
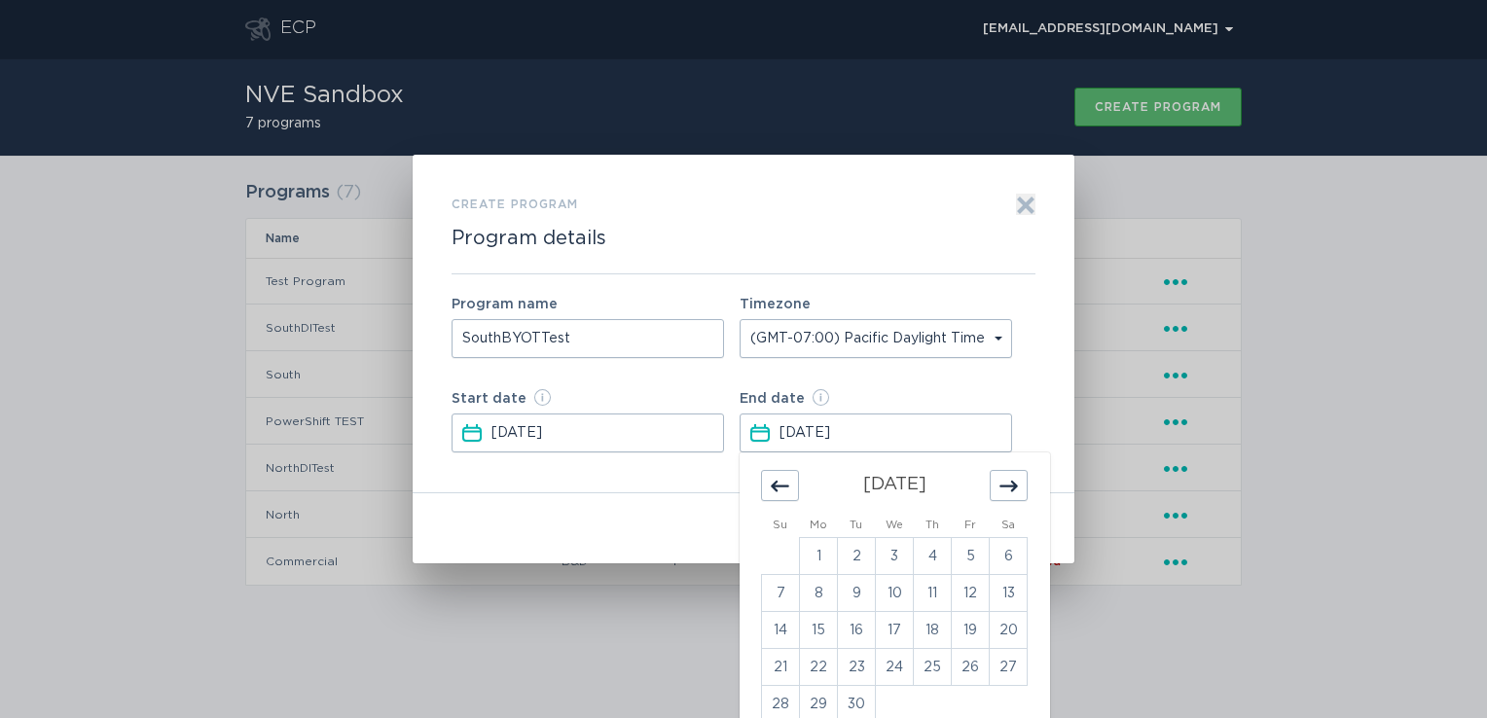
click at [1018, 491] on div "Move forward to switch to the next month." at bounding box center [1009, 485] width 38 height 31
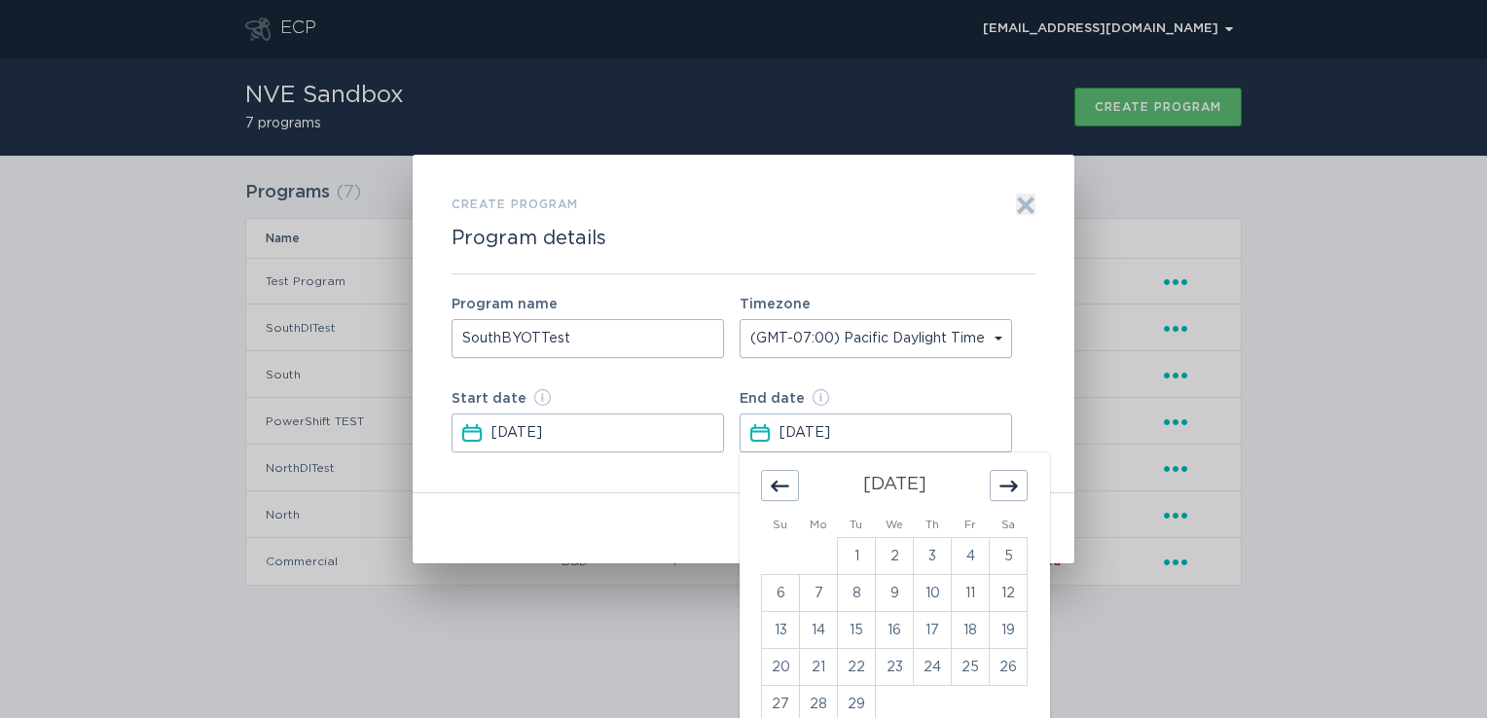
click at [1018, 491] on div "Move forward to switch to the next month." at bounding box center [1009, 485] width 38 height 31
click at [1013, 561] on td "4" at bounding box center [1009, 556] width 38 height 37
type input "[DATE]"
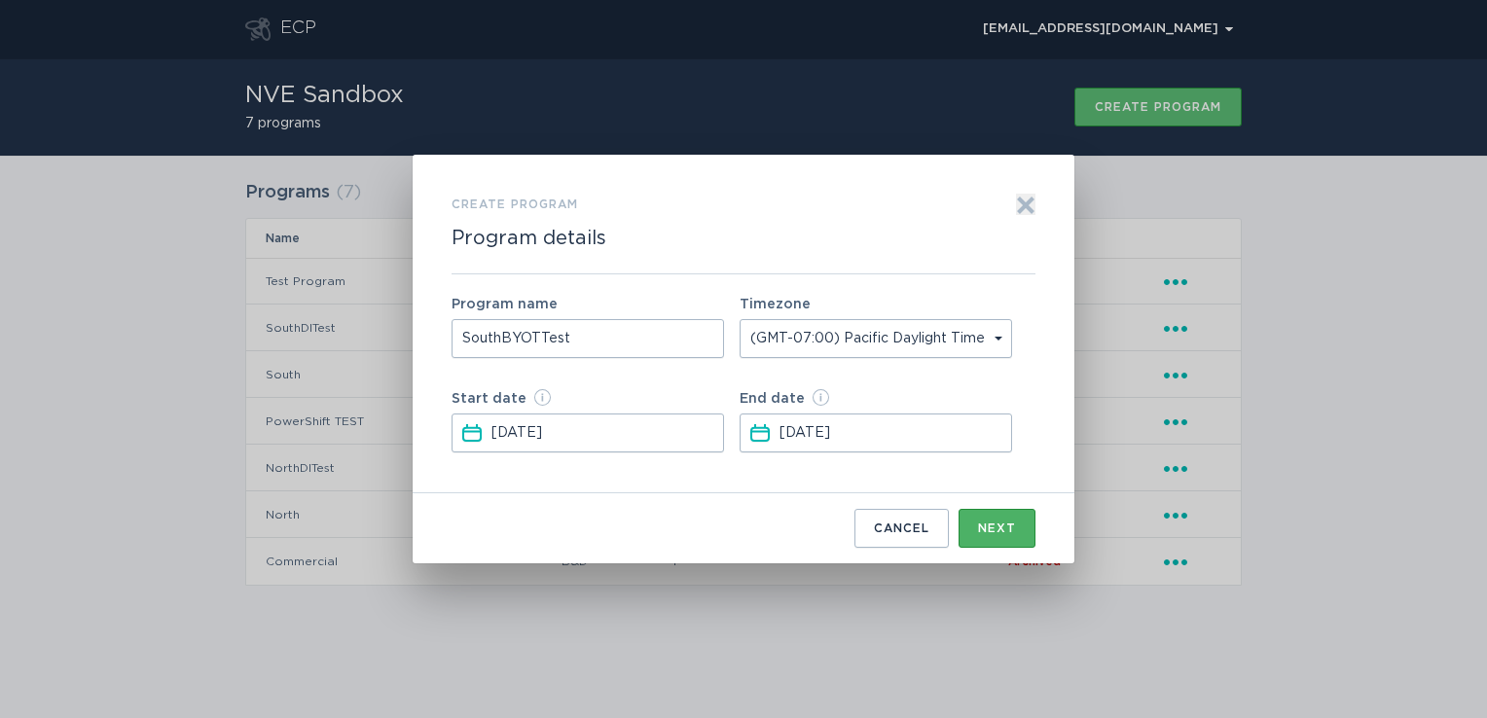
click at [1004, 531] on div "Next" at bounding box center [997, 529] width 38 height 12
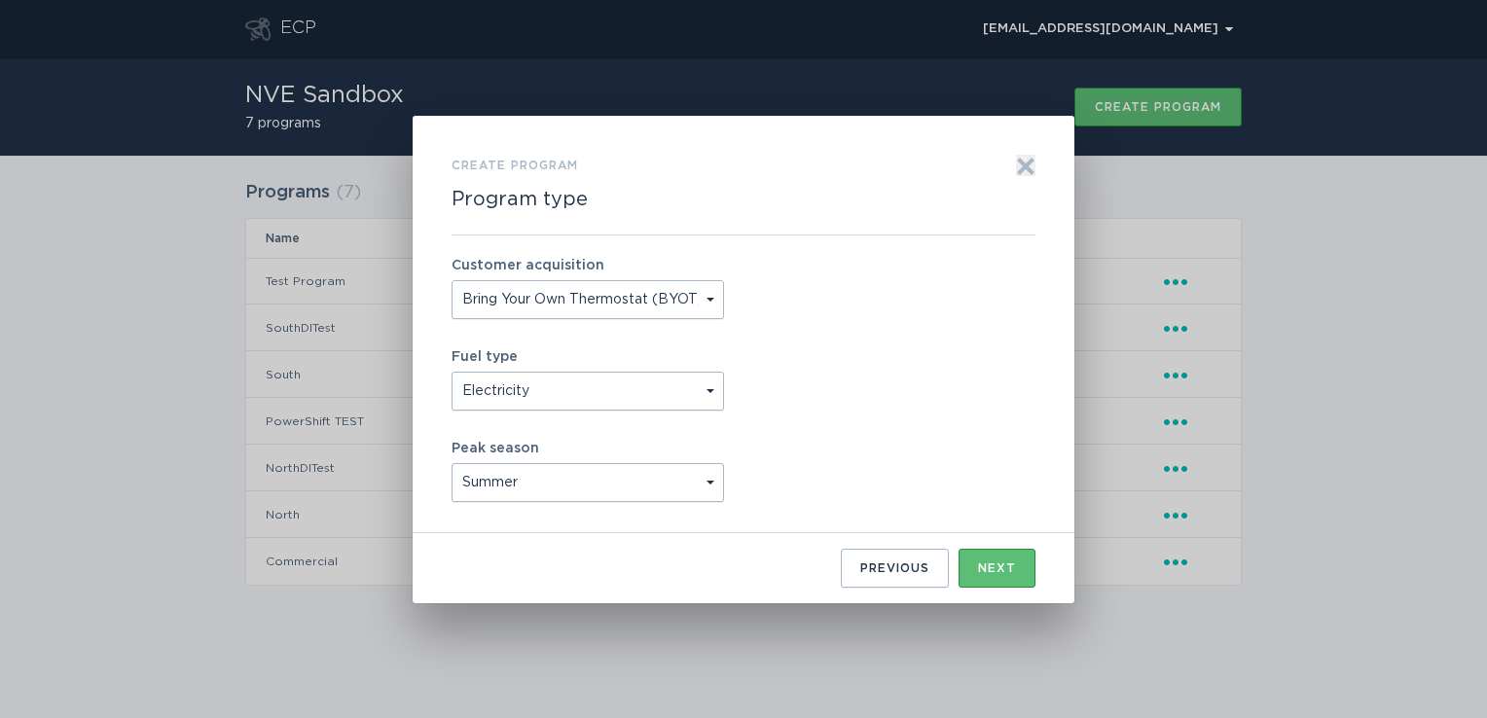
click at [707, 478] on select "Summer Winter Year Round" at bounding box center [587, 482] width 272 height 39
select select "year_round"
click at [451, 463] on select "Summer Winter Year Round" at bounding box center [587, 482] width 272 height 39
click at [993, 574] on div "Next" at bounding box center [997, 568] width 38 height 12
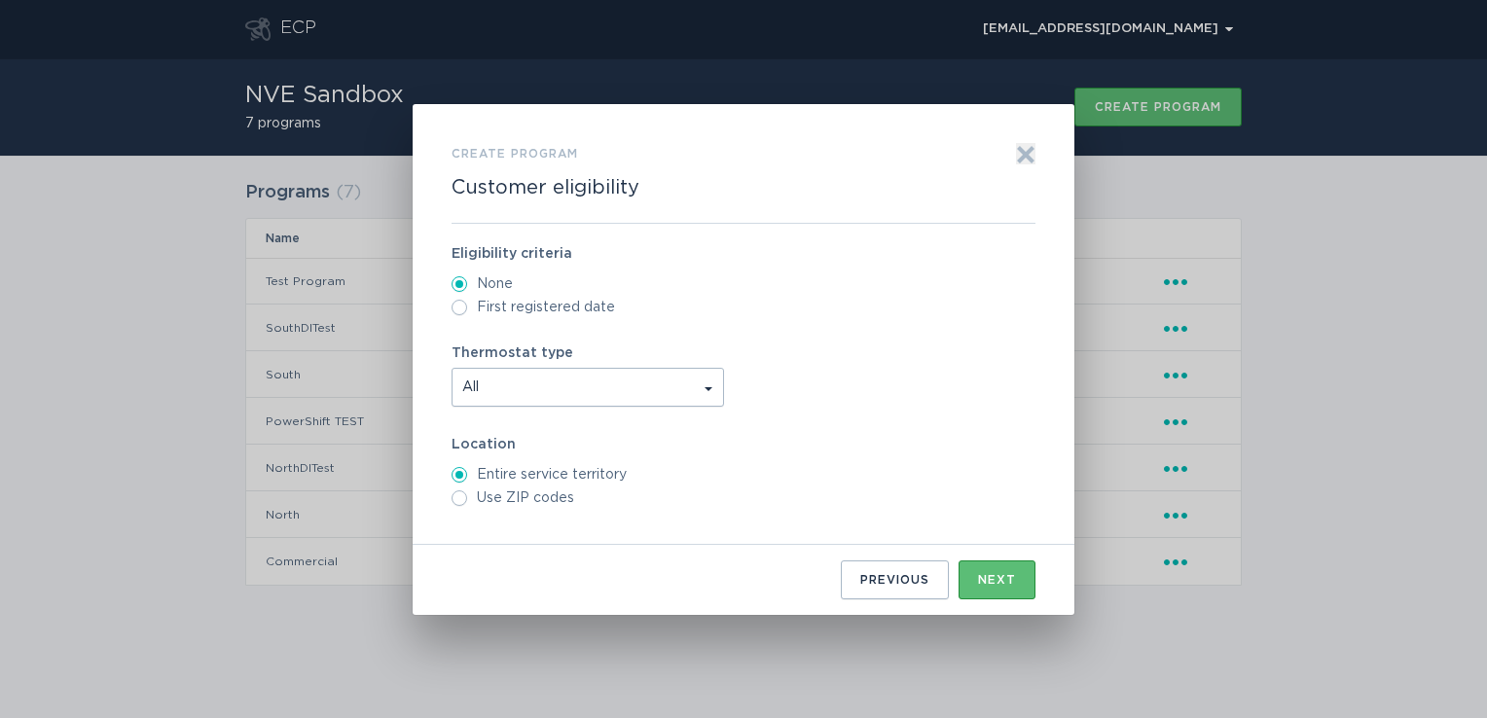
click at [498, 302] on label "First registered date" at bounding box center [743, 308] width 584 height 16
click at [467, 302] on input "First registered date" at bounding box center [459, 308] width 16 height 16
radio input "true"
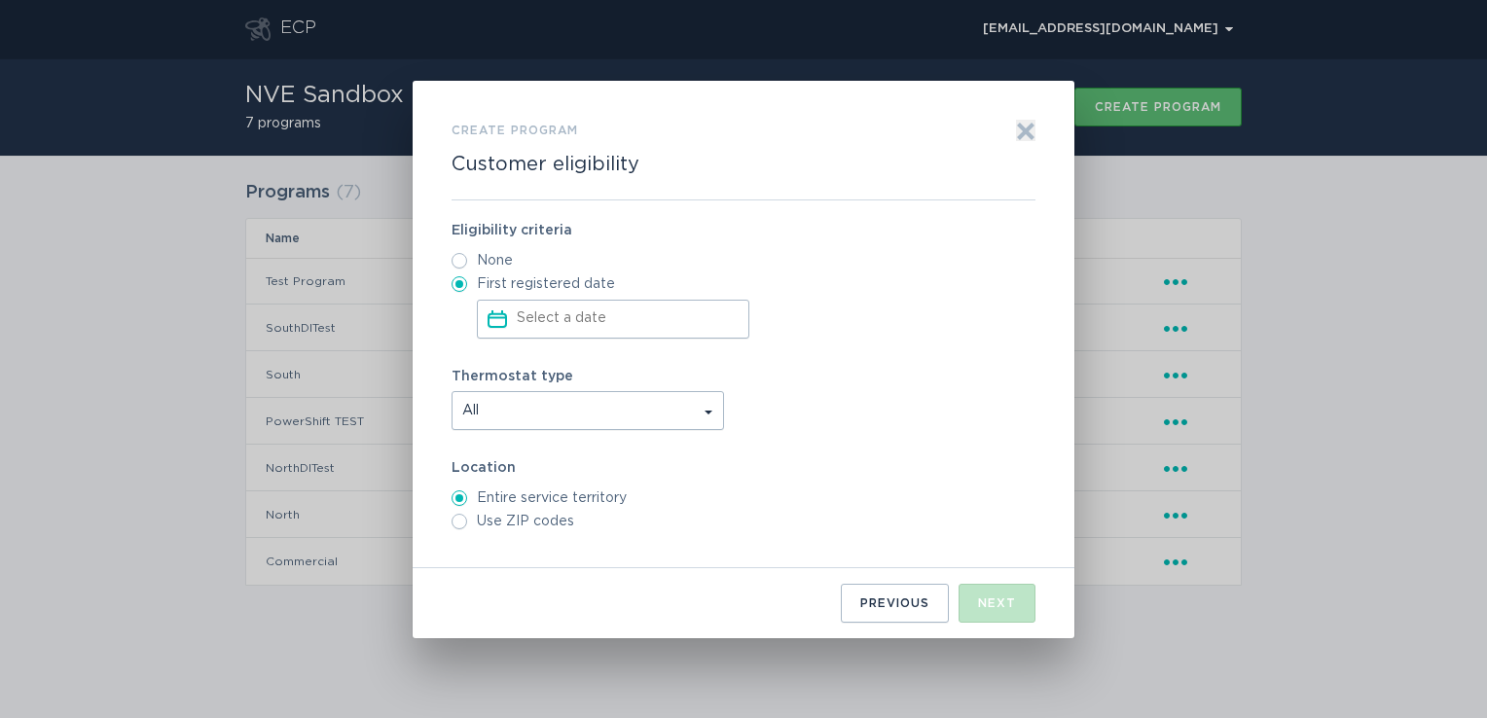
click at [492, 261] on label "None" at bounding box center [743, 261] width 584 height 16
click at [467, 261] on input "None" at bounding box center [459, 261] width 16 height 16
radio input "true"
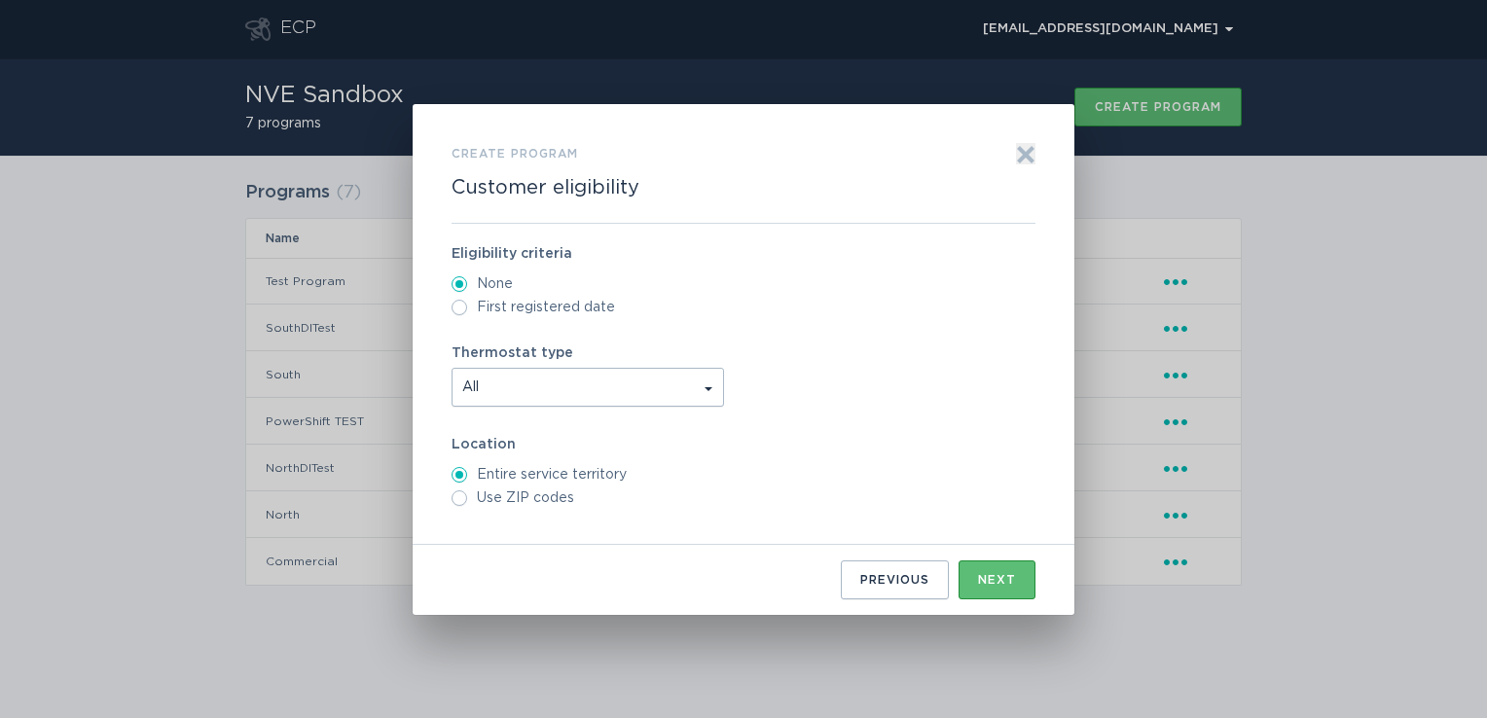
click at [584, 391] on span "All" at bounding box center [587, 387] width 271 height 37
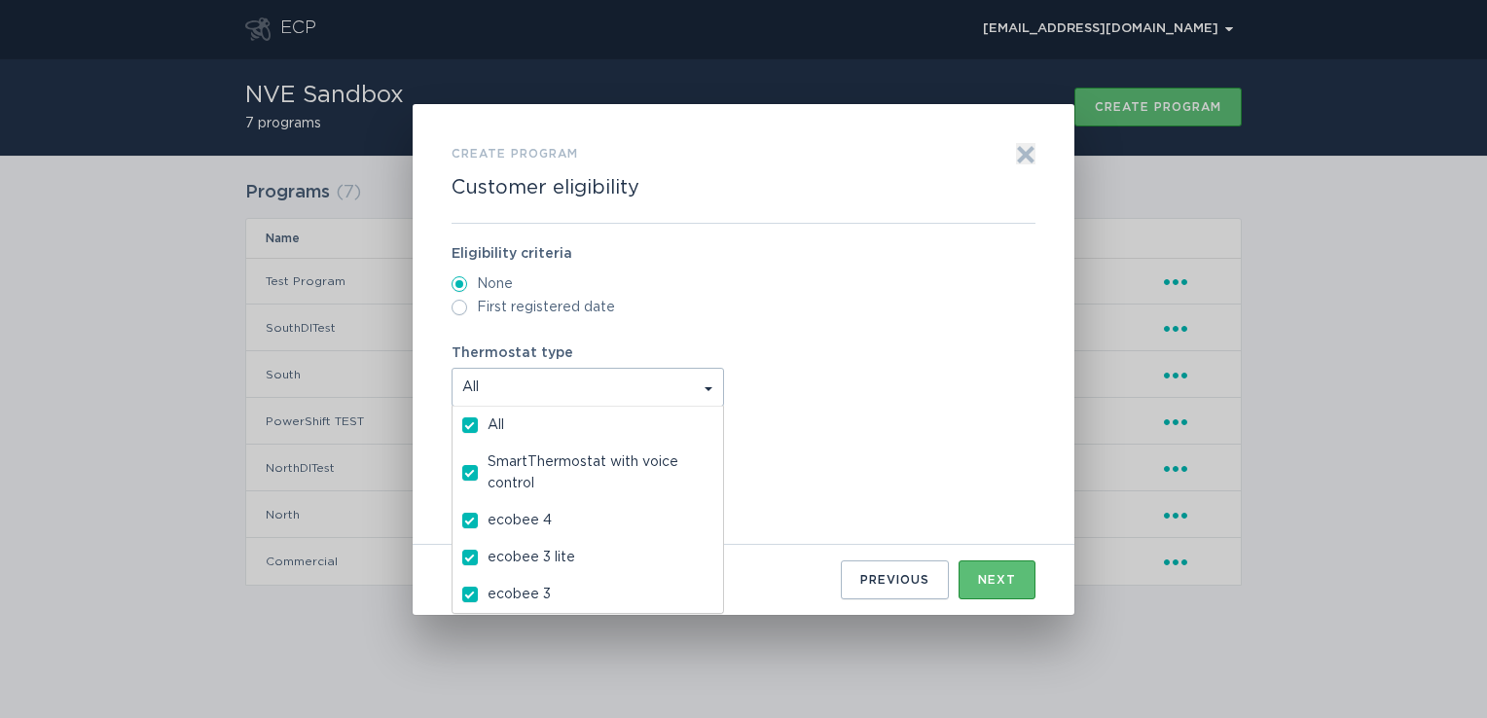
click at [603, 391] on span "All" at bounding box center [587, 387] width 271 height 37
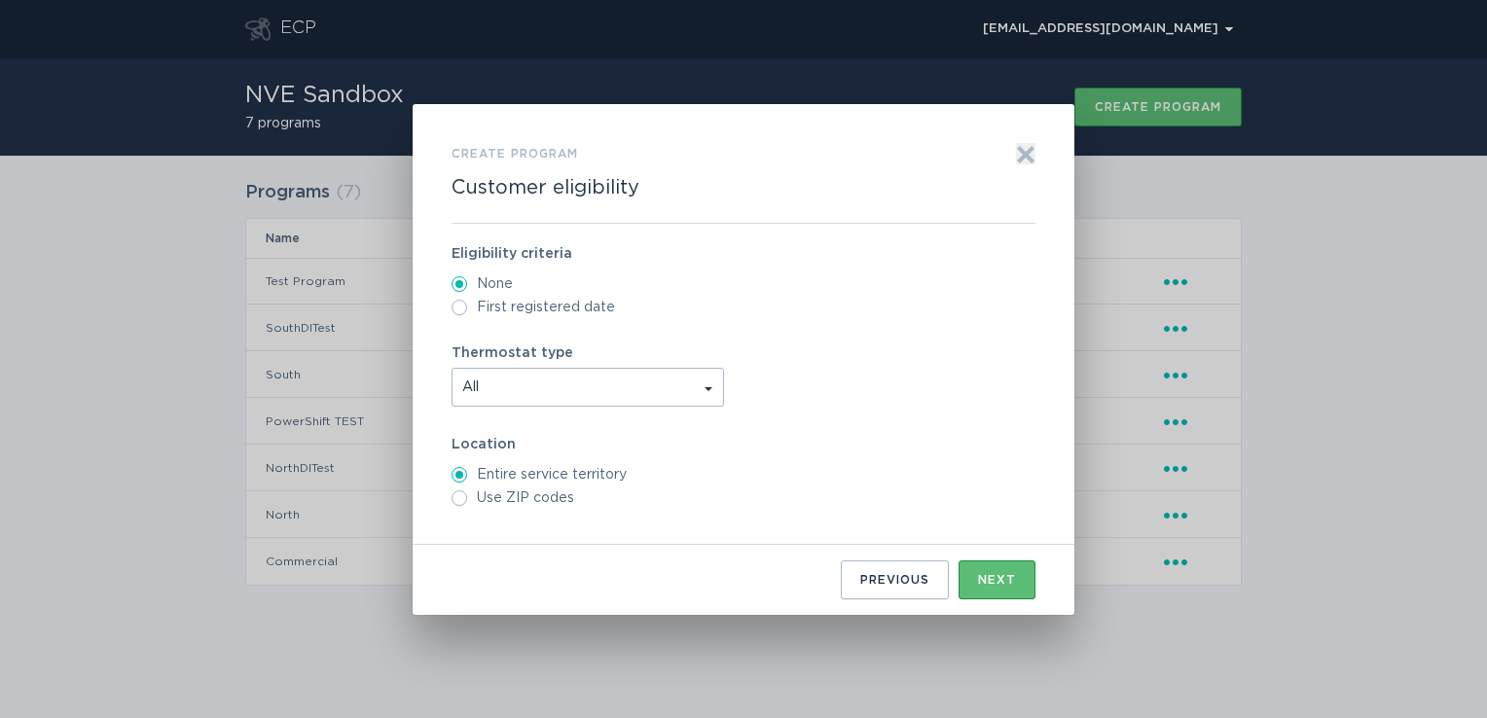
click at [499, 490] on label "Use ZIP codes" at bounding box center [743, 498] width 584 height 16
click at [467, 490] on input "Use ZIP codes" at bounding box center [459, 498] width 16 height 16
radio input "true"
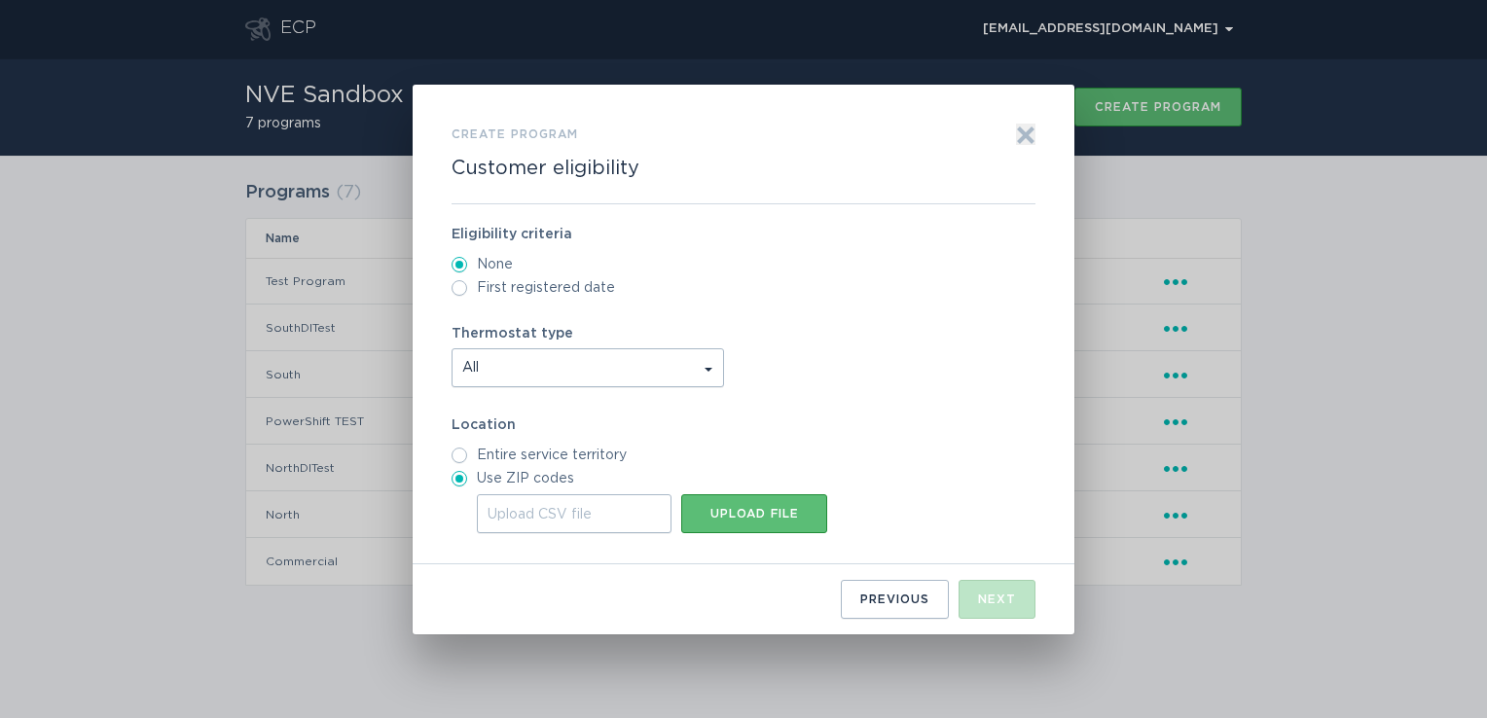
click at [519, 453] on label "Entire service territory" at bounding box center [743, 456] width 584 height 16
click at [467, 453] on input "Entire service territory" at bounding box center [459, 456] width 16 height 16
radio input "true"
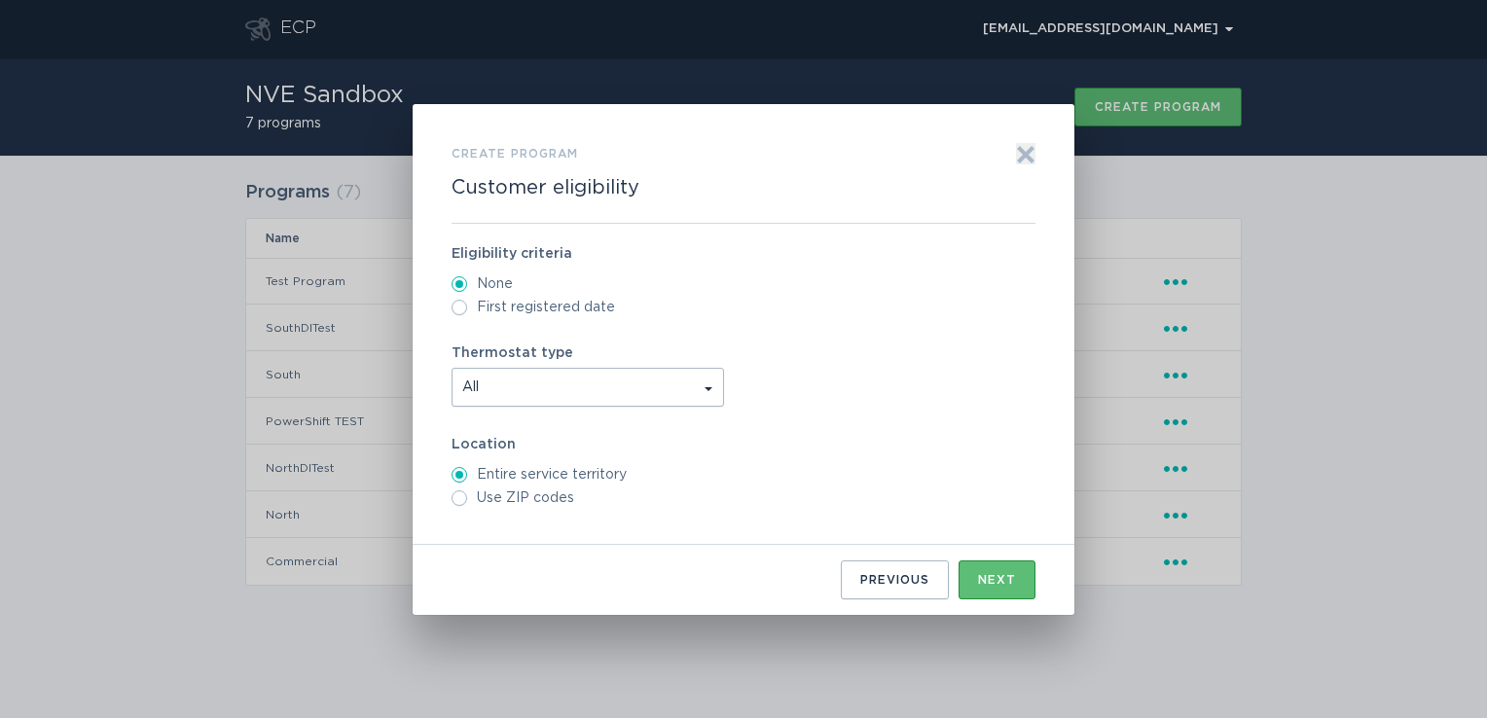
click at [525, 499] on label "Use ZIP codes" at bounding box center [743, 498] width 584 height 16
click at [467, 499] on input "Use ZIP codes" at bounding box center [459, 498] width 16 height 16
radio input "true"
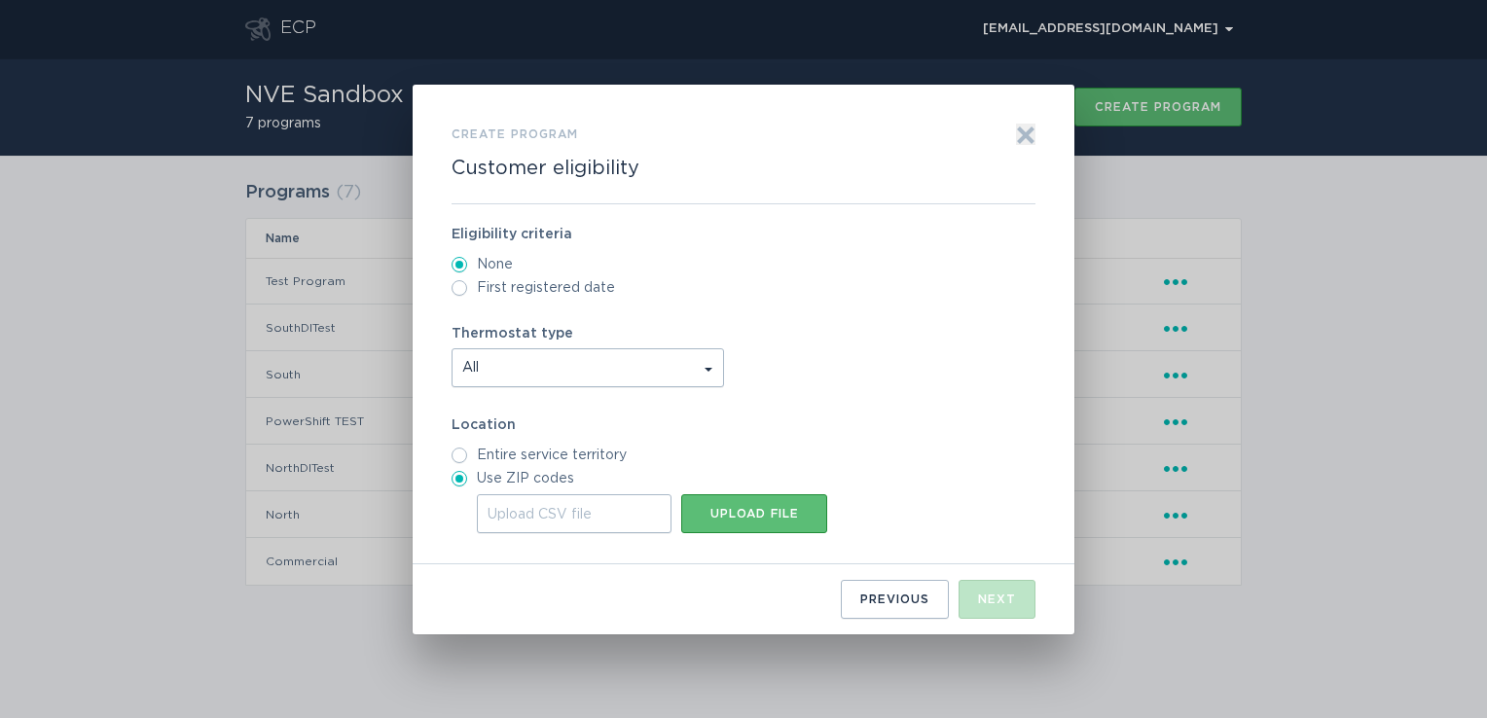
click at [562, 456] on label "Entire service territory" at bounding box center [743, 456] width 584 height 16
click at [467, 456] on input "Entire service territory" at bounding box center [459, 456] width 16 height 16
radio input "true"
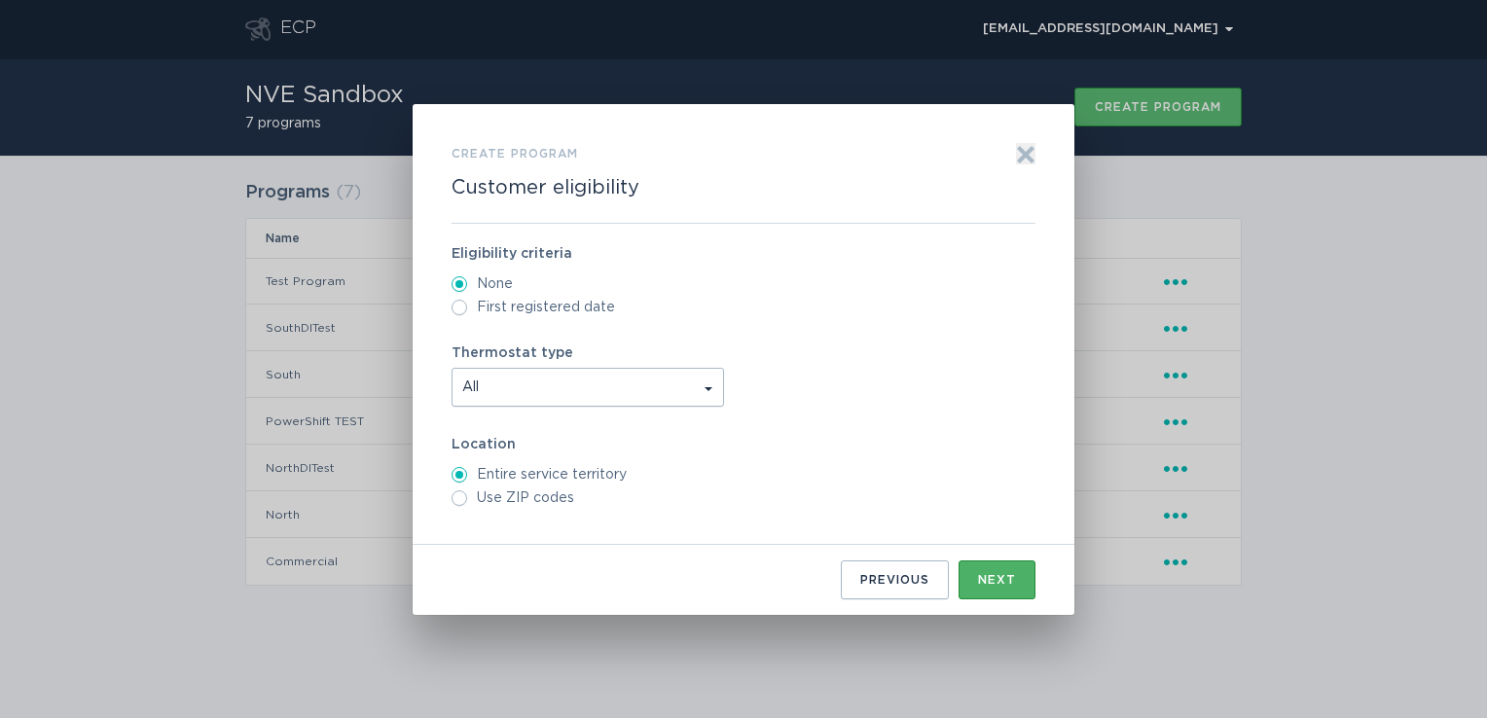
click at [1017, 594] on button "Next" at bounding box center [996, 579] width 77 height 39
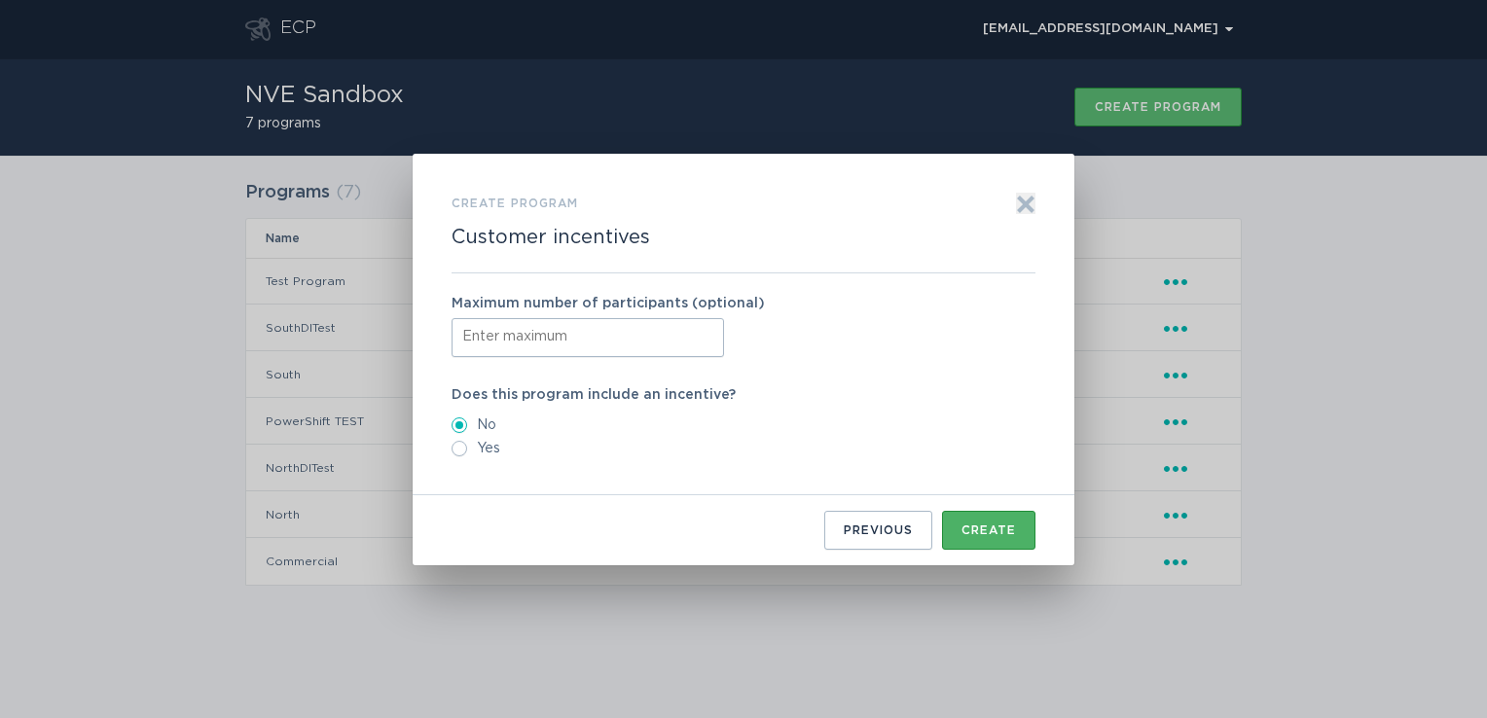
click at [990, 539] on button "Create" at bounding box center [988, 530] width 93 height 39
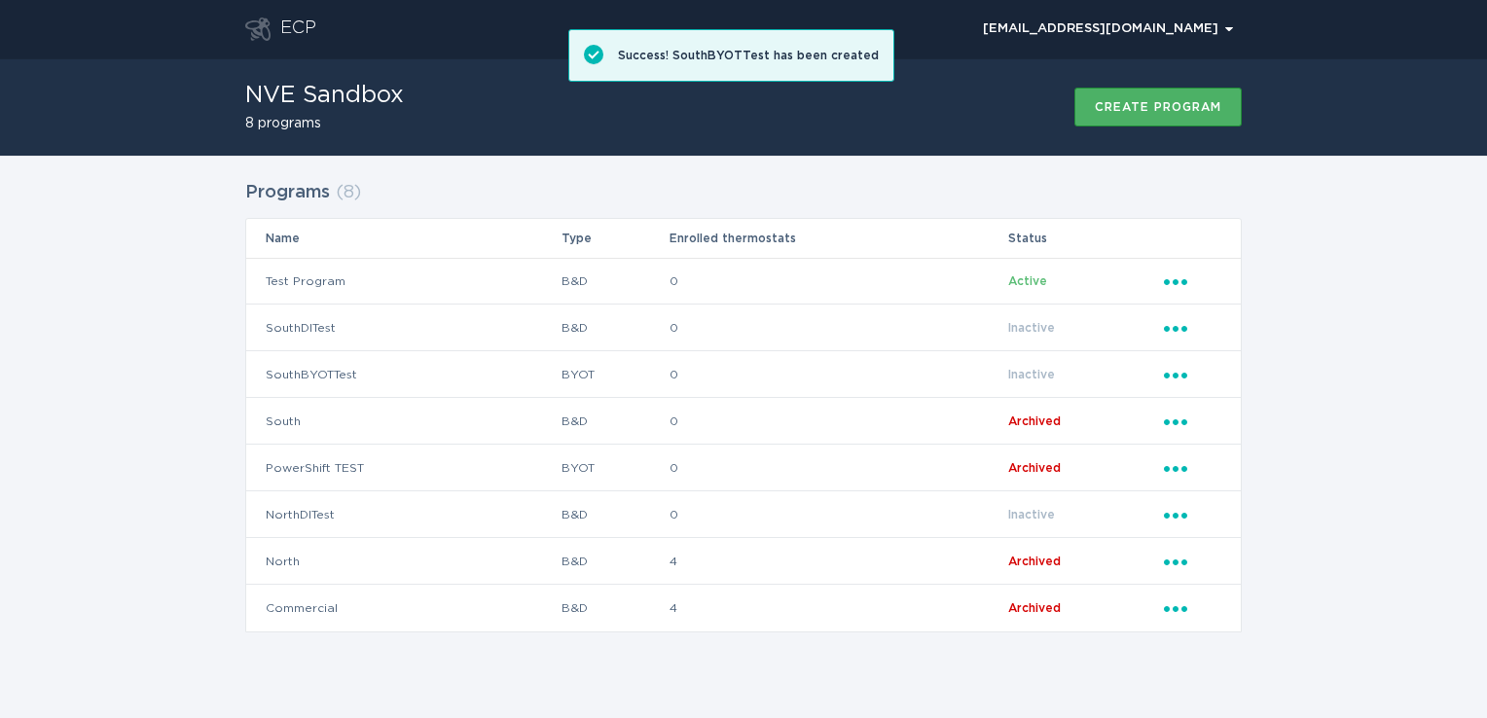
click at [1134, 111] on div "Create program" at bounding box center [1158, 107] width 126 height 12
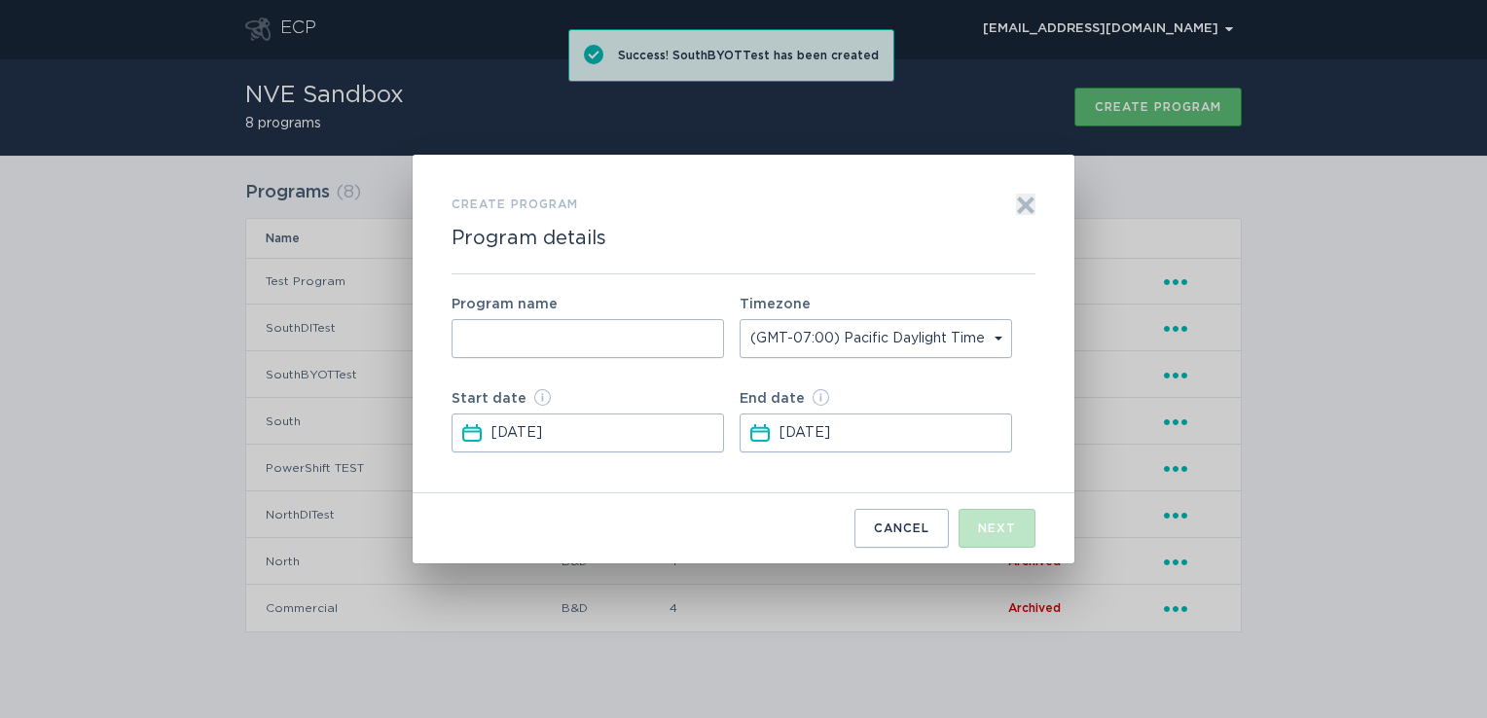
click at [578, 337] on input "Form to create a program" at bounding box center [587, 338] width 272 height 39
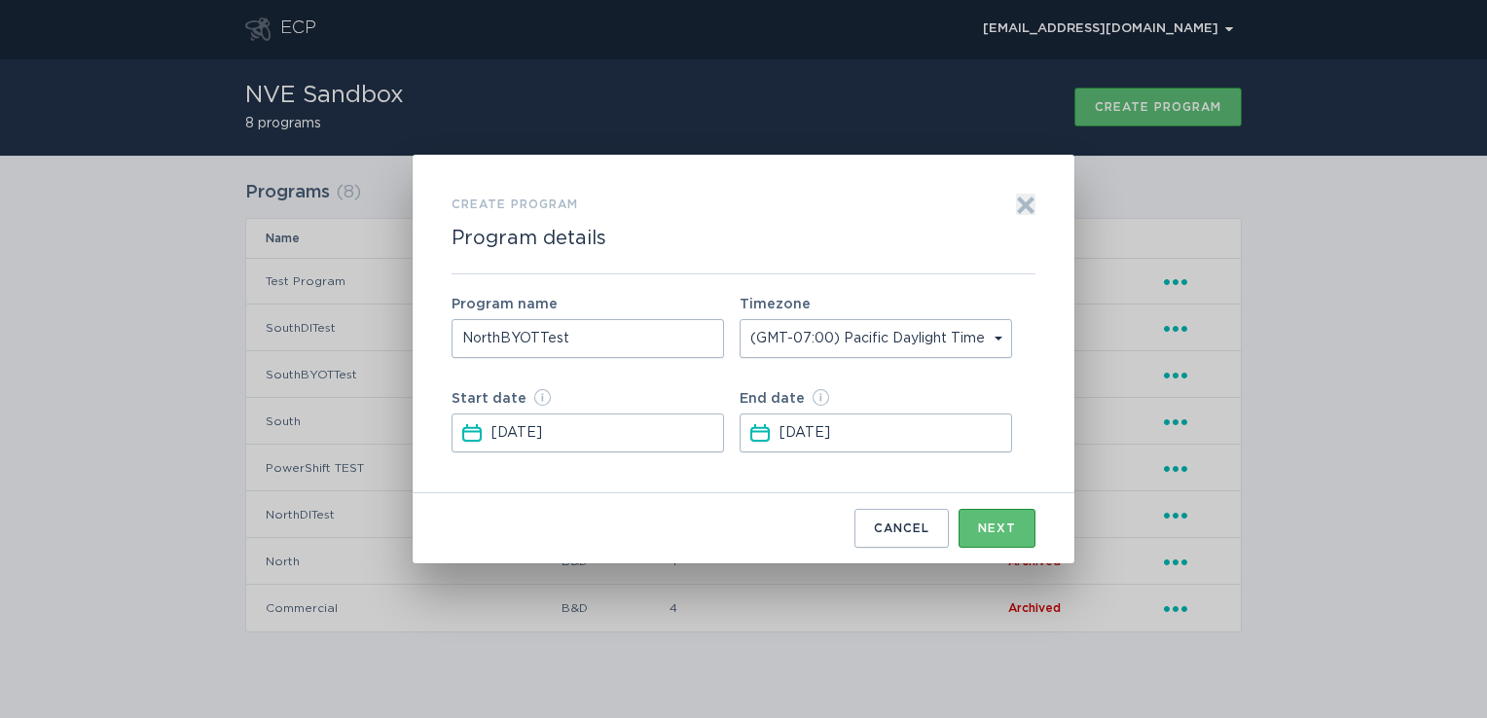
type input "NorthBYOTTest"
click at [868, 422] on input "[DATE]" at bounding box center [894, 433] width 230 height 37
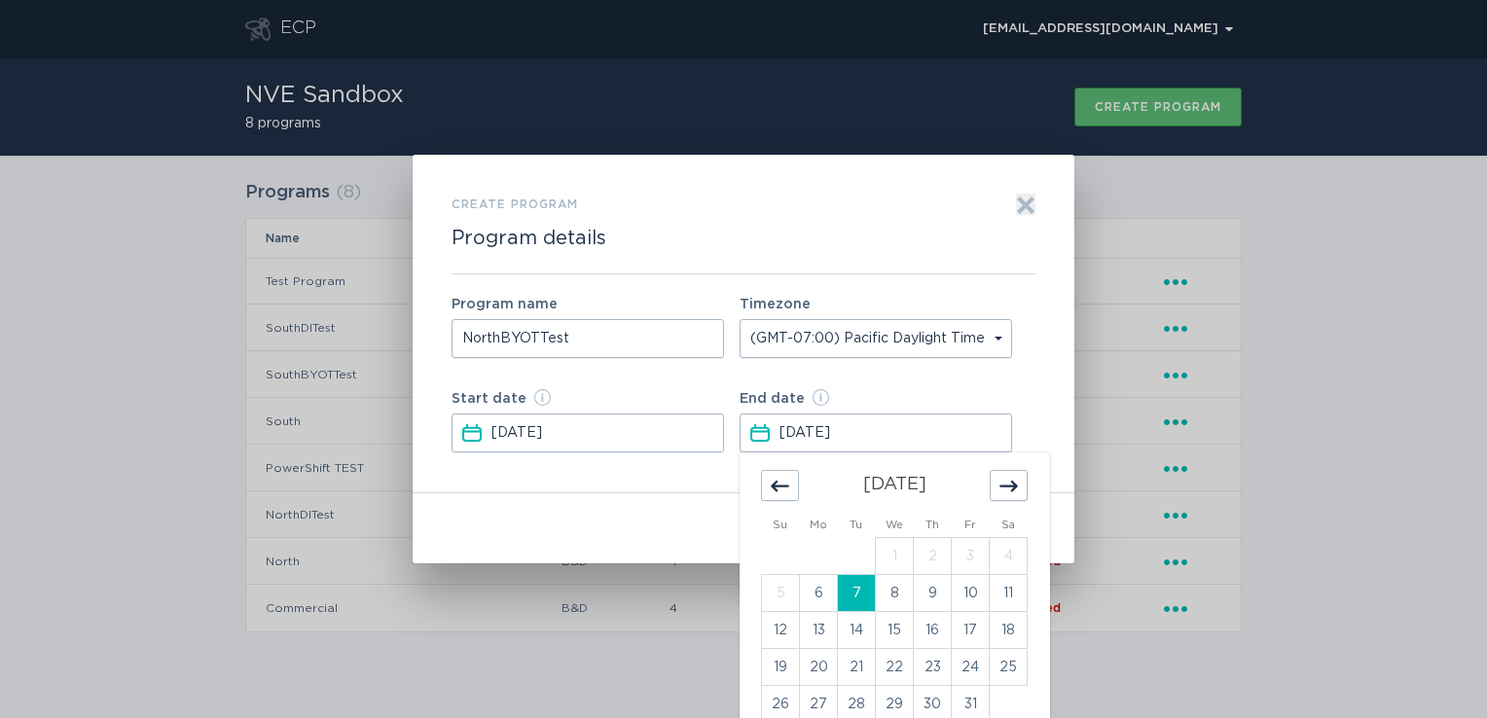
click at [1007, 497] on div "Move forward to switch to the next month." at bounding box center [1009, 485] width 38 height 31
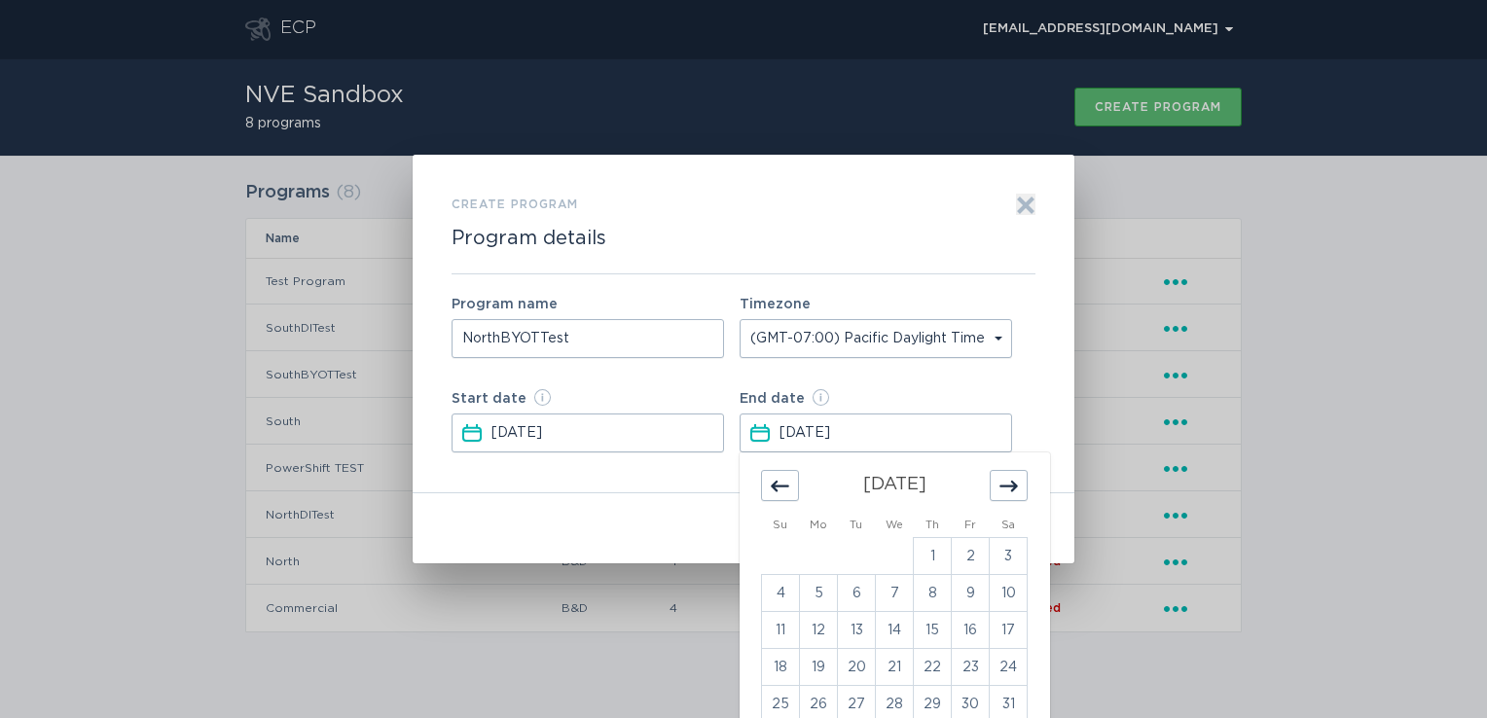
click at [1007, 497] on div "Move forward to switch to the next month." at bounding box center [1009, 485] width 38 height 31
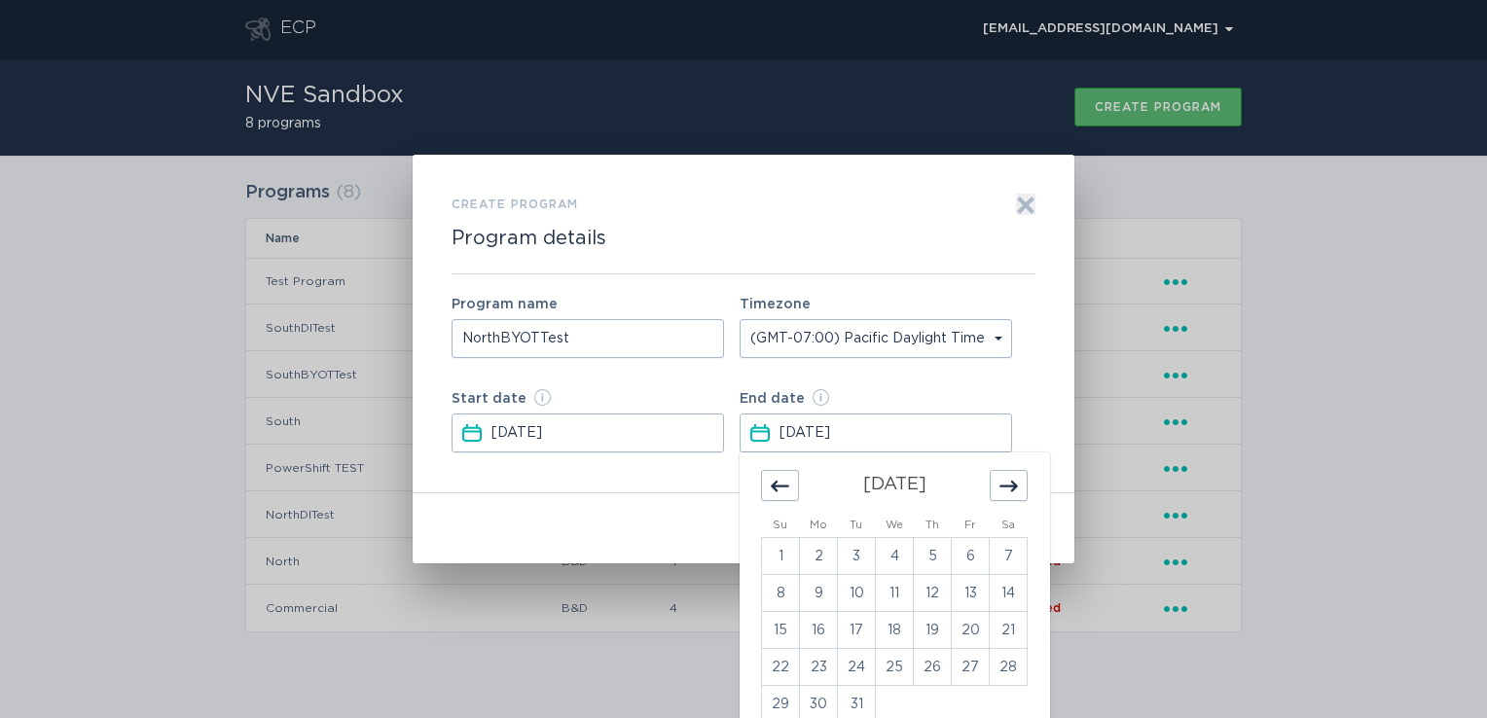
click at [1007, 497] on div "Move forward to switch to the next month." at bounding box center [1009, 485] width 38 height 31
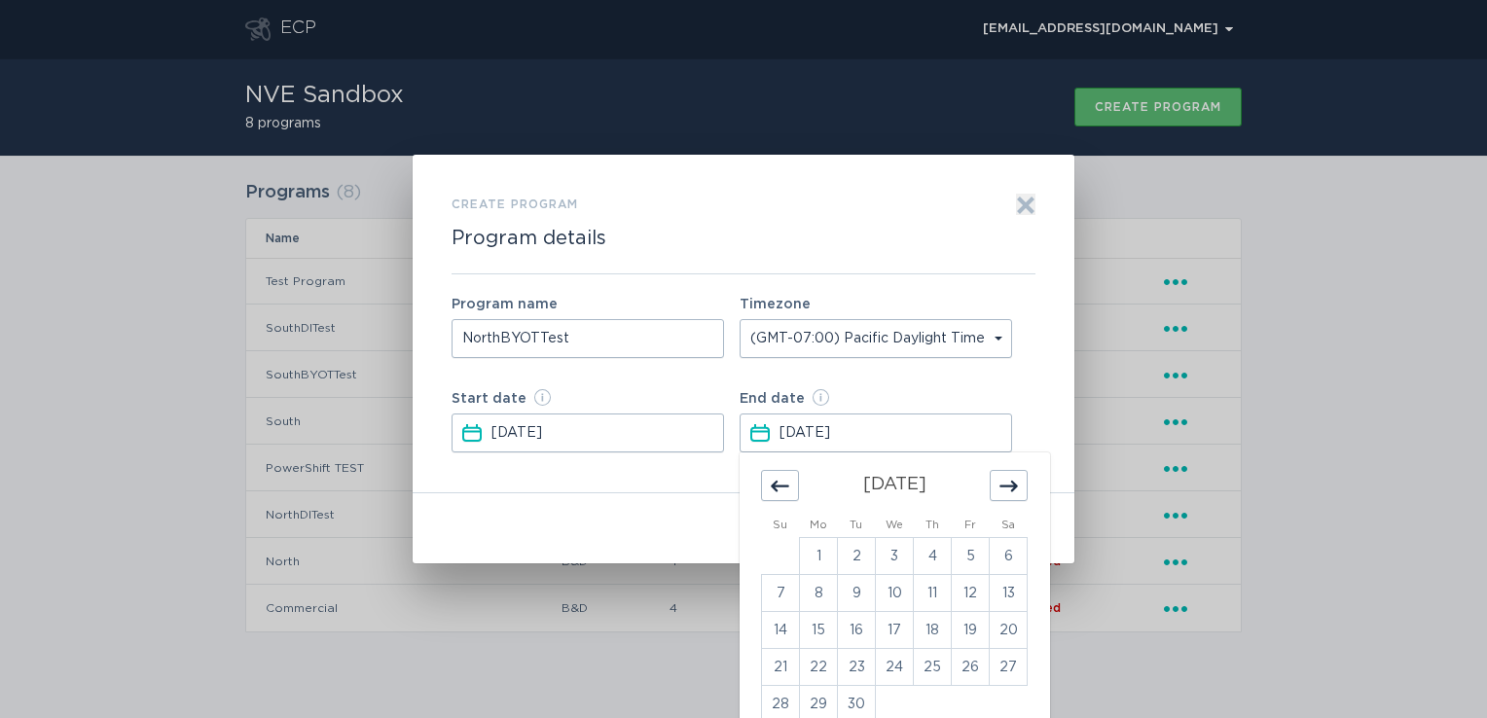
click at [1007, 497] on div "Move forward to switch to the next month." at bounding box center [1009, 485] width 38 height 31
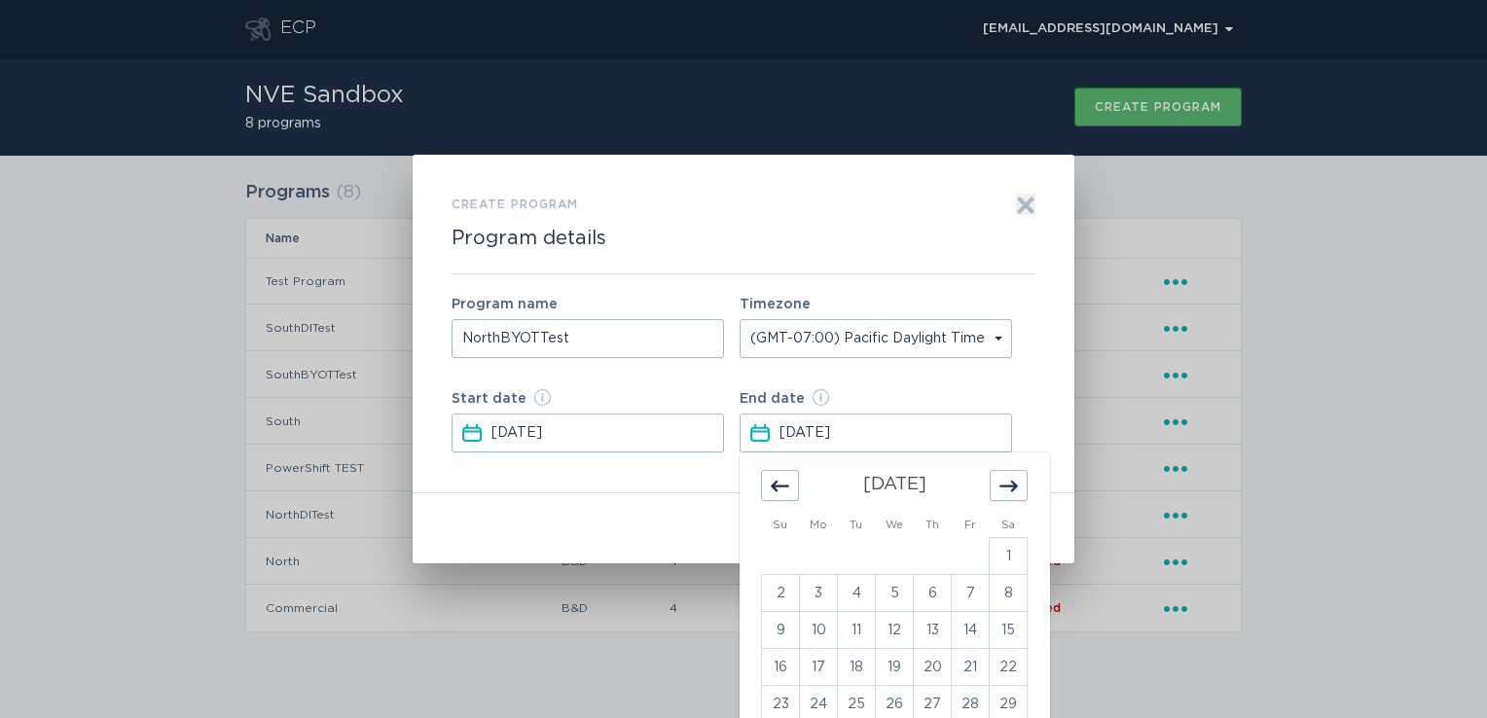
click at [1007, 497] on div "Move forward to switch to the next month." at bounding box center [1009, 485] width 38 height 31
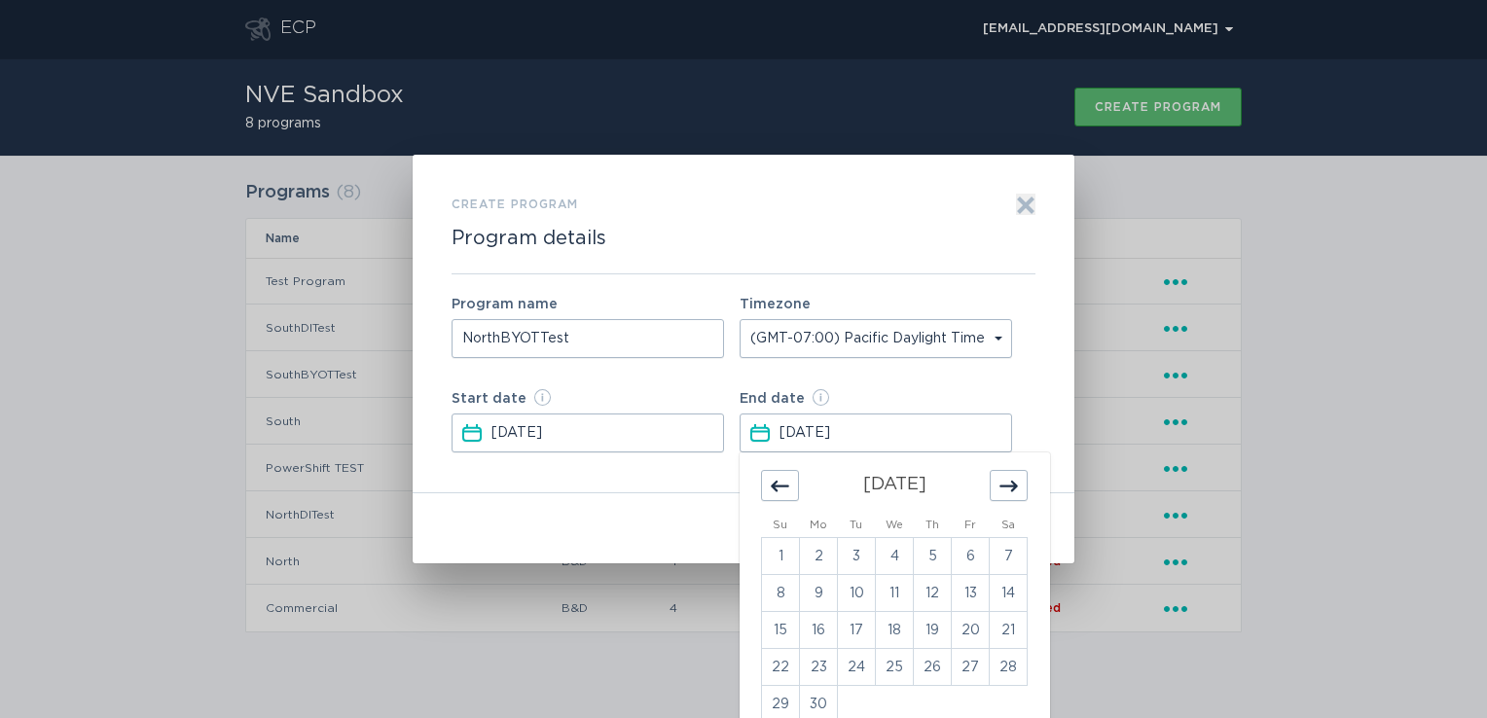
click at [1007, 497] on div "Move forward to switch to the next month." at bounding box center [1009, 485] width 38 height 31
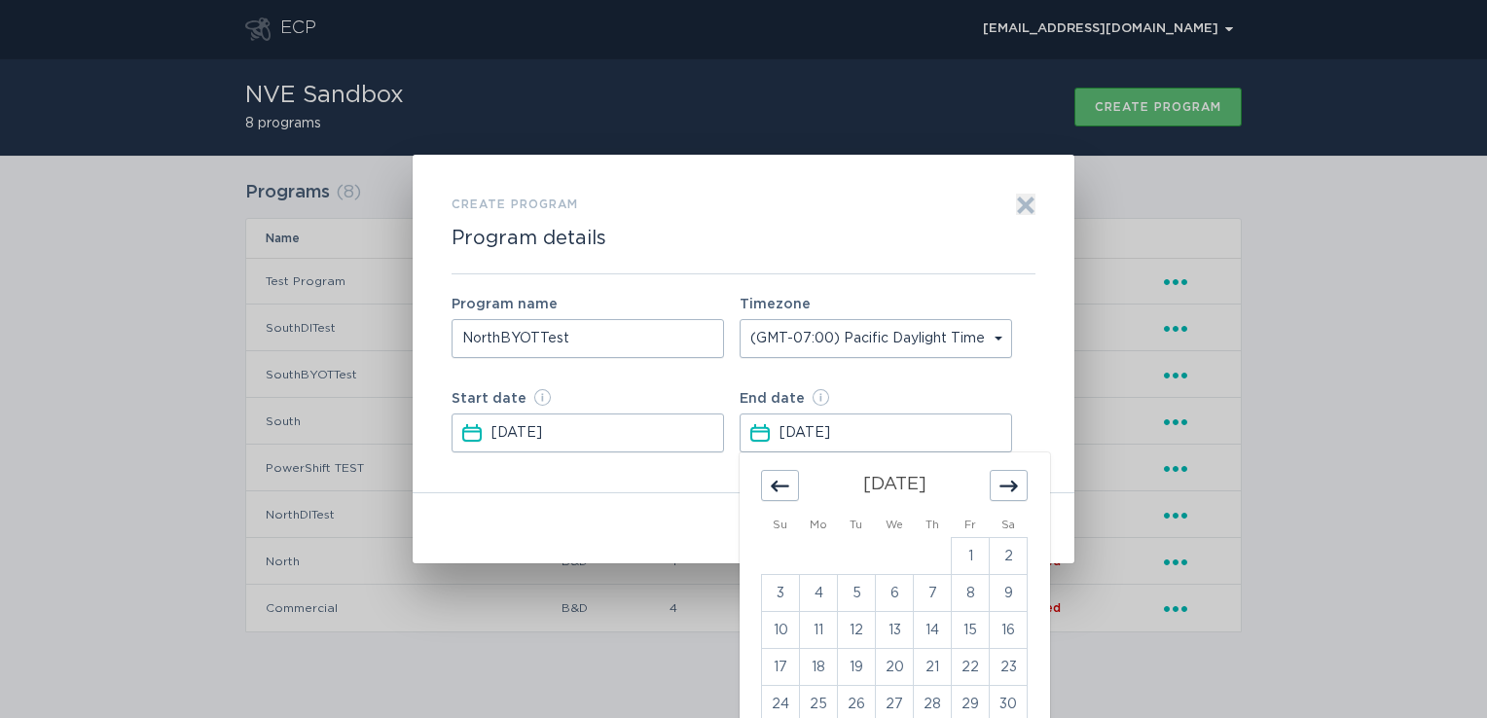
click at [1007, 497] on div "Move forward to switch to the next month." at bounding box center [1009, 485] width 38 height 31
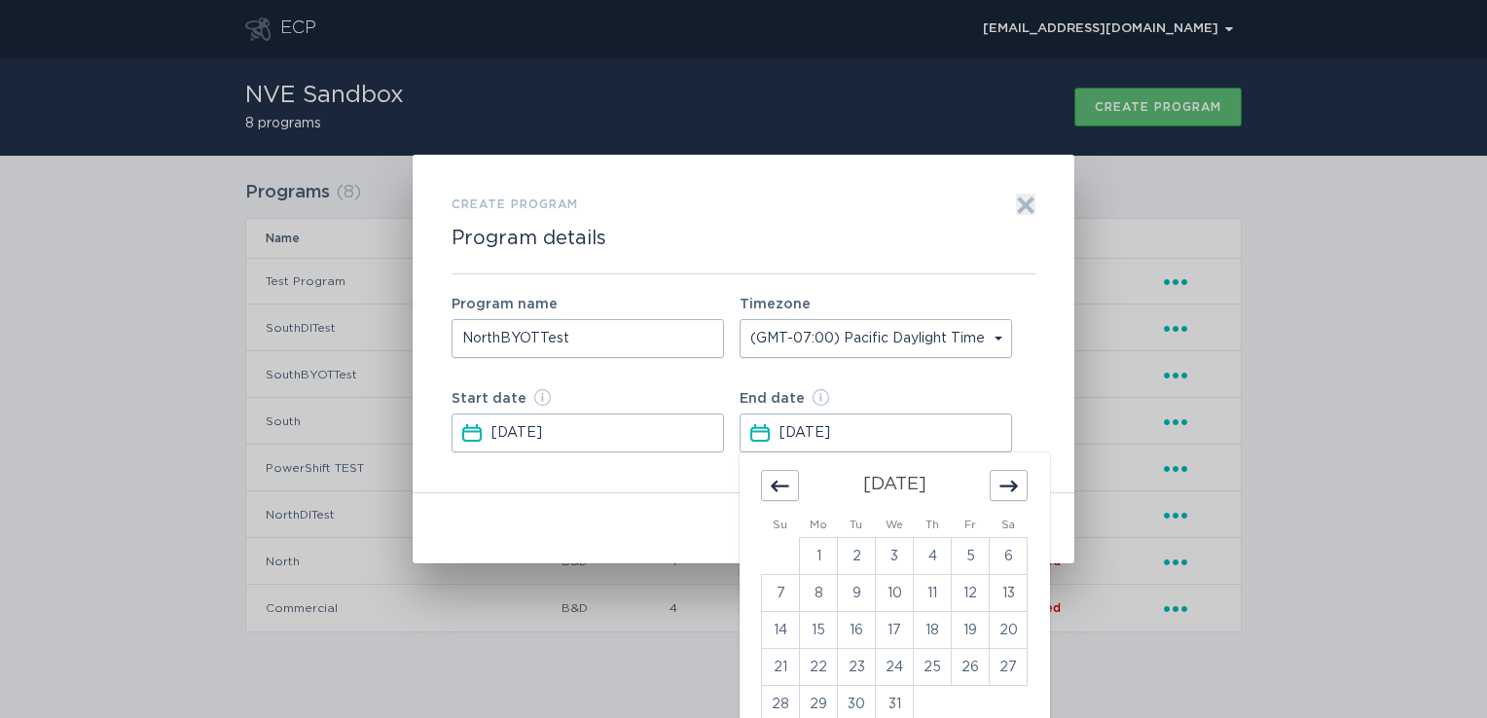
click at [1007, 497] on div "Move forward to switch to the next month." at bounding box center [1009, 485] width 38 height 31
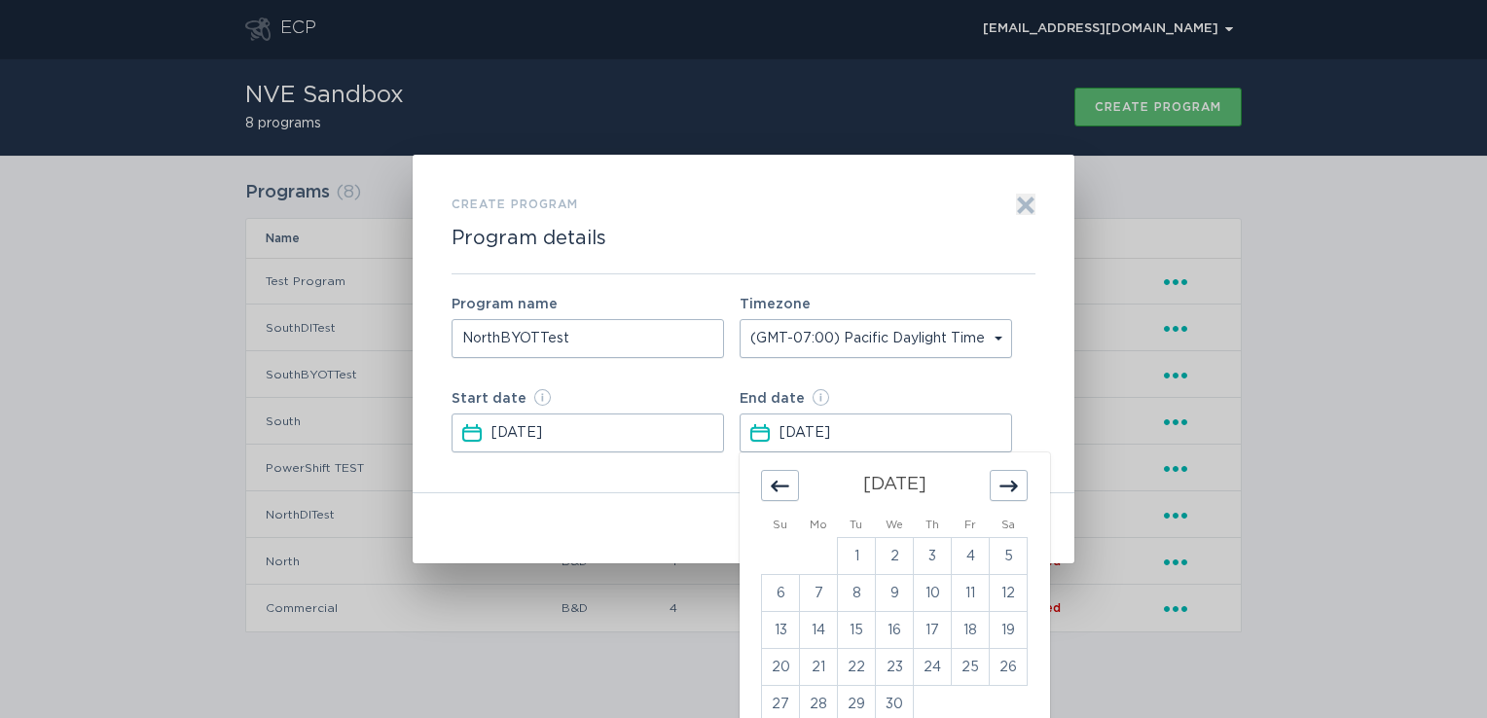
click at [1007, 497] on div "Move forward to switch to the next month." at bounding box center [1009, 485] width 38 height 31
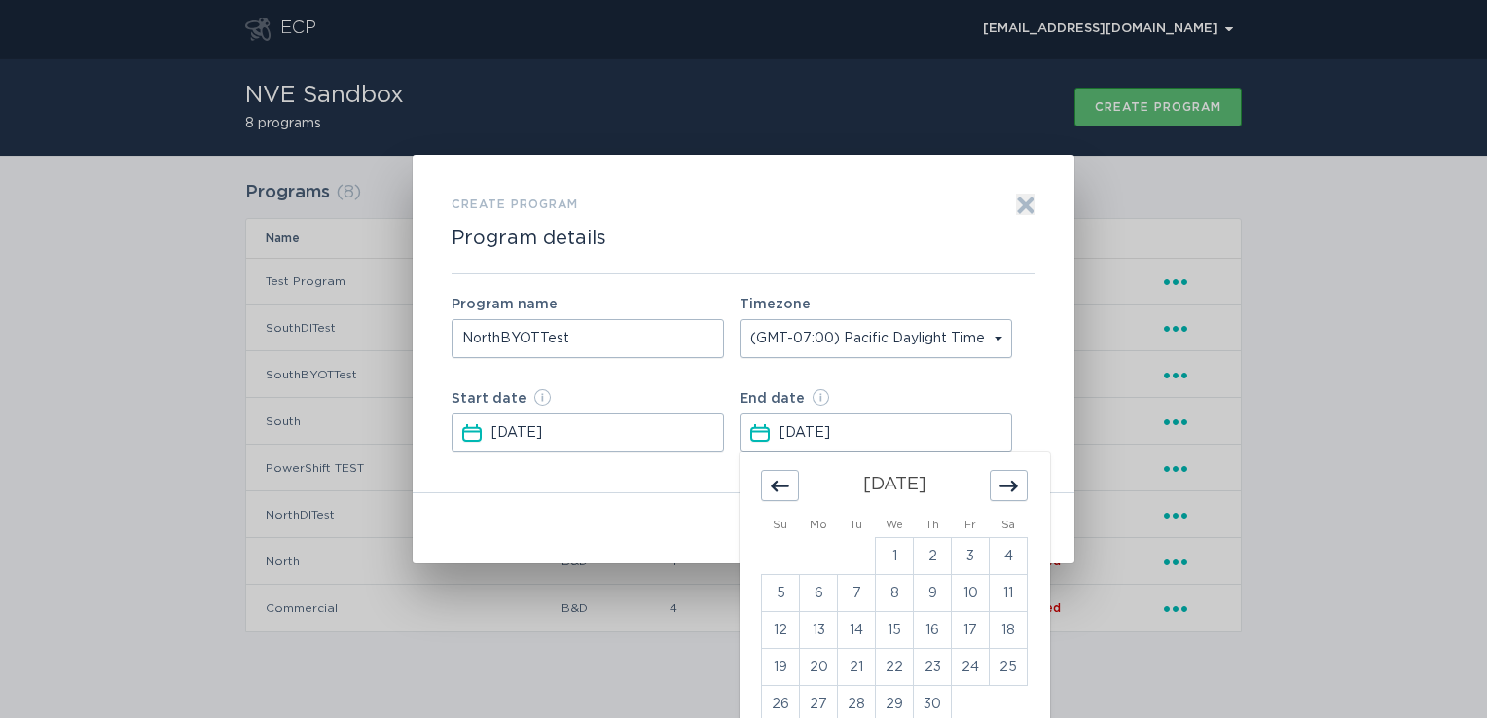
click at [1007, 497] on div "Move forward to switch to the next month." at bounding box center [1009, 485] width 38 height 31
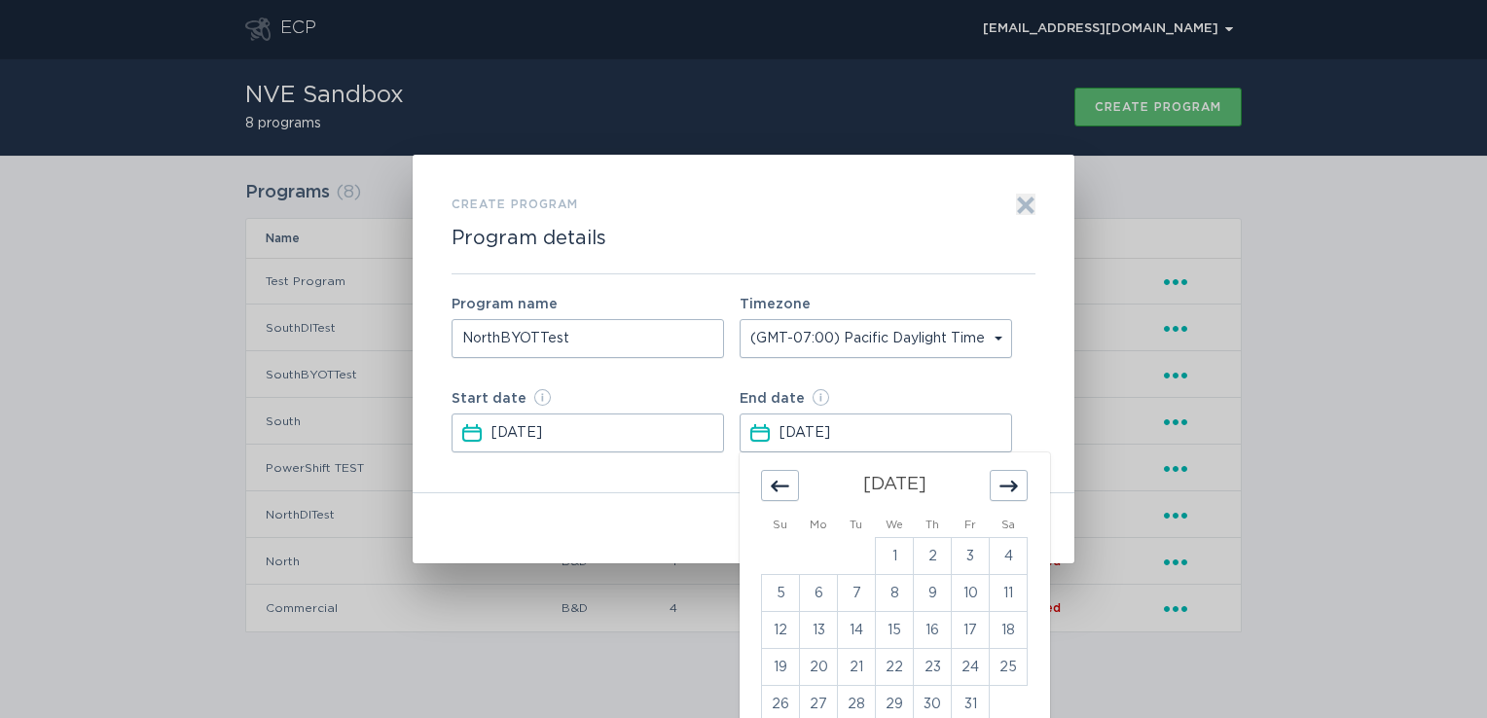
click at [1007, 497] on div "Move forward to switch to the next month." at bounding box center [1009, 485] width 38 height 31
click at [1012, 545] on td "4" at bounding box center [1009, 556] width 38 height 37
type input "[DATE]"
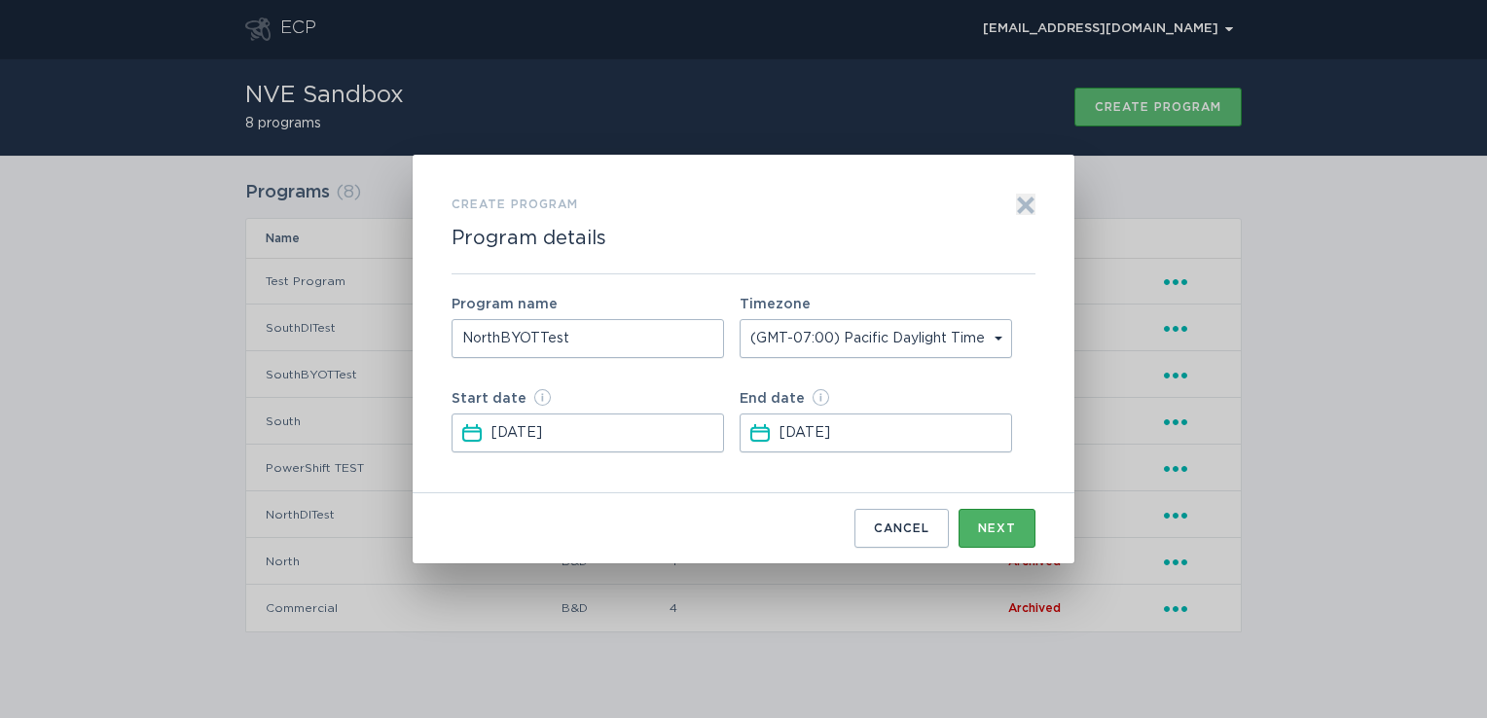
click at [996, 520] on button "Next" at bounding box center [996, 528] width 77 height 39
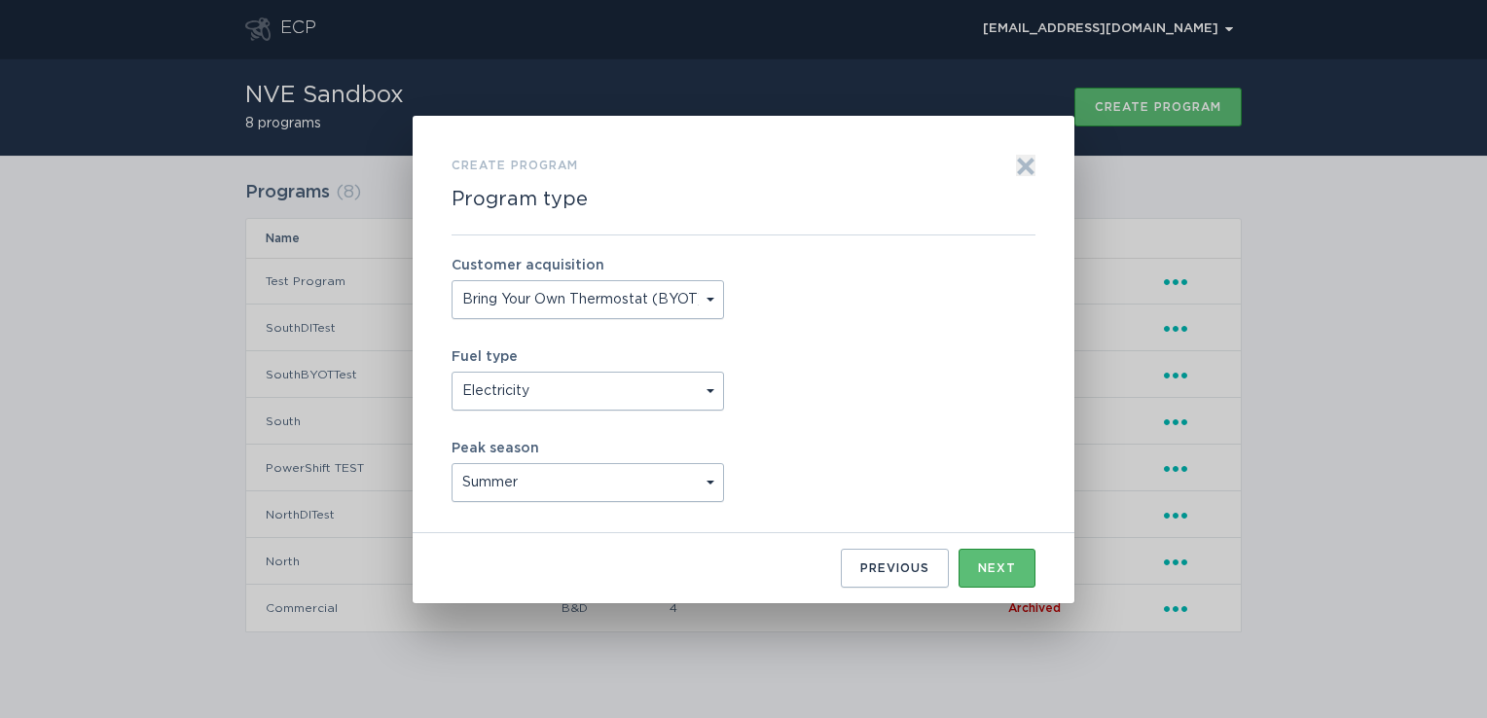
click at [708, 473] on select "Summer Winter Year Round" at bounding box center [587, 482] width 272 height 39
select select "year_round"
click at [451, 463] on select "Summer Winter Year Round" at bounding box center [587, 482] width 272 height 39
click at [973, 583] on button "Next" at bounding box center [996, 568] width 77 height 39
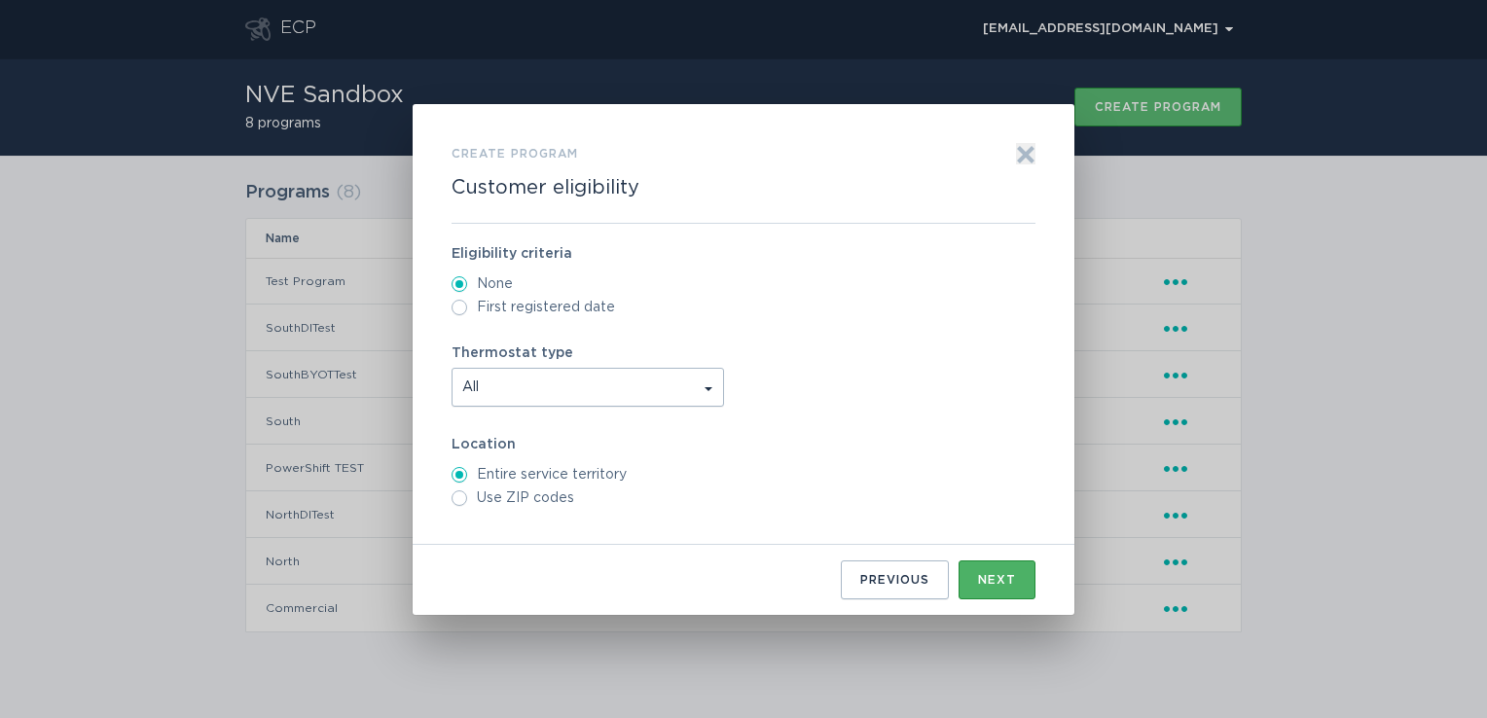
click at [998, 581] on div "Next" at bounding box center [997, 580] width 38 height 12
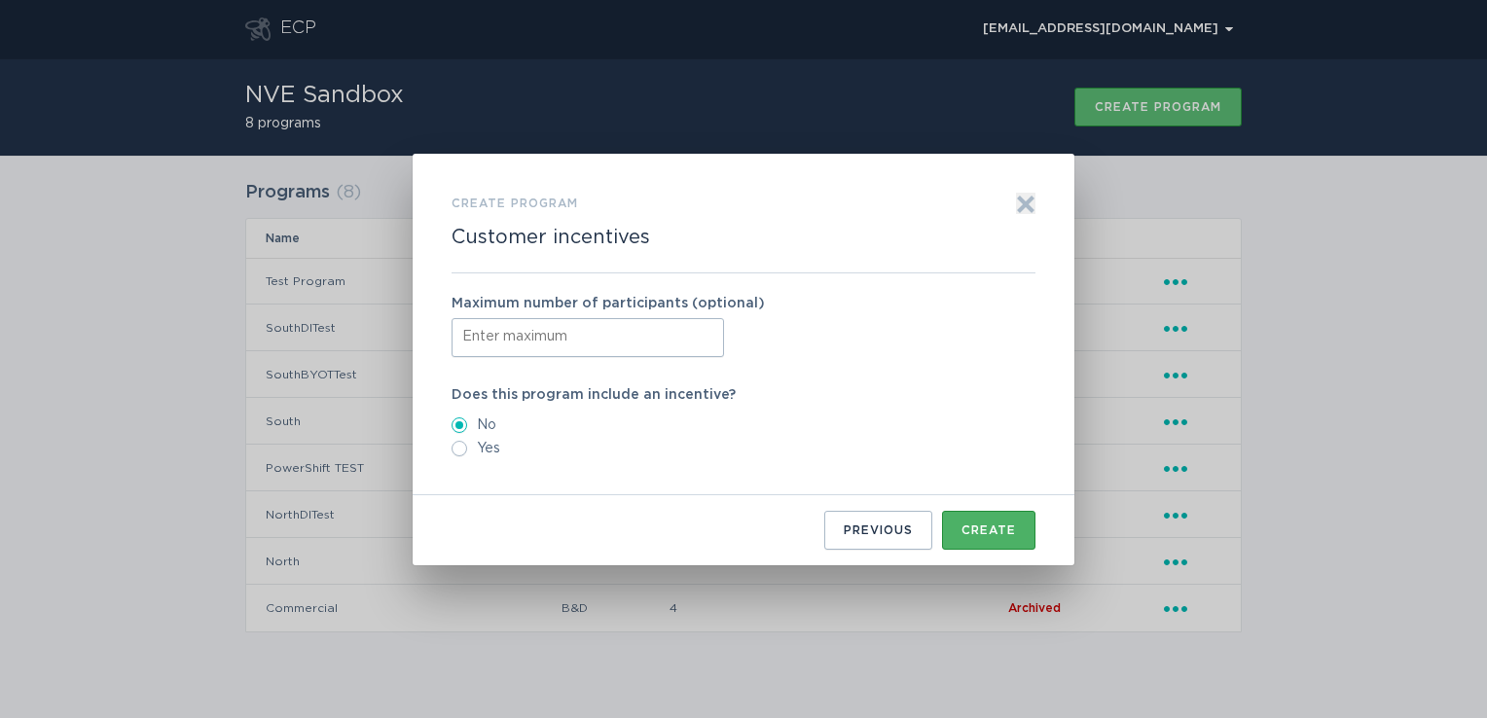
click at [1018, 520] on button "Create" at bounding box center [988, 530] width 93 height 39
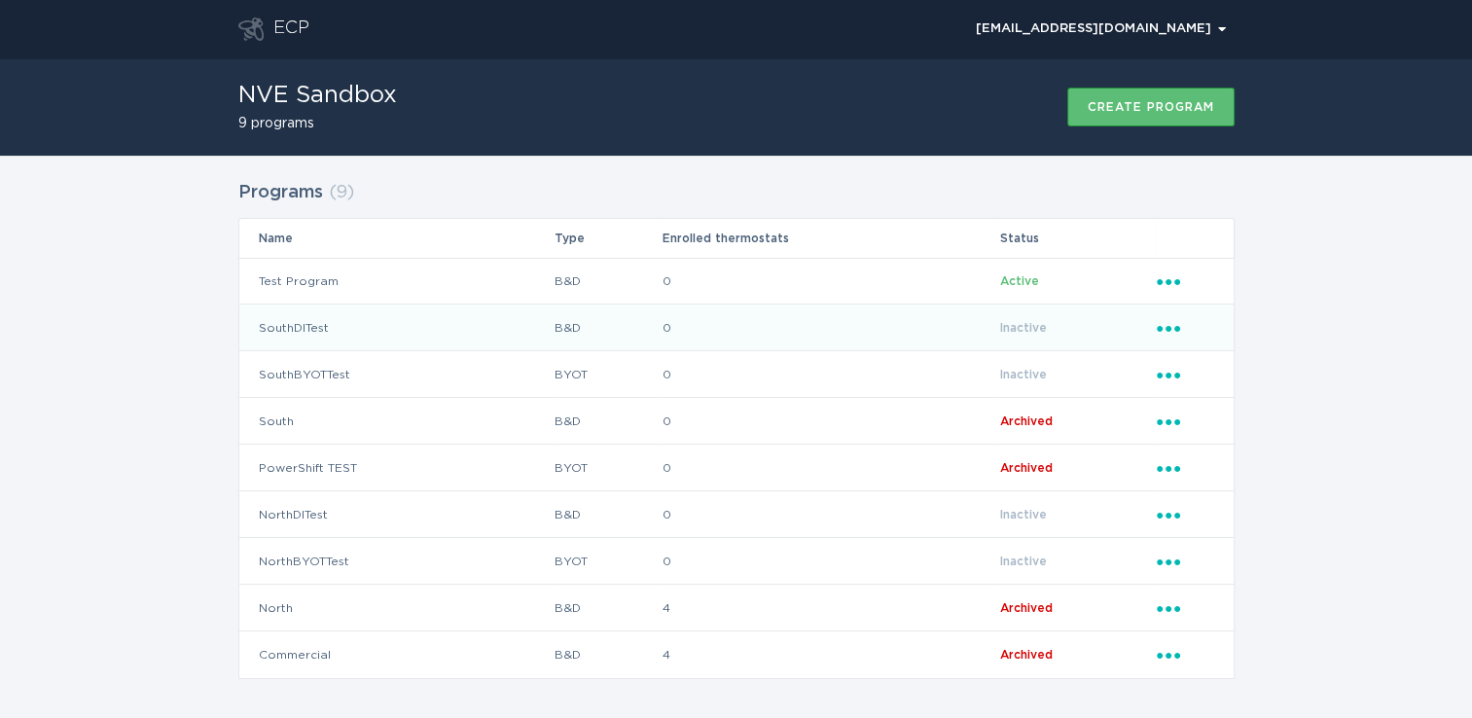
click at [1175, 327] on icon "Popover menu" at bounding box center [1168, 329] width 23 height 6
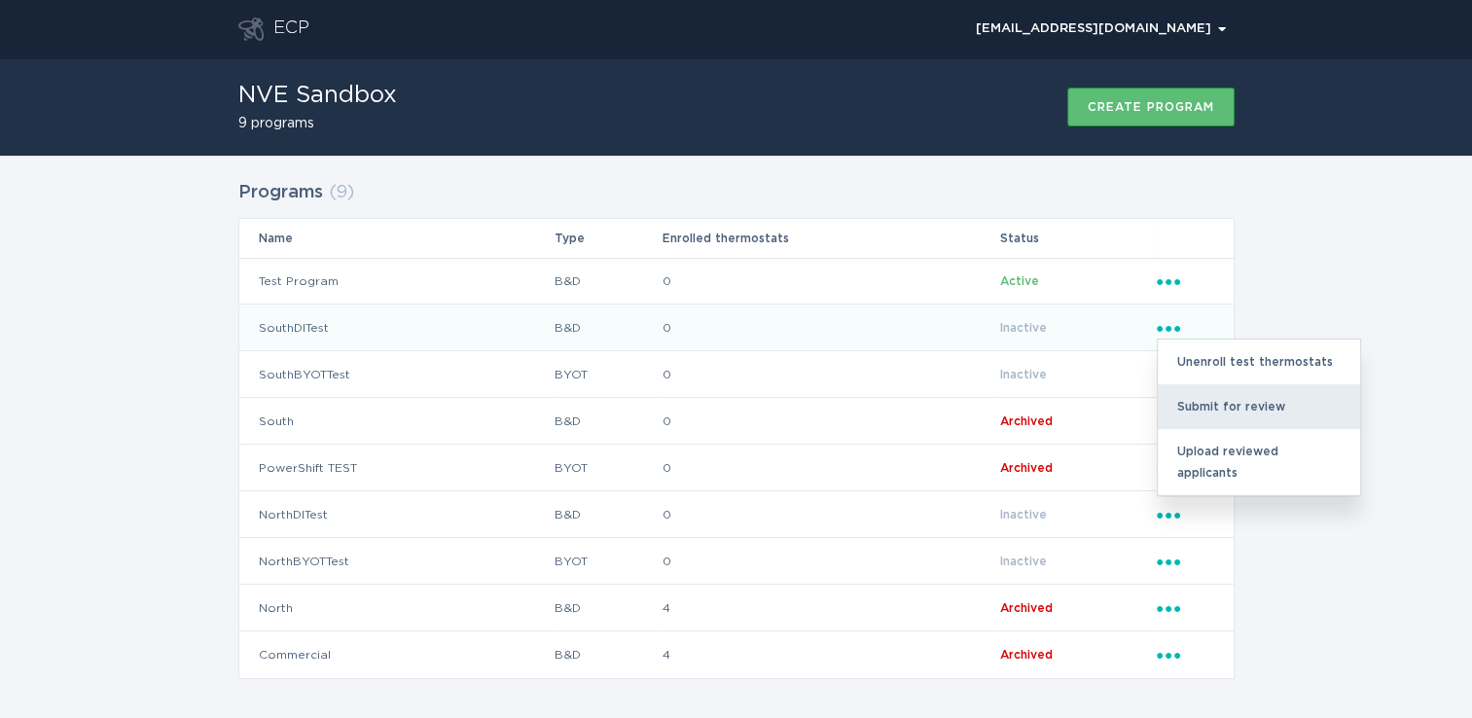
click at [1201, 392] on div "Submit for review" at bounding box center [1259, 406] width 202 height 45
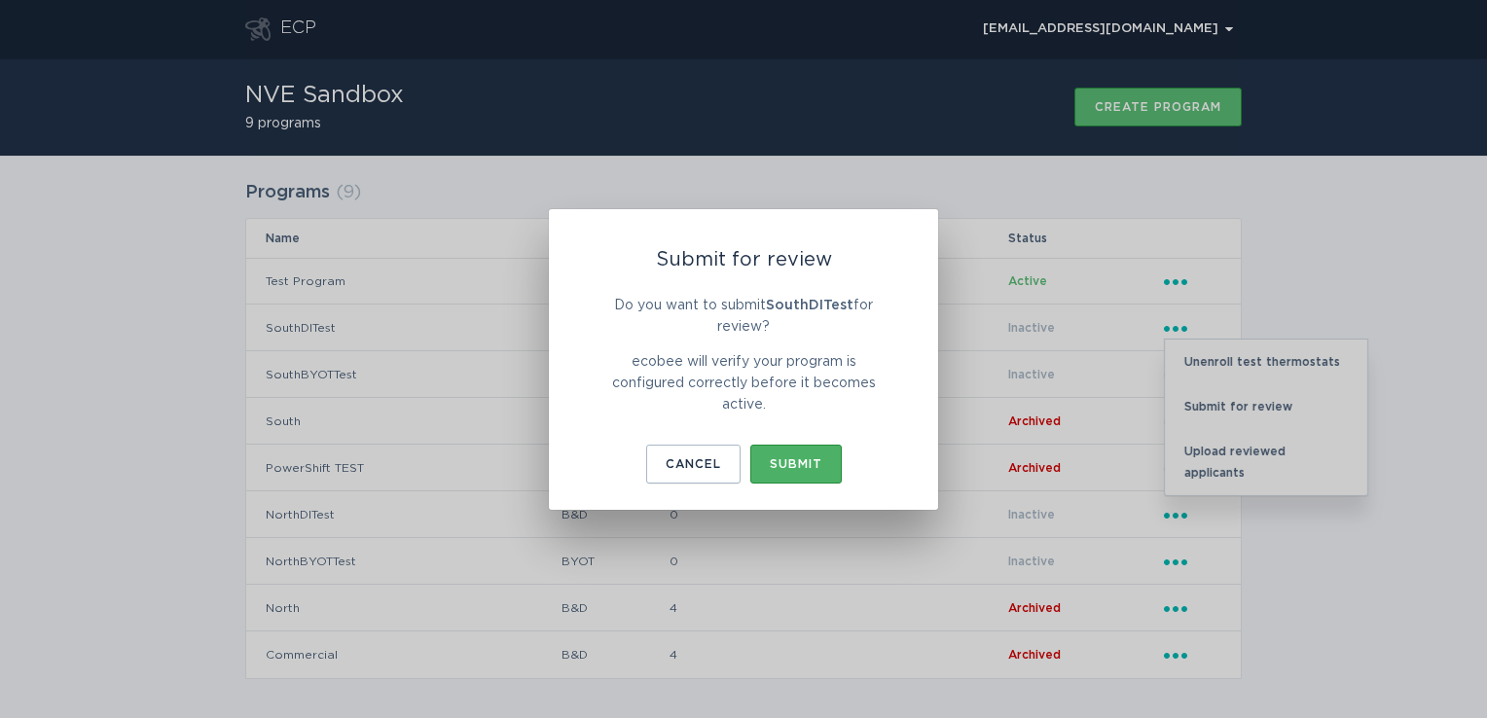
click at [805, 463] on div "Submit" at bounding box center [796, 464] width 53 height 12
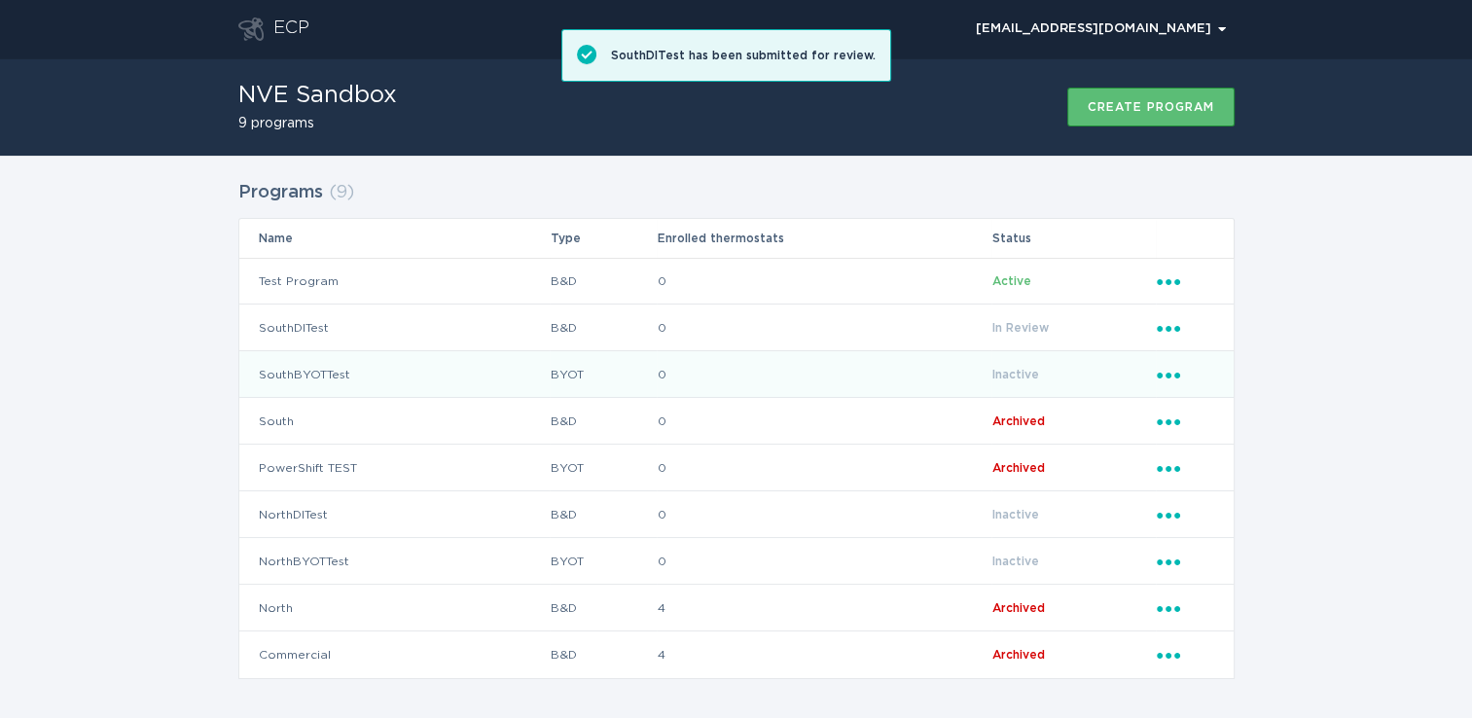
click at [1168, 368] on icon "Ellipsis" at bounding box center [1170, 372] width 27 height 17
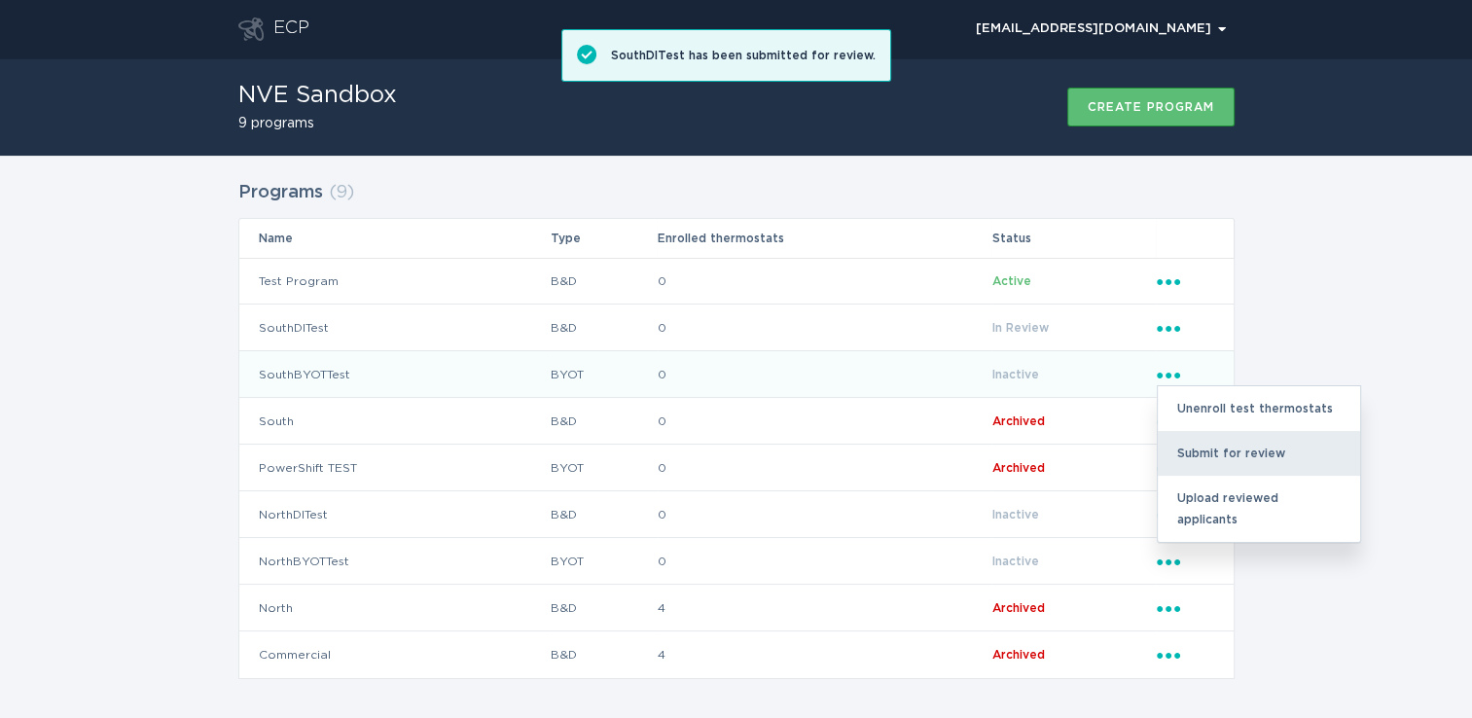
click at [1210, 457] on div "Submit for review" at bounding box center [1259, 453] width 202 height 45
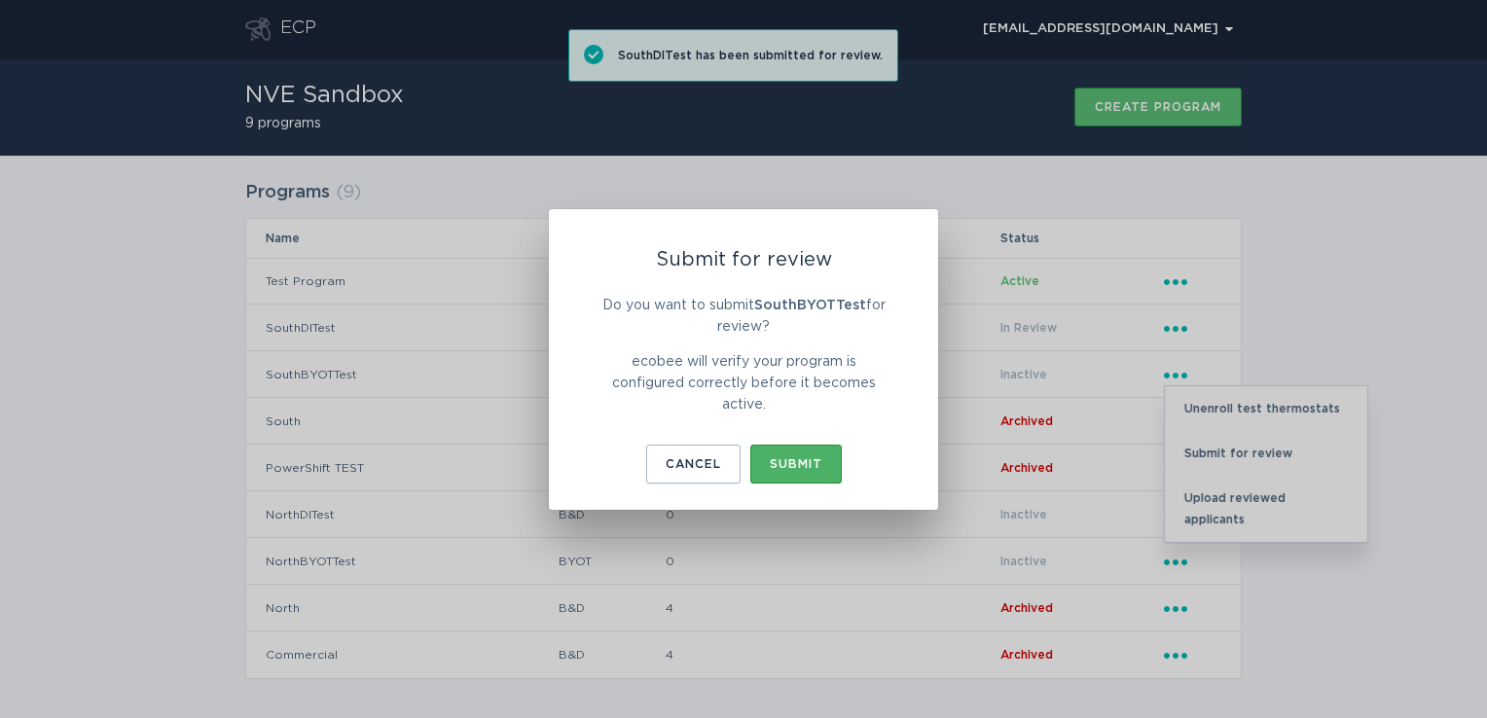
click at [782, 473] on button "Submit" at bounding box center [795, 464] width 91 height 39
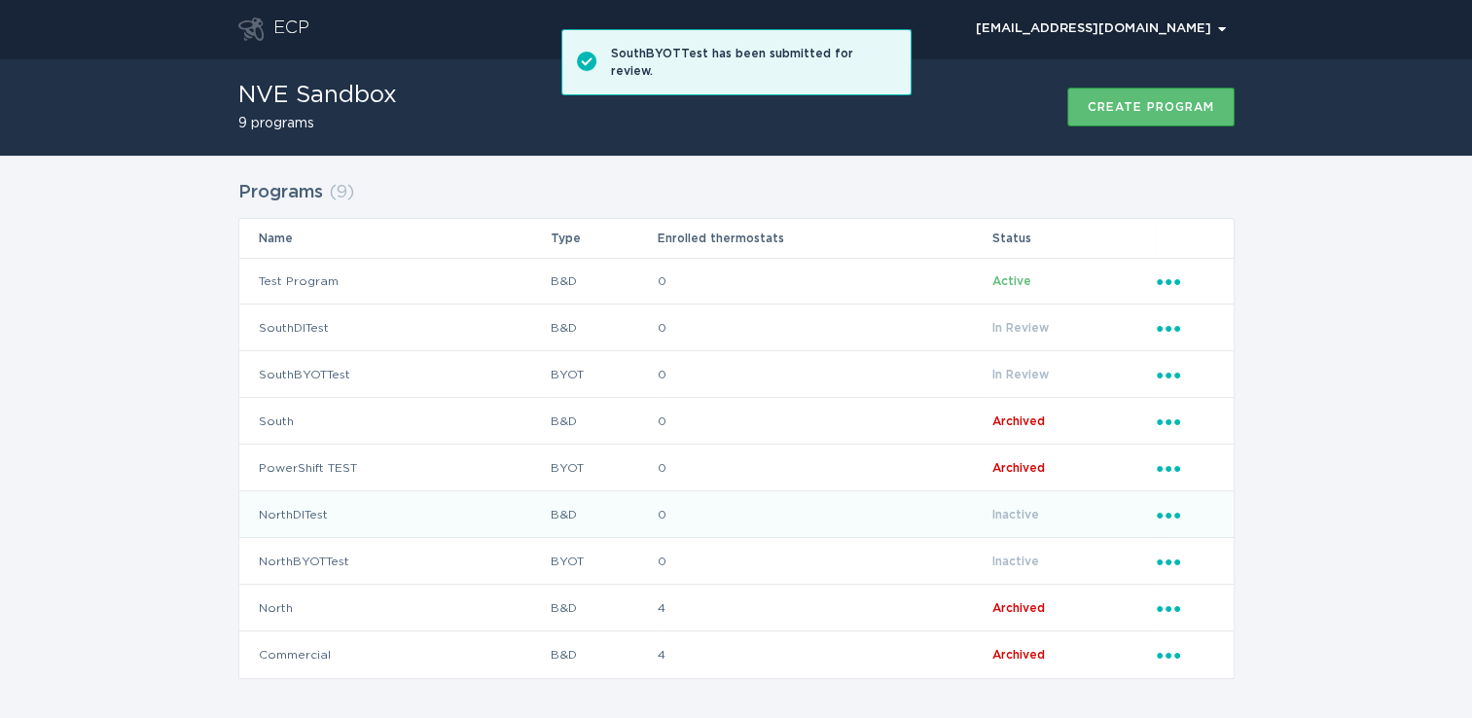
click at [1156, 518] on td "Ellipsis" at bounding box center [1195, 514] width 78 height 47
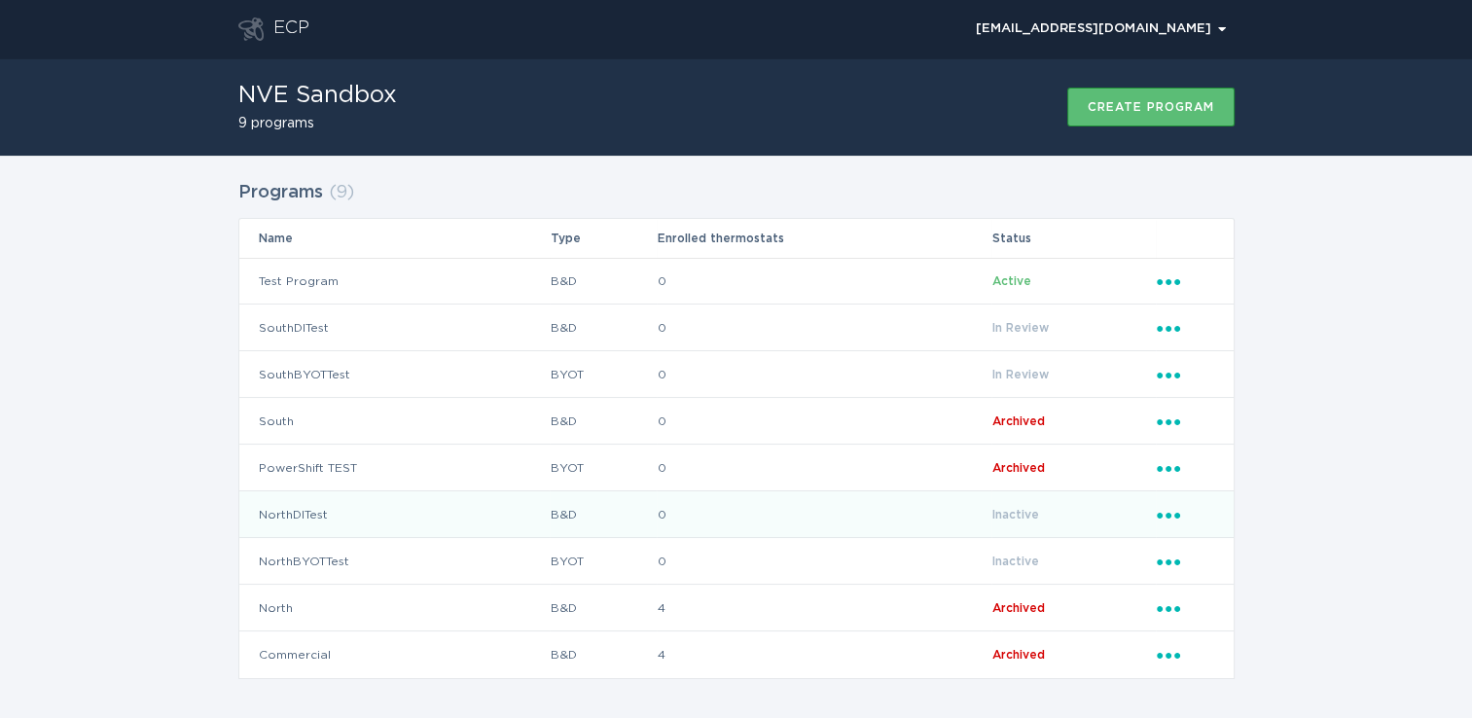
click at [1168, 513] on icon "Popover menu" at bounding box center [1168, 516] width 23 height 6
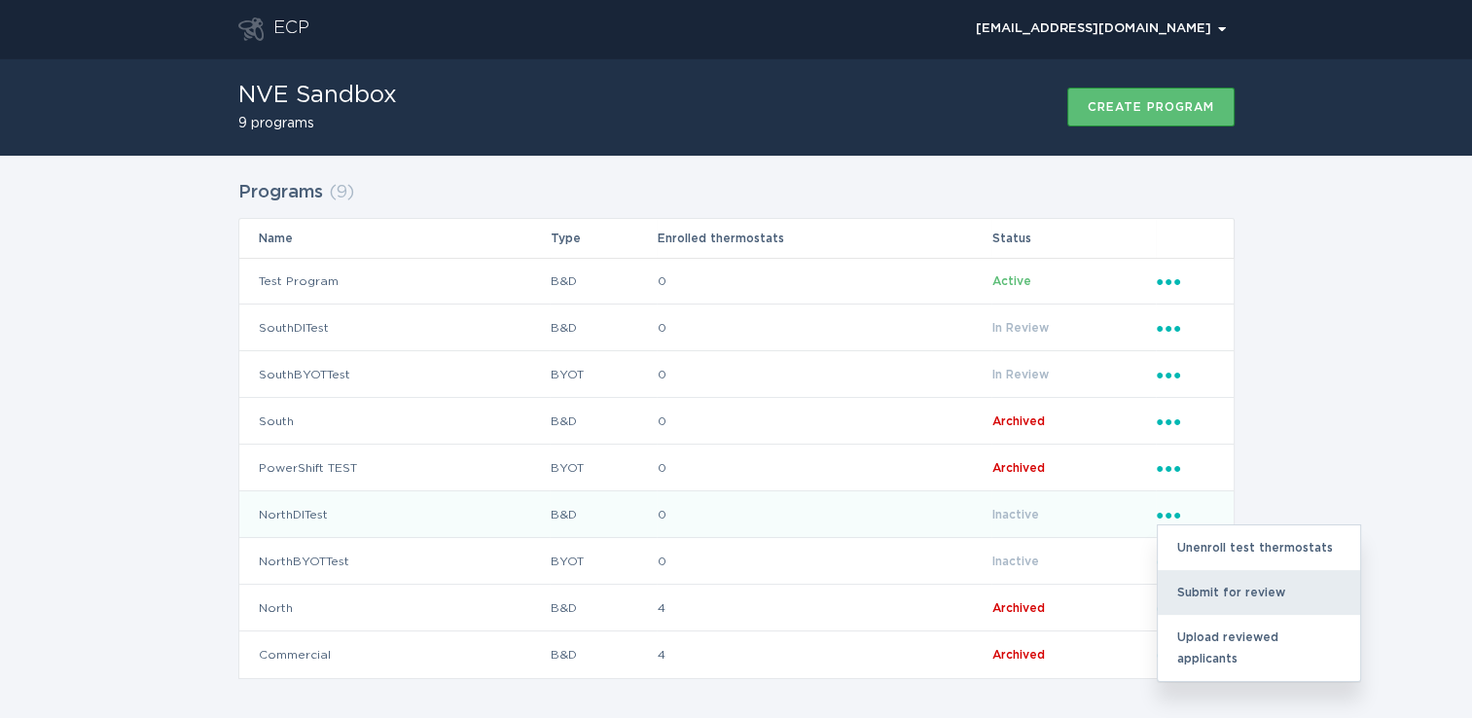
click at [1224, 584] on div "Submit for review" at bounding box center [1259, 592] width 202 height 45
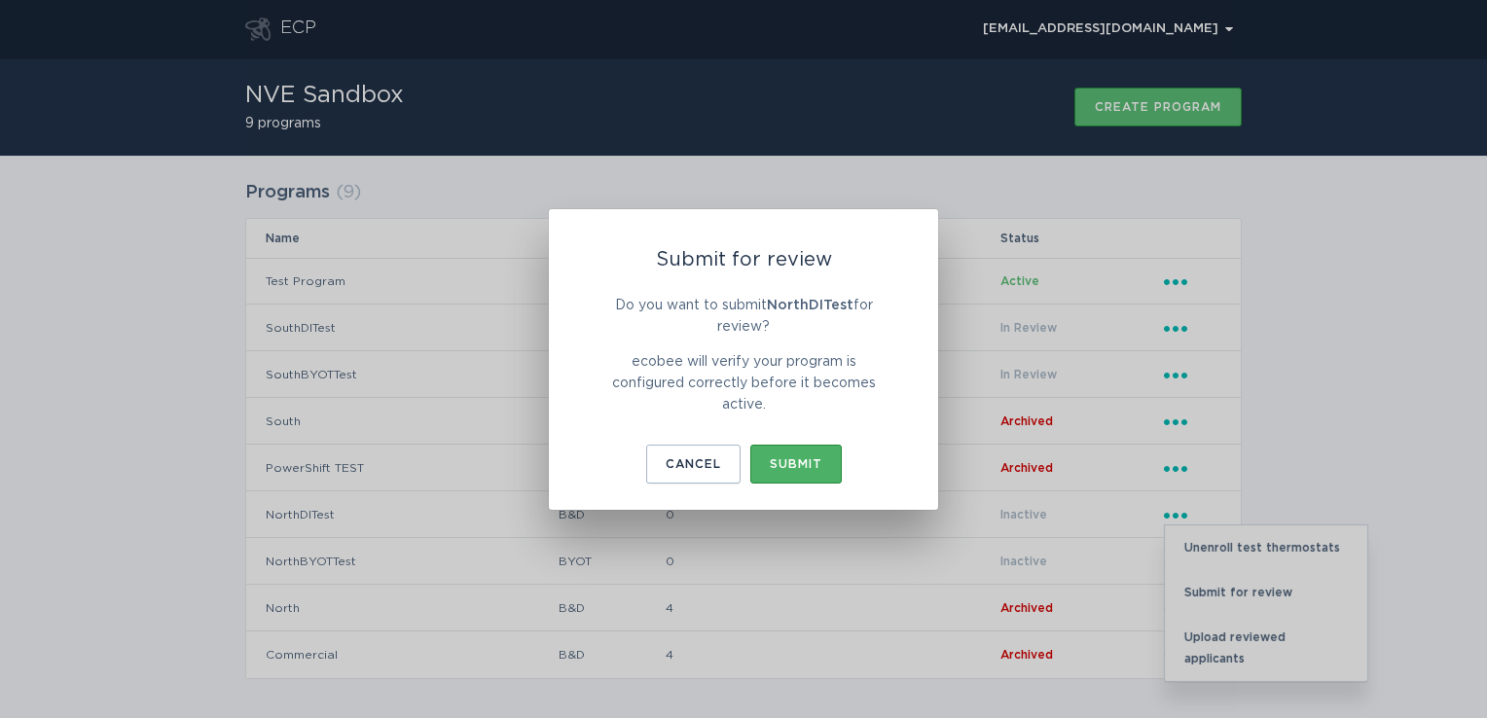
click at [805, 451] on button "Submit" at bounding box center [795, 464] width 91 height 39
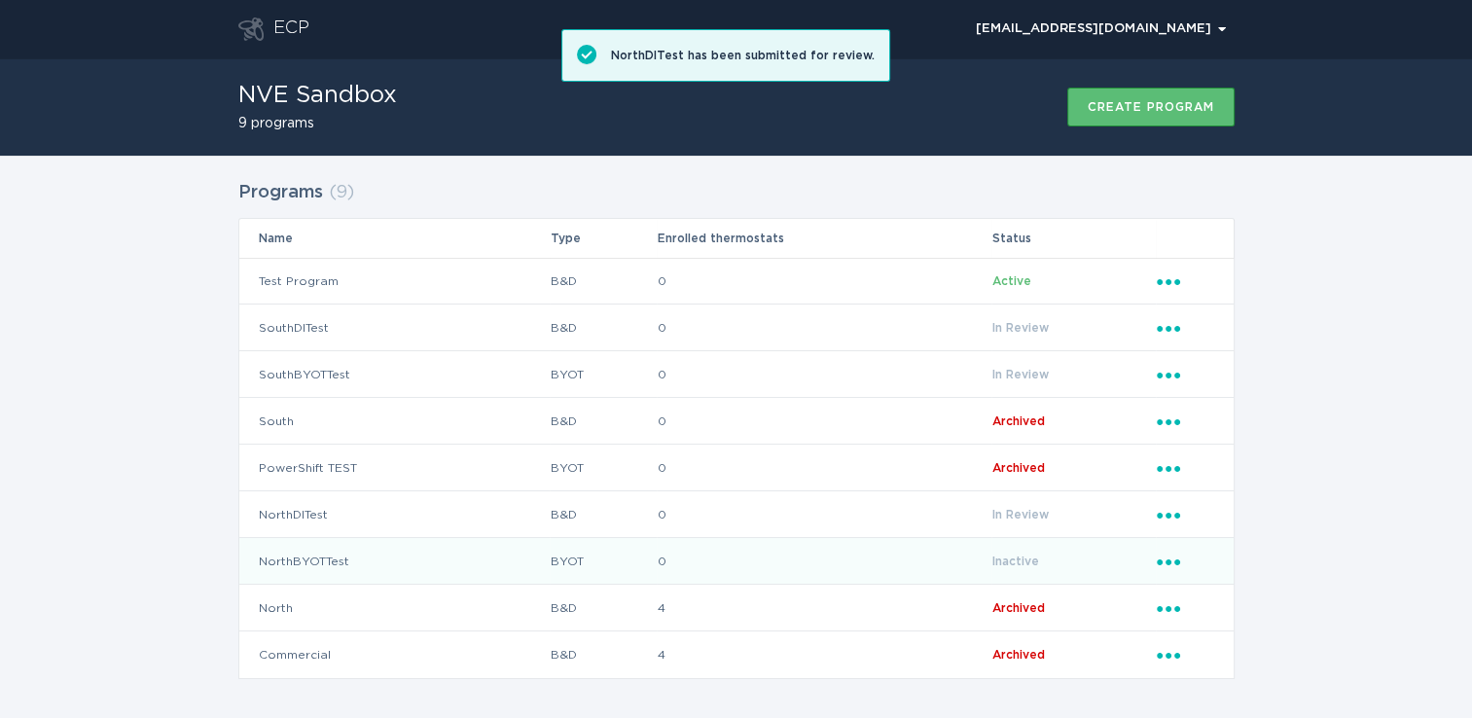
click at [1172, 559] on icon "Ellipsis" at bounding box center [1170, 559] width 27 height 17
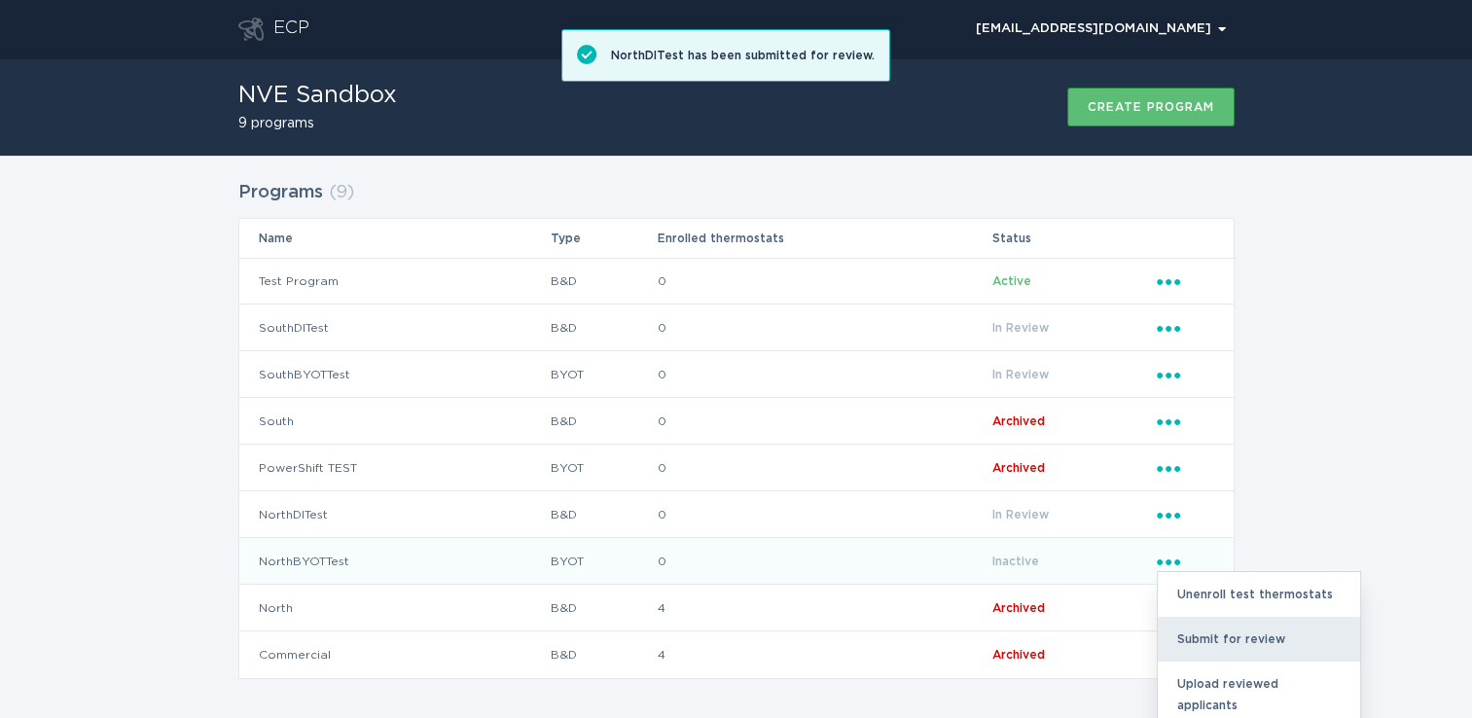
click at [1224, 648] on div "Submit for review" at bounding box center [1259, 639] width 202 height 45
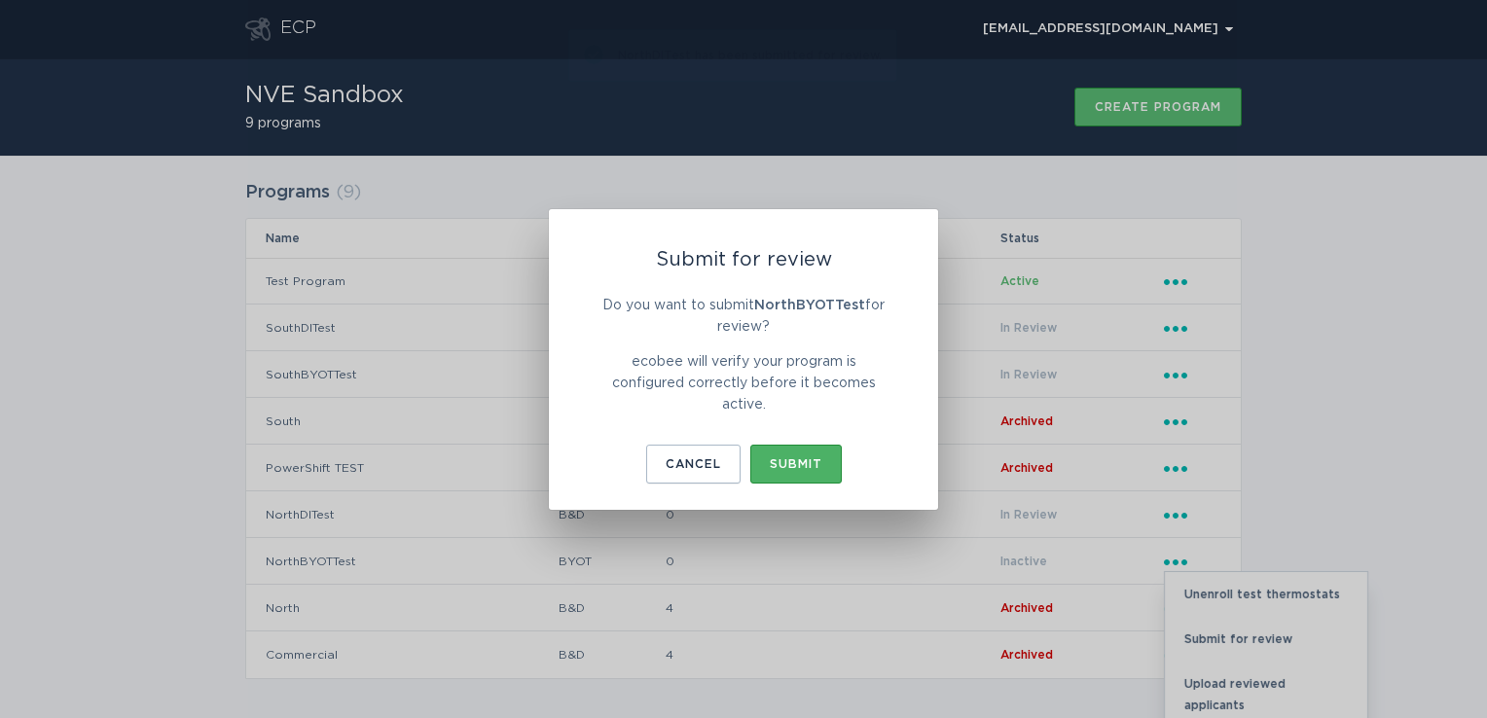
click at [794, 461] on div "Submit" at bounding box center [796, 464] width 53 height 12
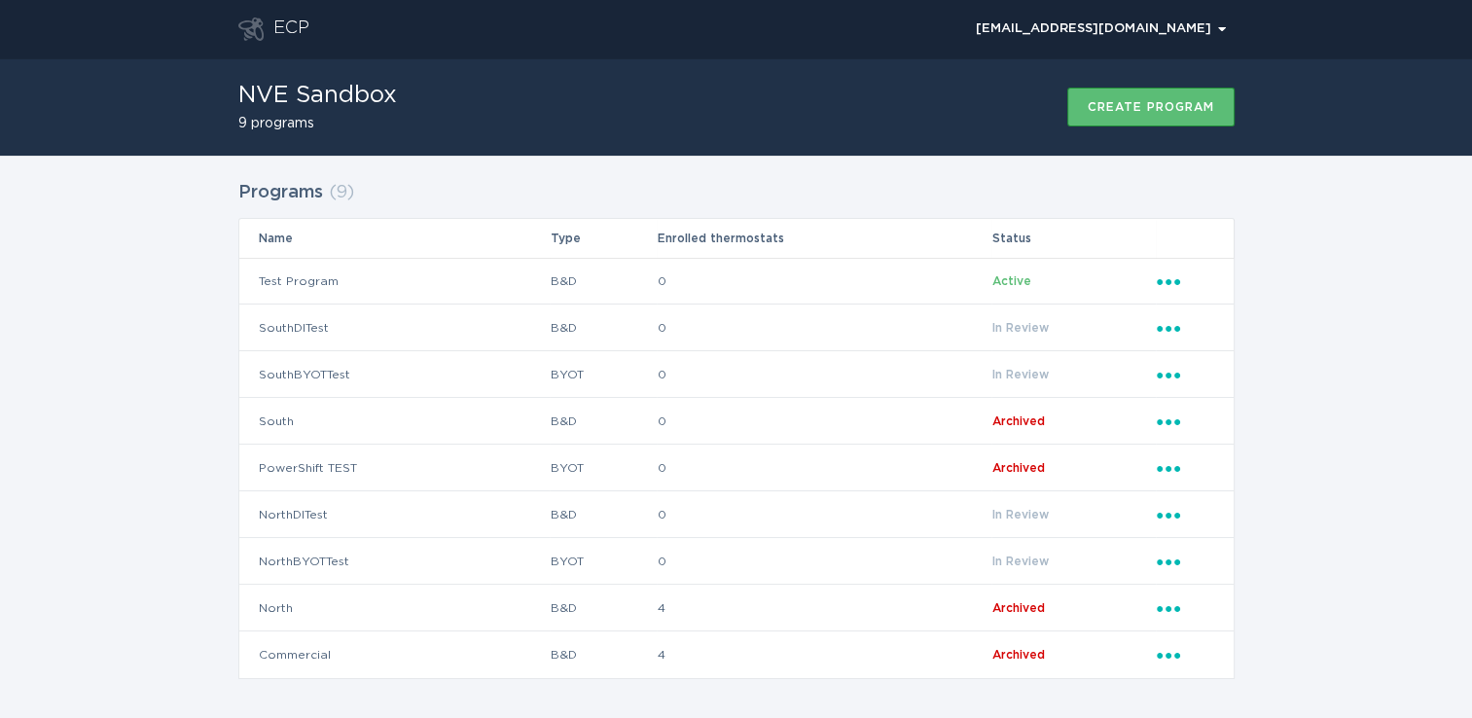
click at [144, 274] on div "Programs ( 9 ) Name Type Enrolled thermostats Status Test Program B&D 0 Active …" at bounding box center [736, 442] width 1472 height 572
